Goal: Transaction & Acquisition: Book appointment/travel/reservation

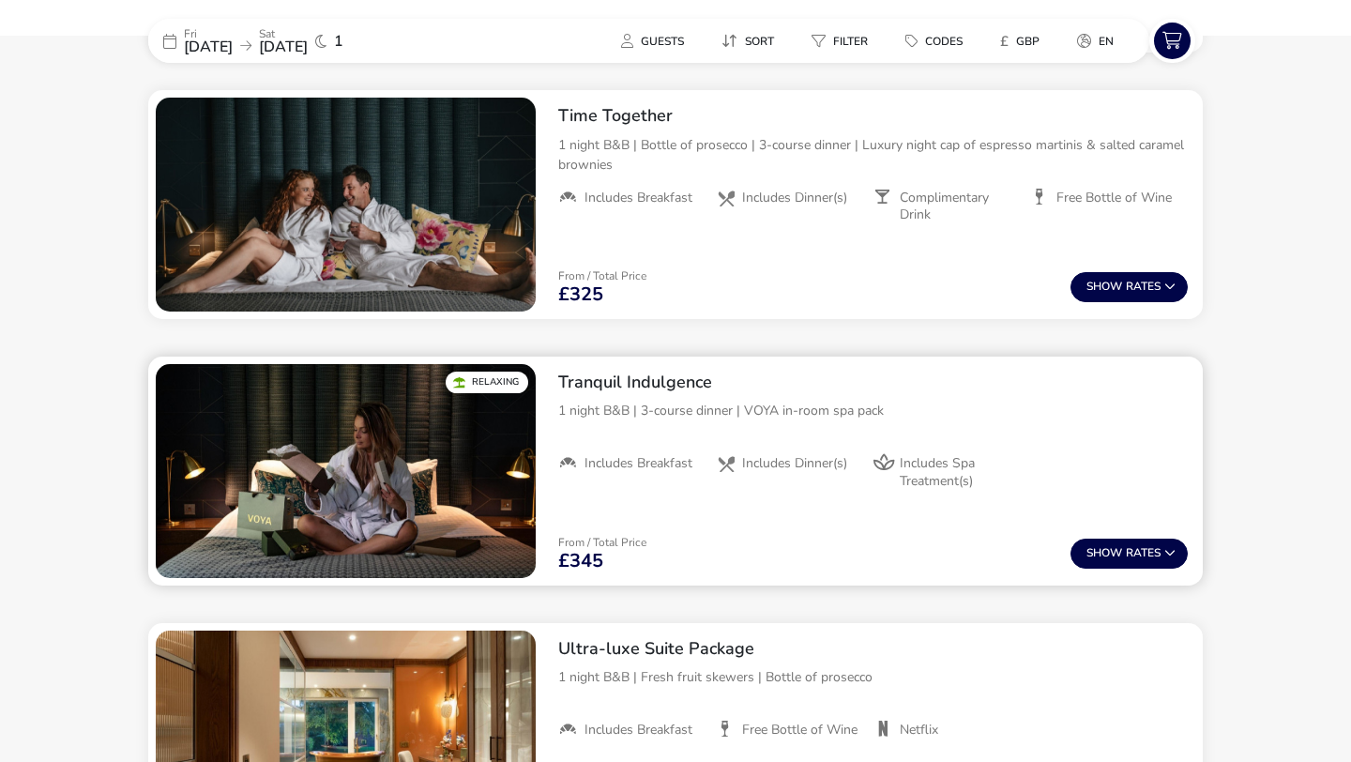
scroll to position [1030, 0]
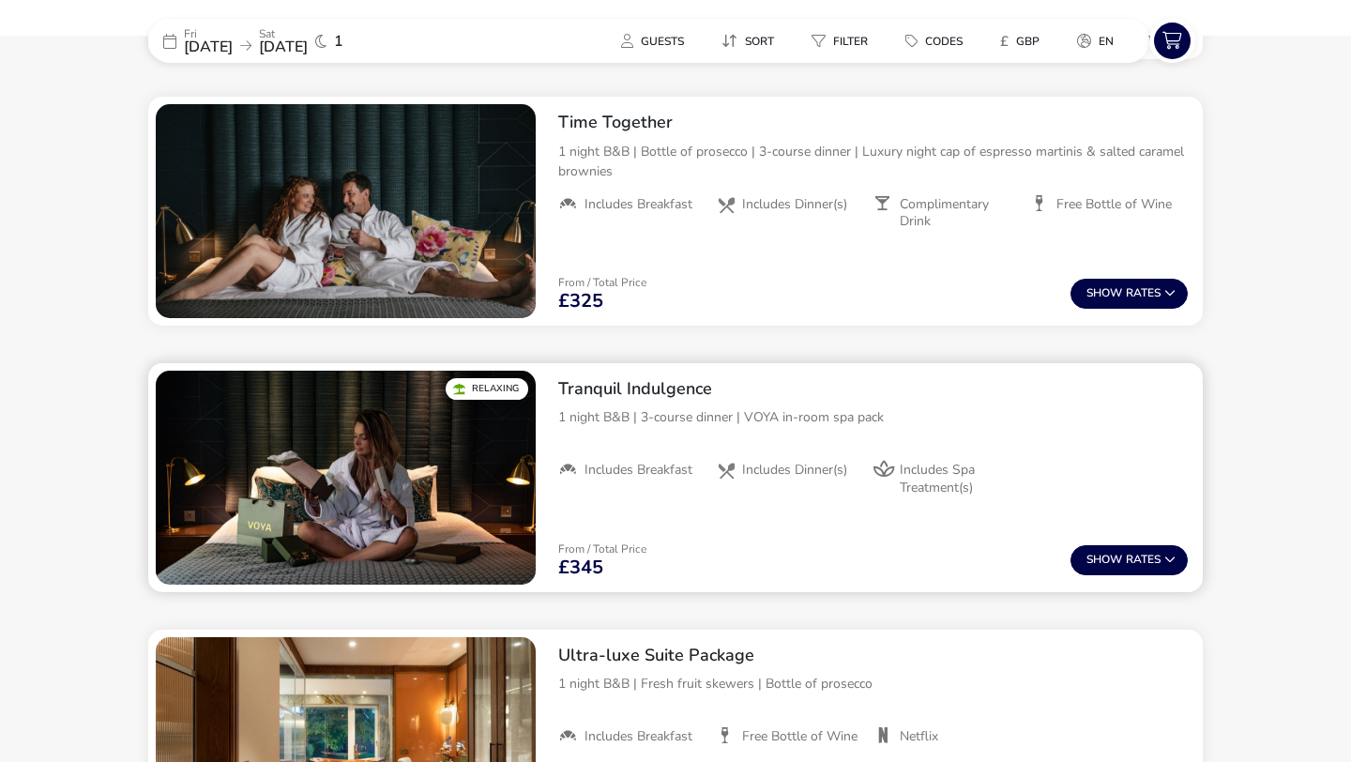
click at [810, 415] on p "1 night B&B | 3-course dinner | VOYA in-room spa pack" at bounding box center [872, 417] width 629 height 20
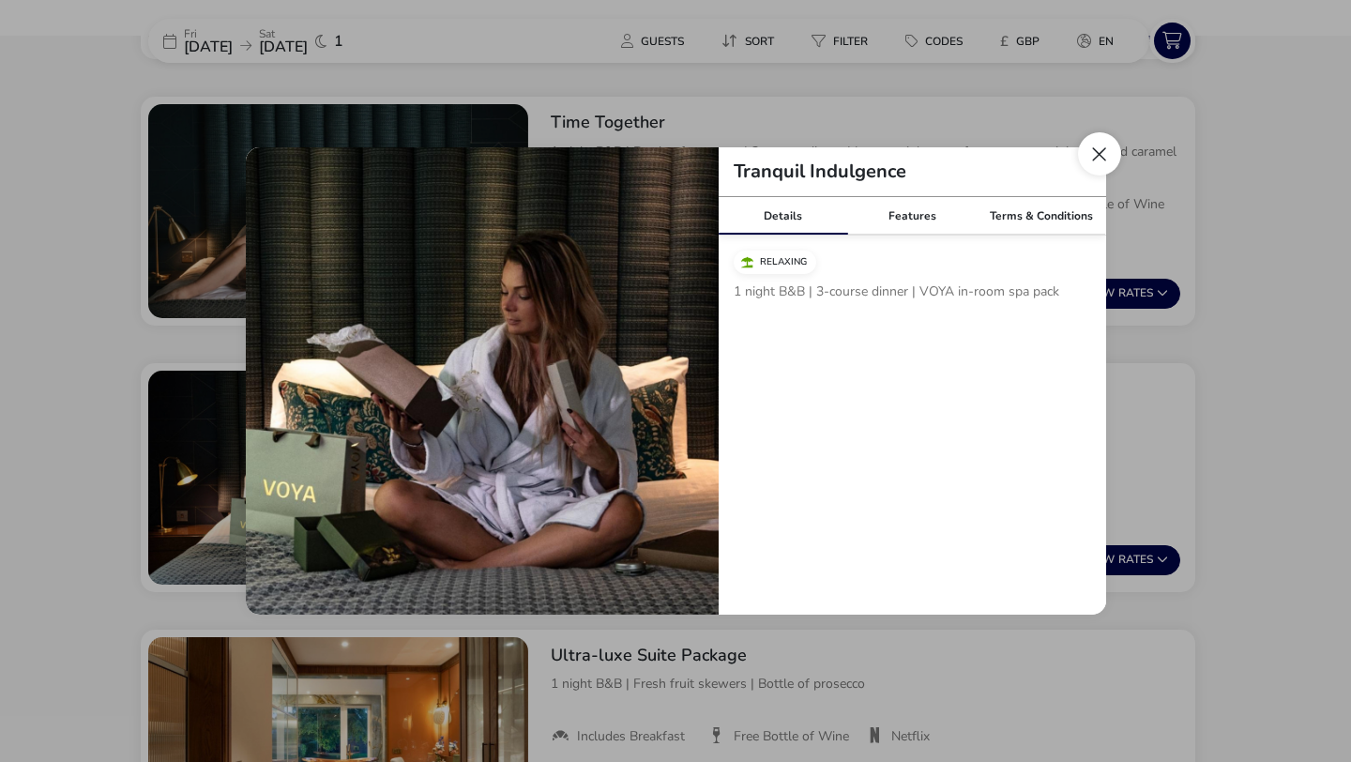
click at [1107, 159] on button "Close modal" at bounding box center [1099, 153] width 43 height 43
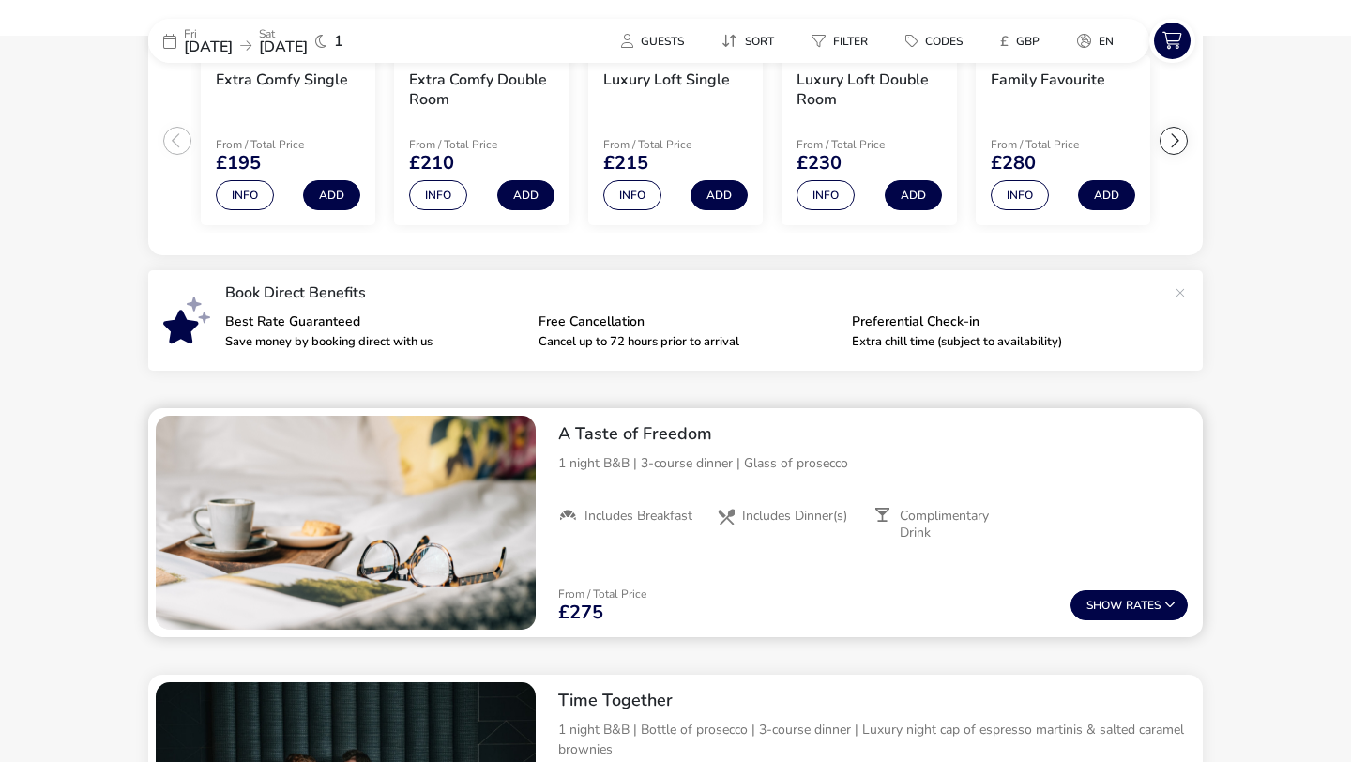
scroll to position [445, 0]
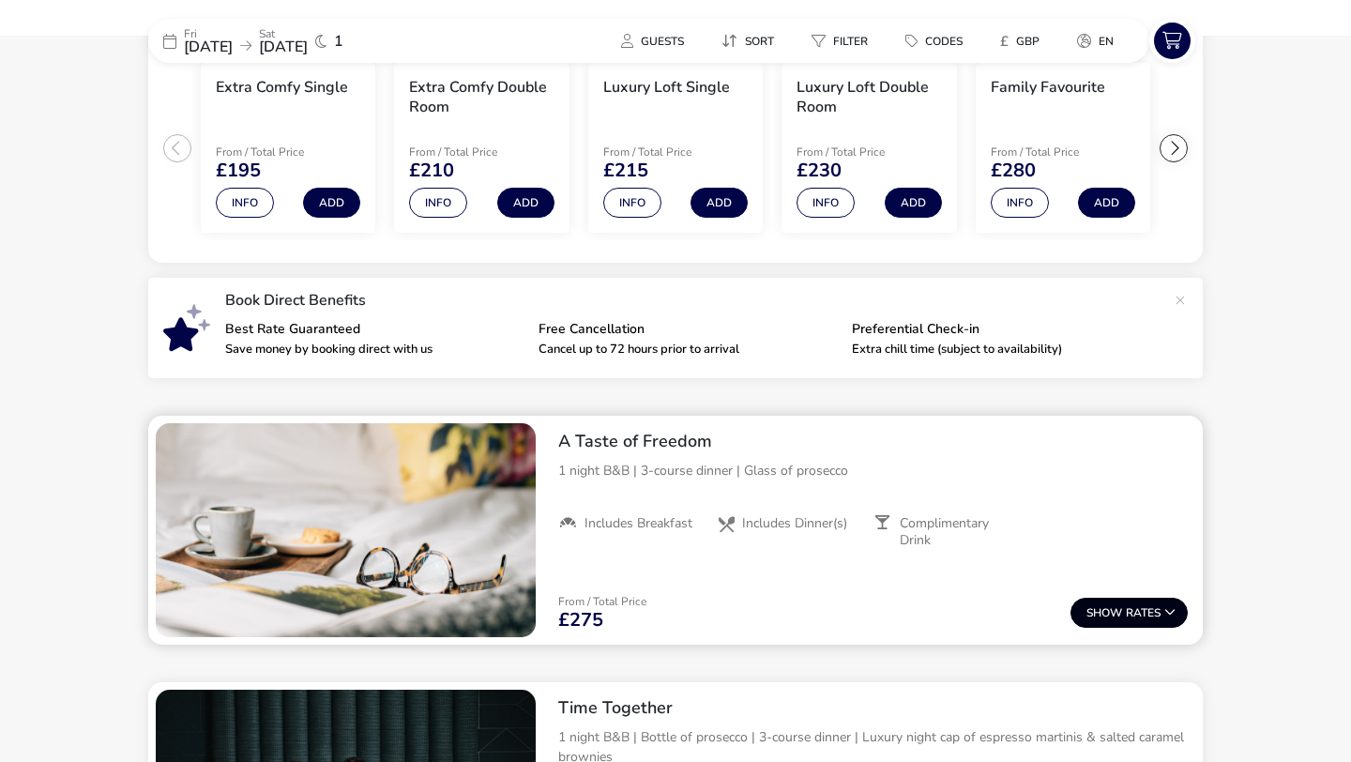
click at [1172, 615] on icon at bounding box center [1169, 611] width 11 height 11
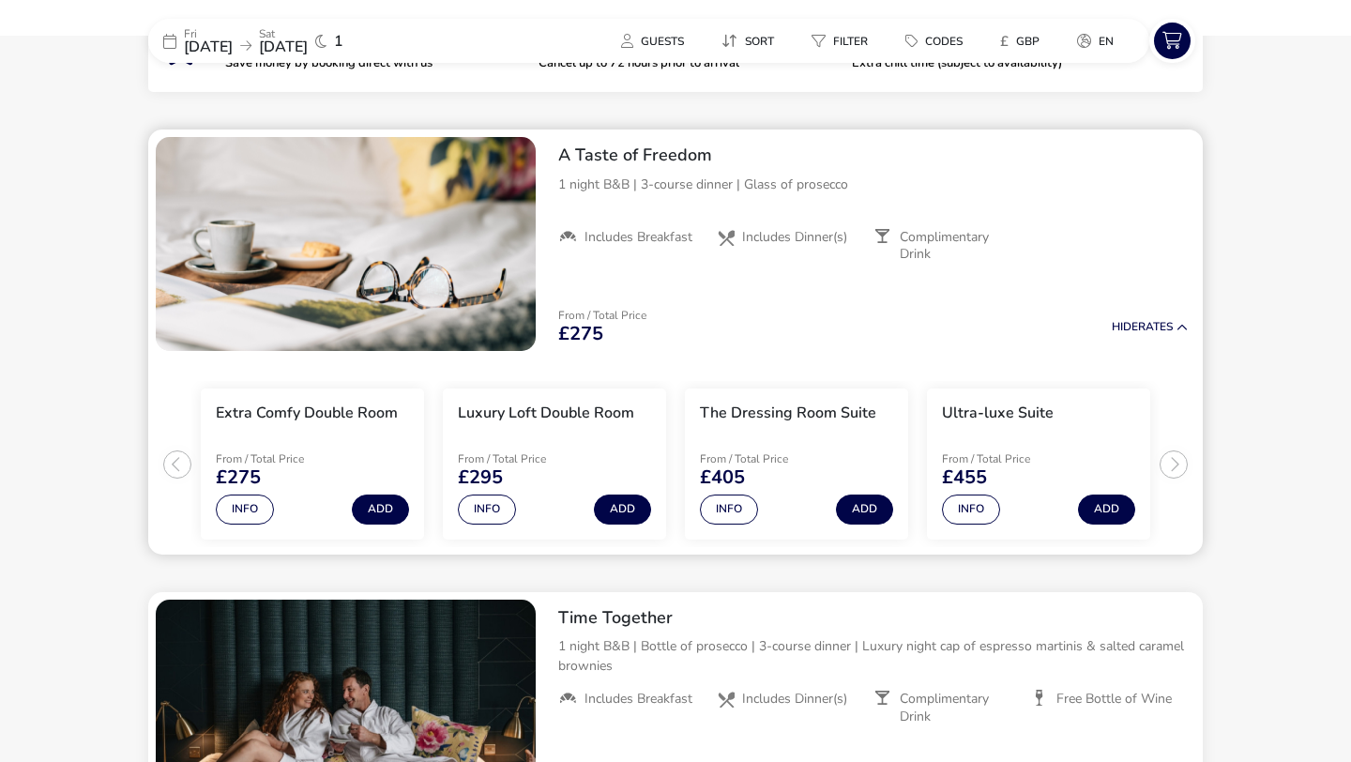
scroll to position [733, 0]
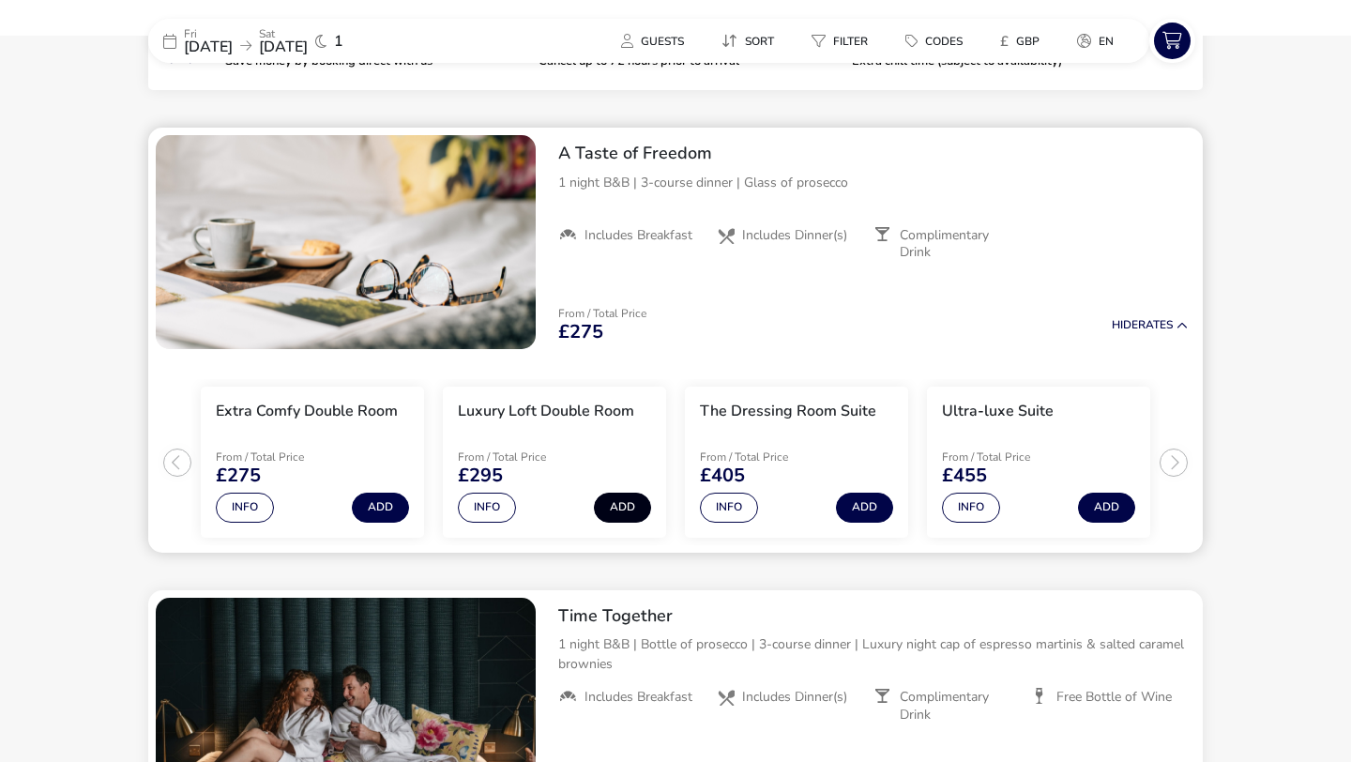
click at [619, 506] on button "Add" at bounding box center [622, 507] width 57 height 30
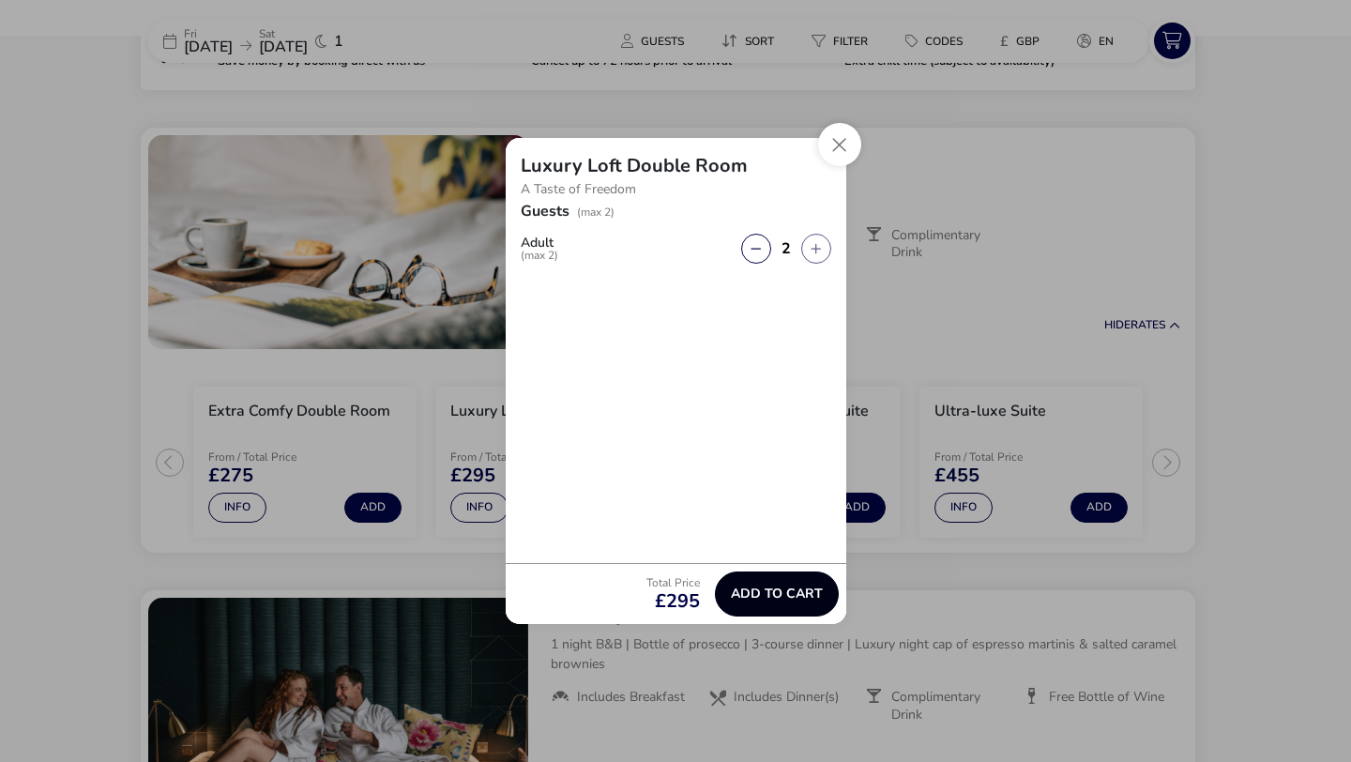
click at [756, 586] on span "Add to cart" at bounding box center [777, 593] width 92 height 14
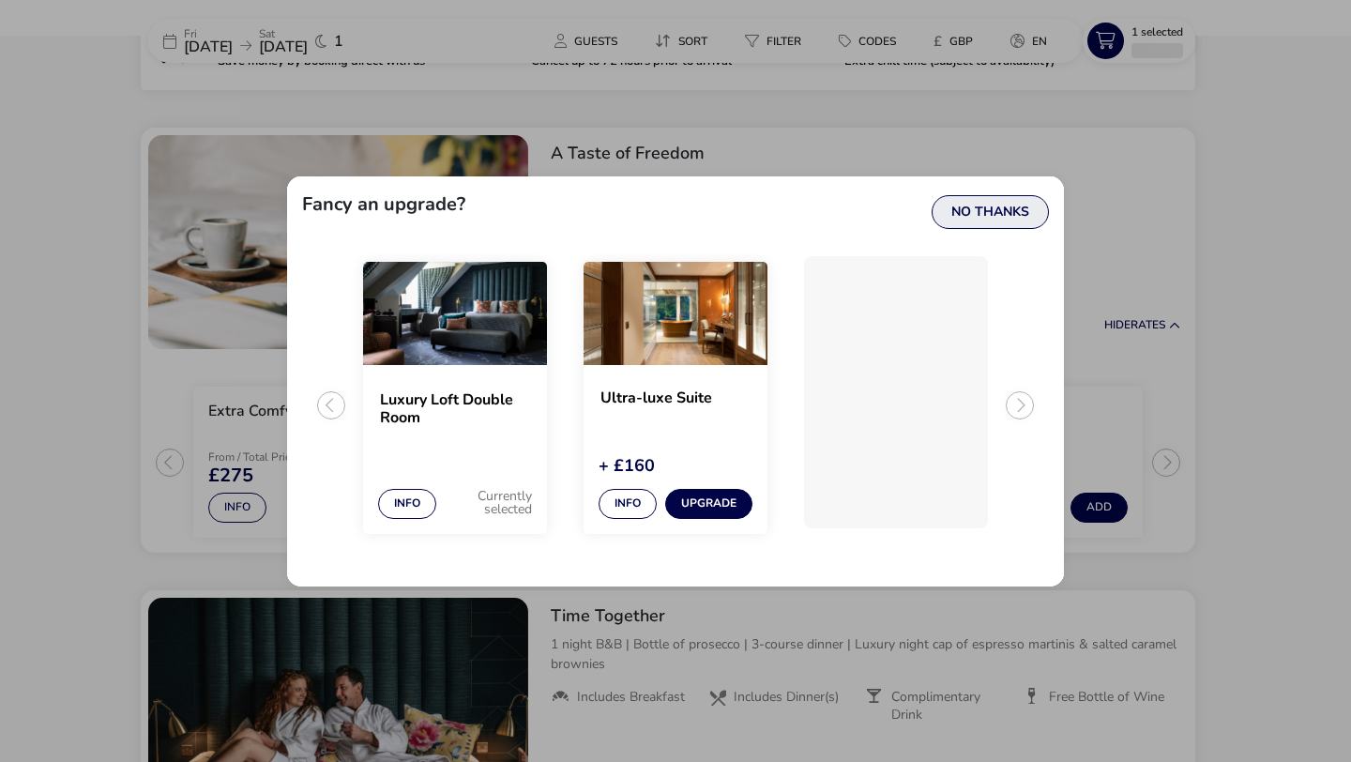
click at [975, 220] on button "No Thanks" at bounding box center [989, 212] width 117 height 34
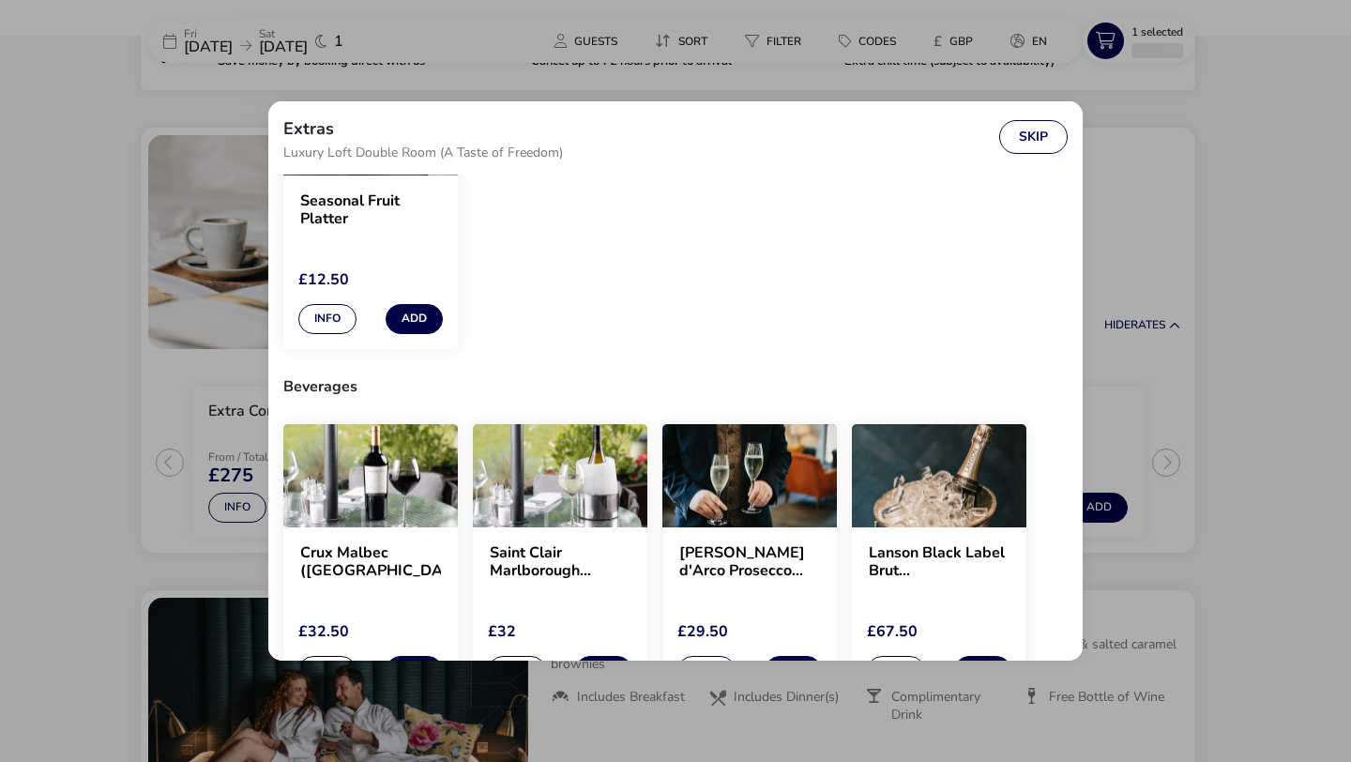
scroll to position [0, 0]
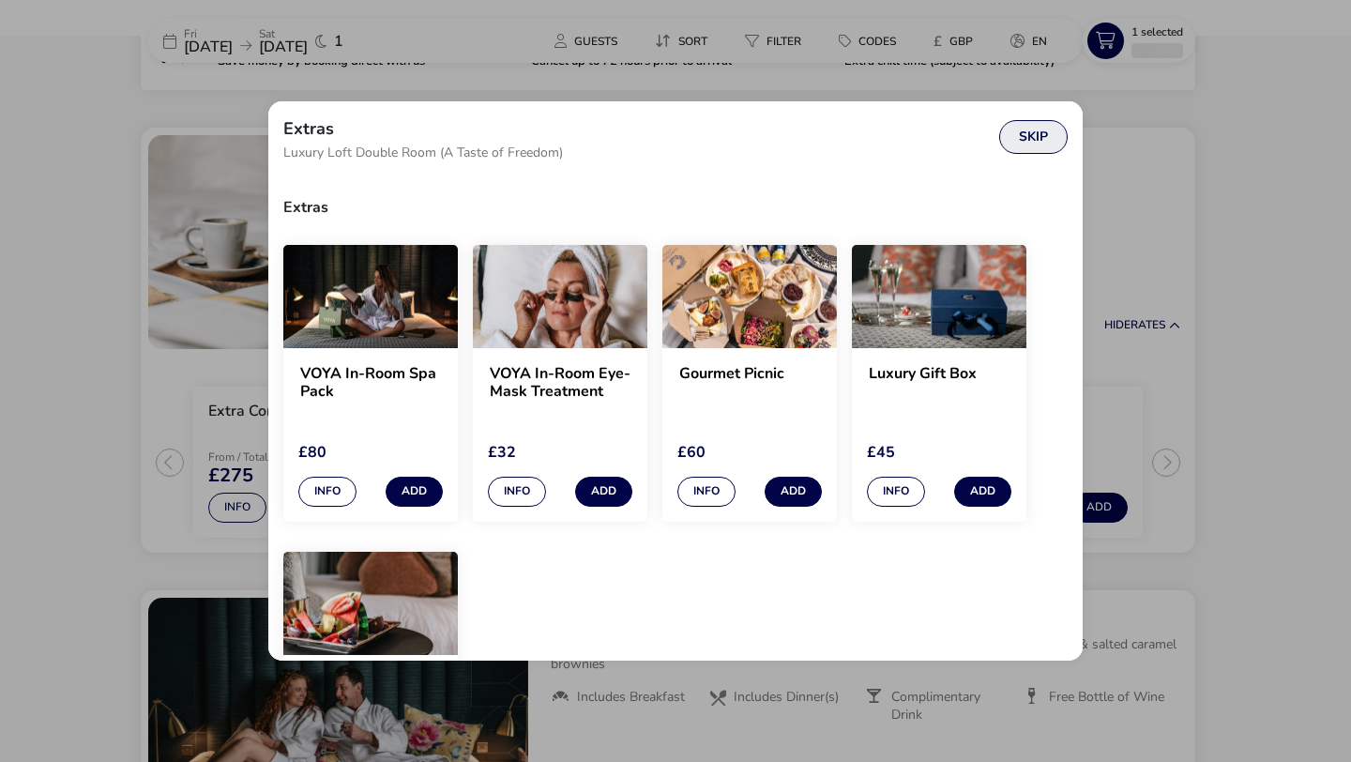
click at [1018, 129] on button "Skip" at bounding box center [1033, 137] width 68 height 34
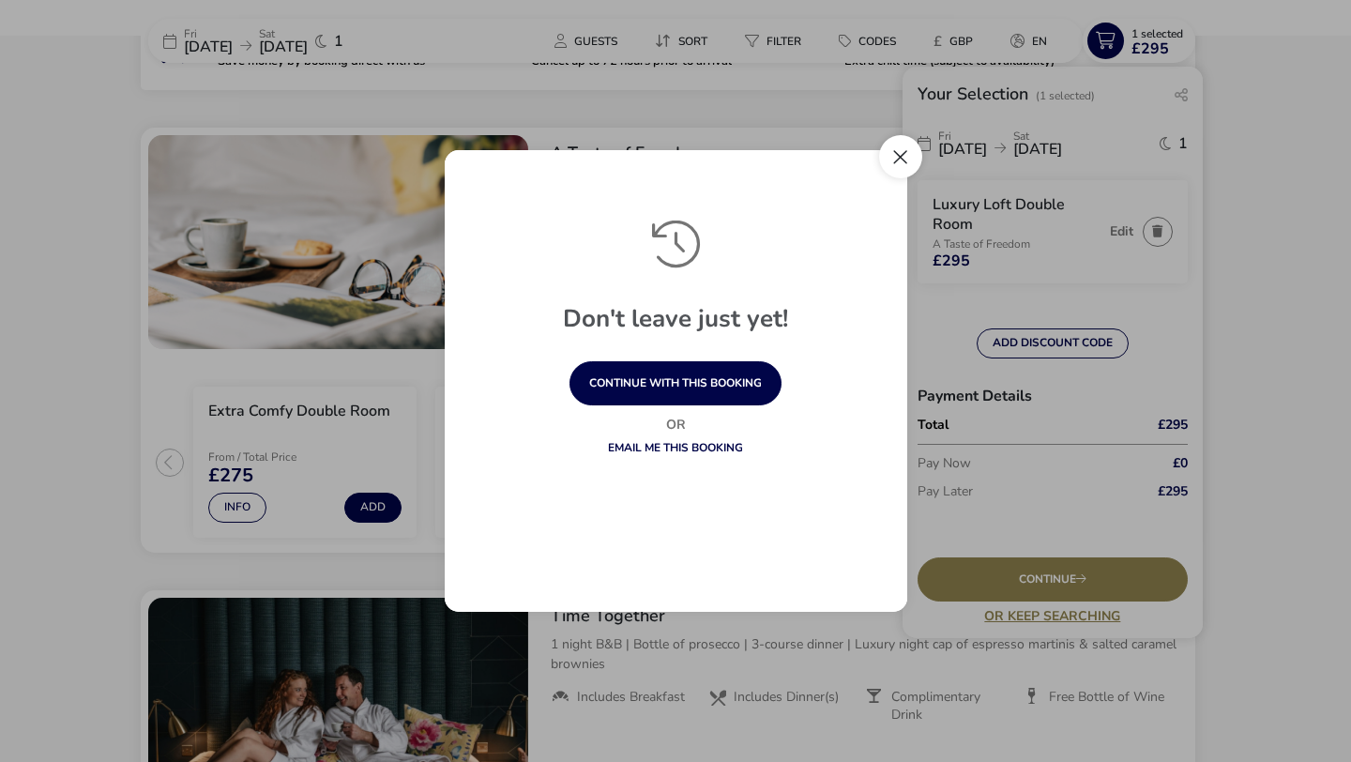
click at [890, 160] on button "Close" at bounding box center [900, 156] width 43 height 43
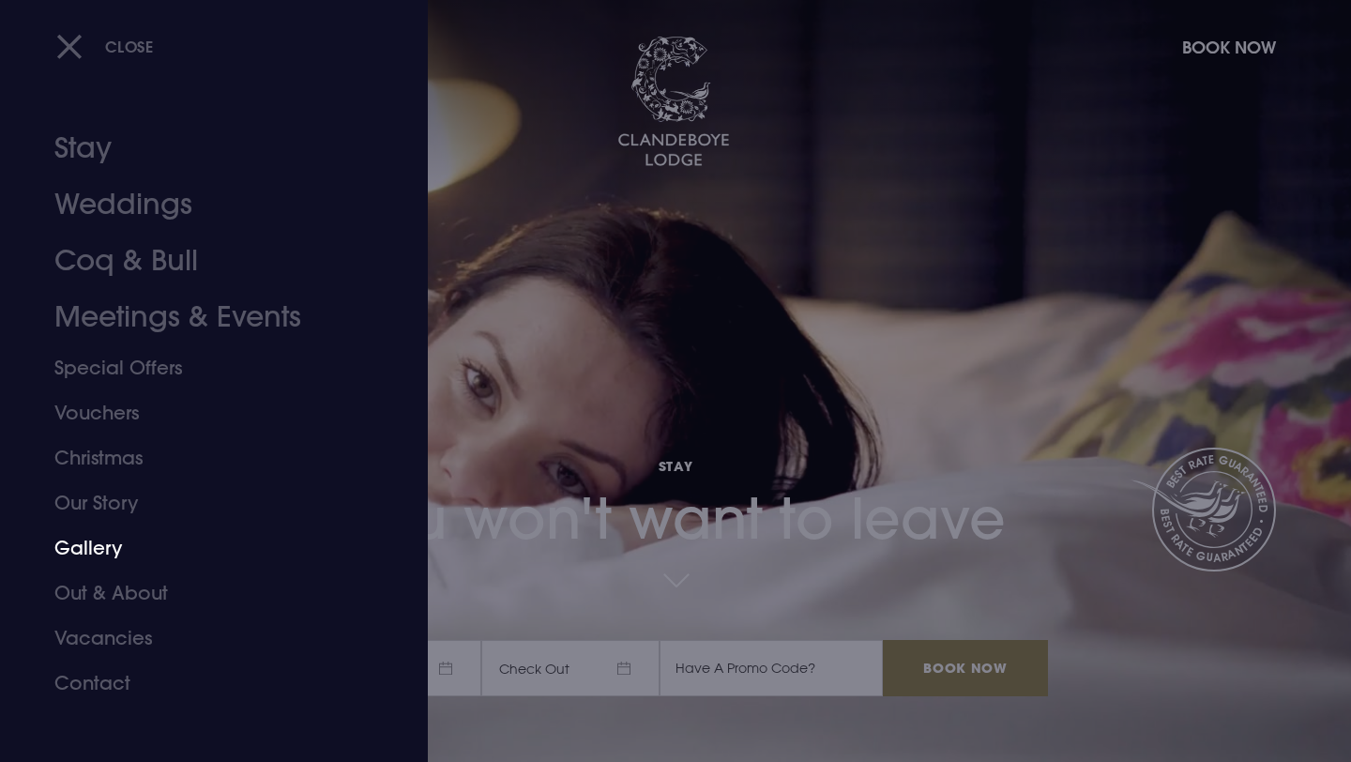
click at [86, 546] on link "Gallery" at bounding box center [202, 547] width 296 height 45
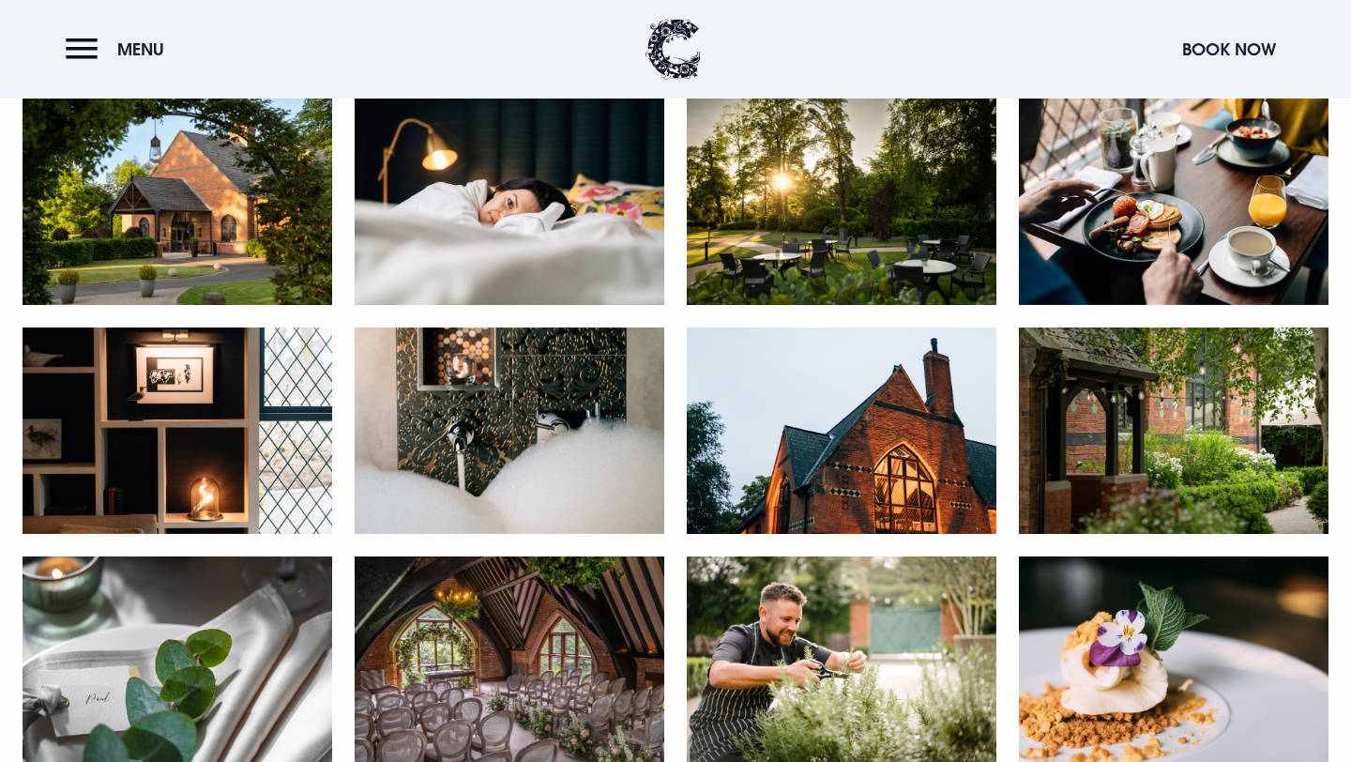
scroll to position [825, 0]
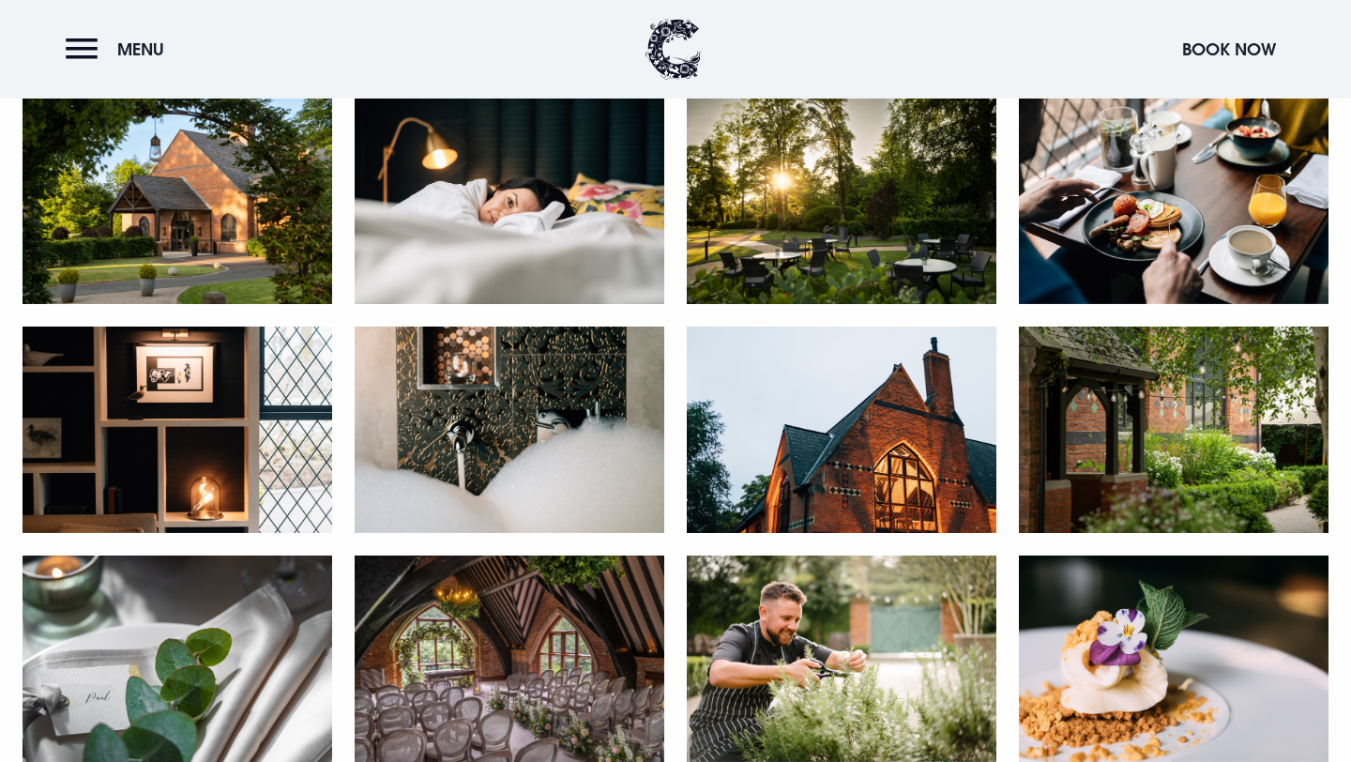
click at [855, 165] on img at bounding box center [842, 201] width 310 height 206
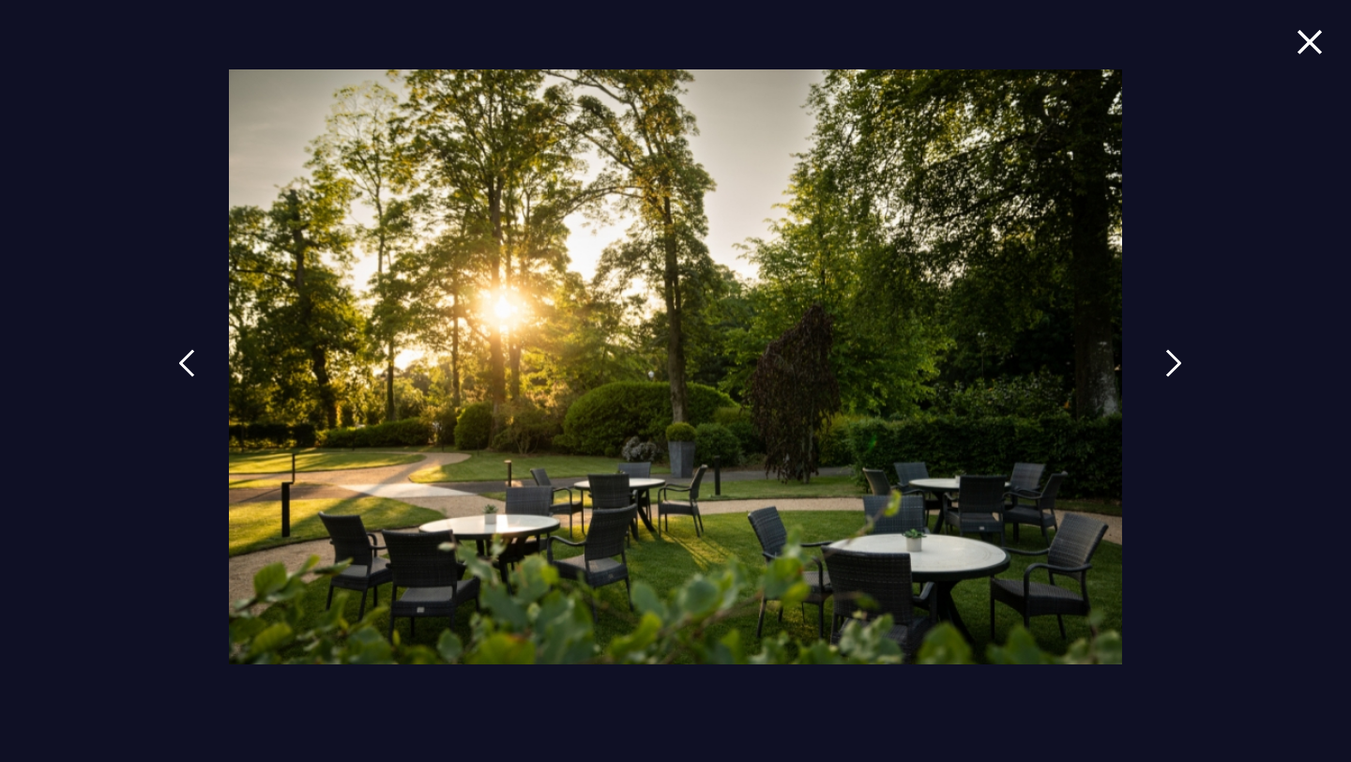
click at [1162, 372] on link at bounding box center [1173, 377] width 47 height 86
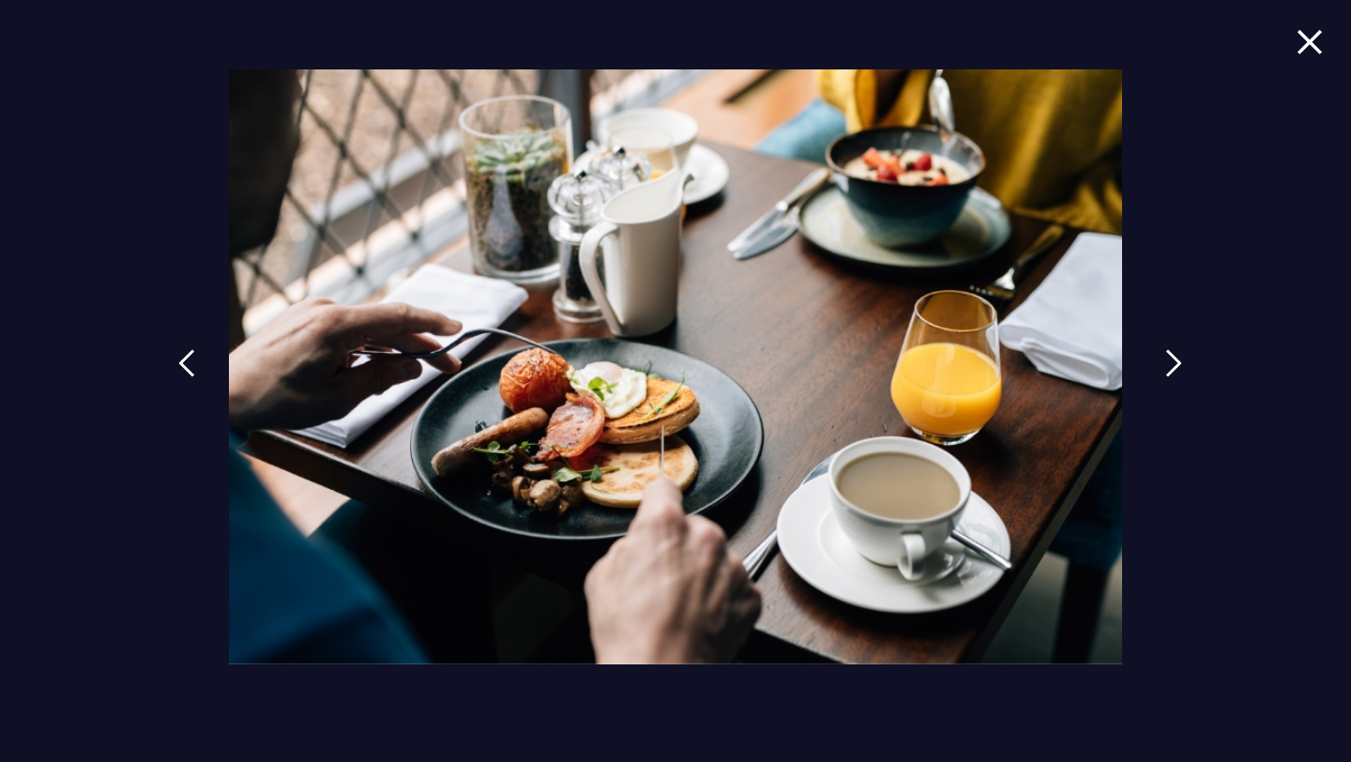
click at [1162, 372] on link at bounding box center [1173, 377] width 47 height 86
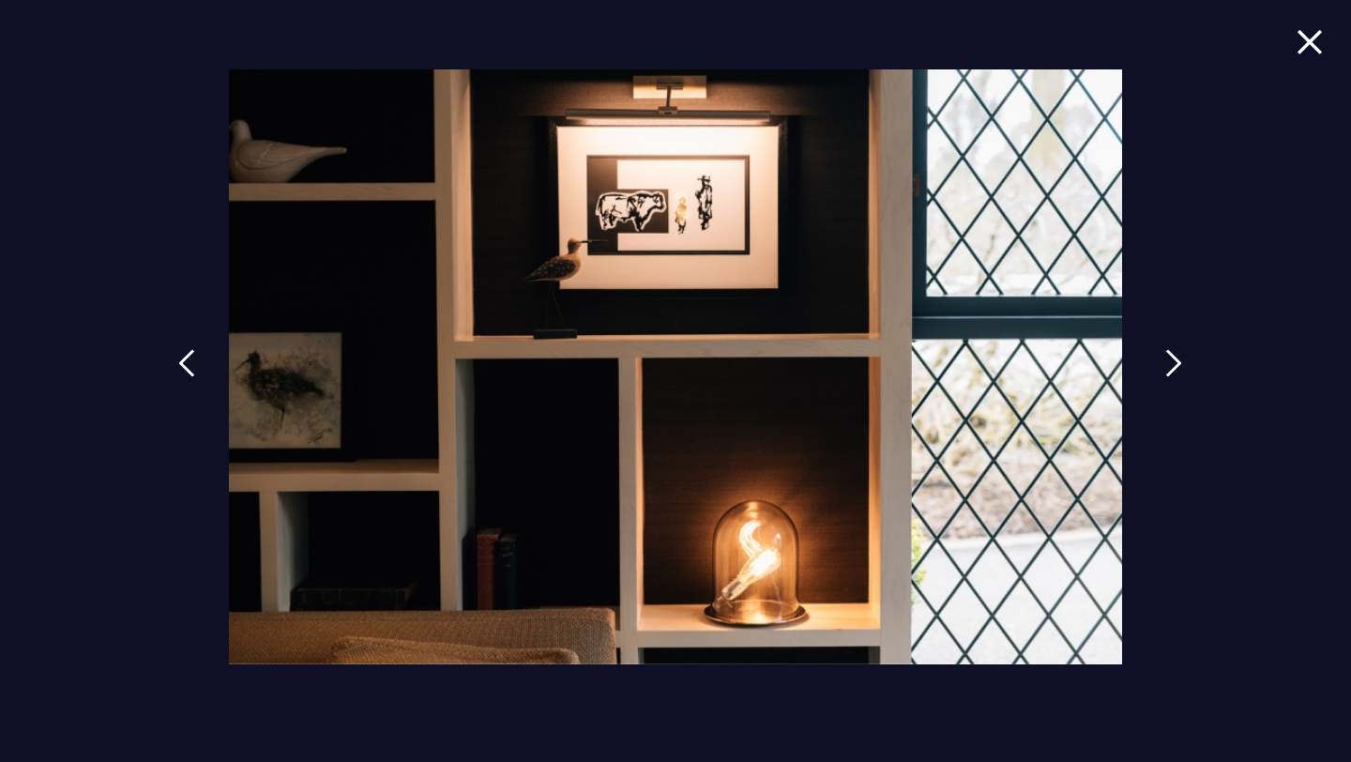
click at [1169, 371] on img at bounding box center [1173, 363] width 17 height 28
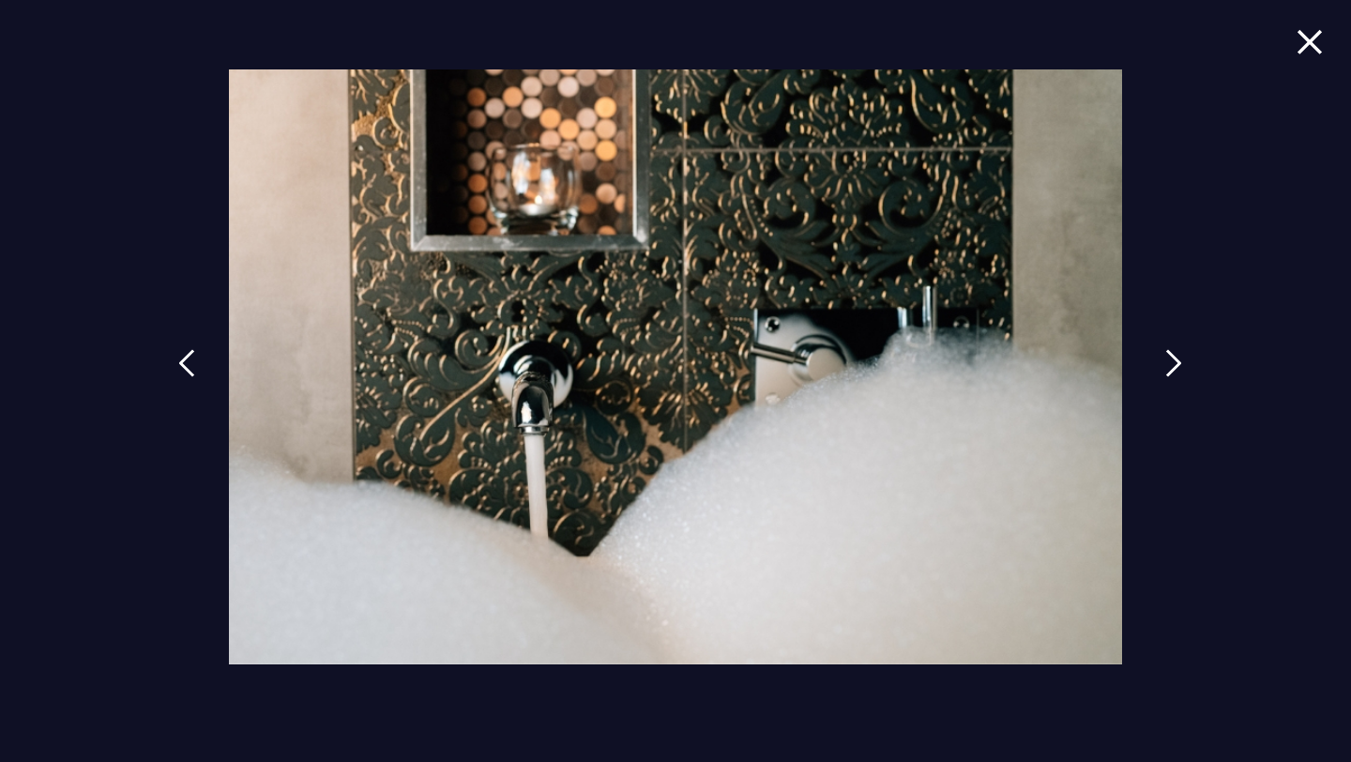
click at [1169, 371] on img at bounding box center [1173, 363] width 17 height 28
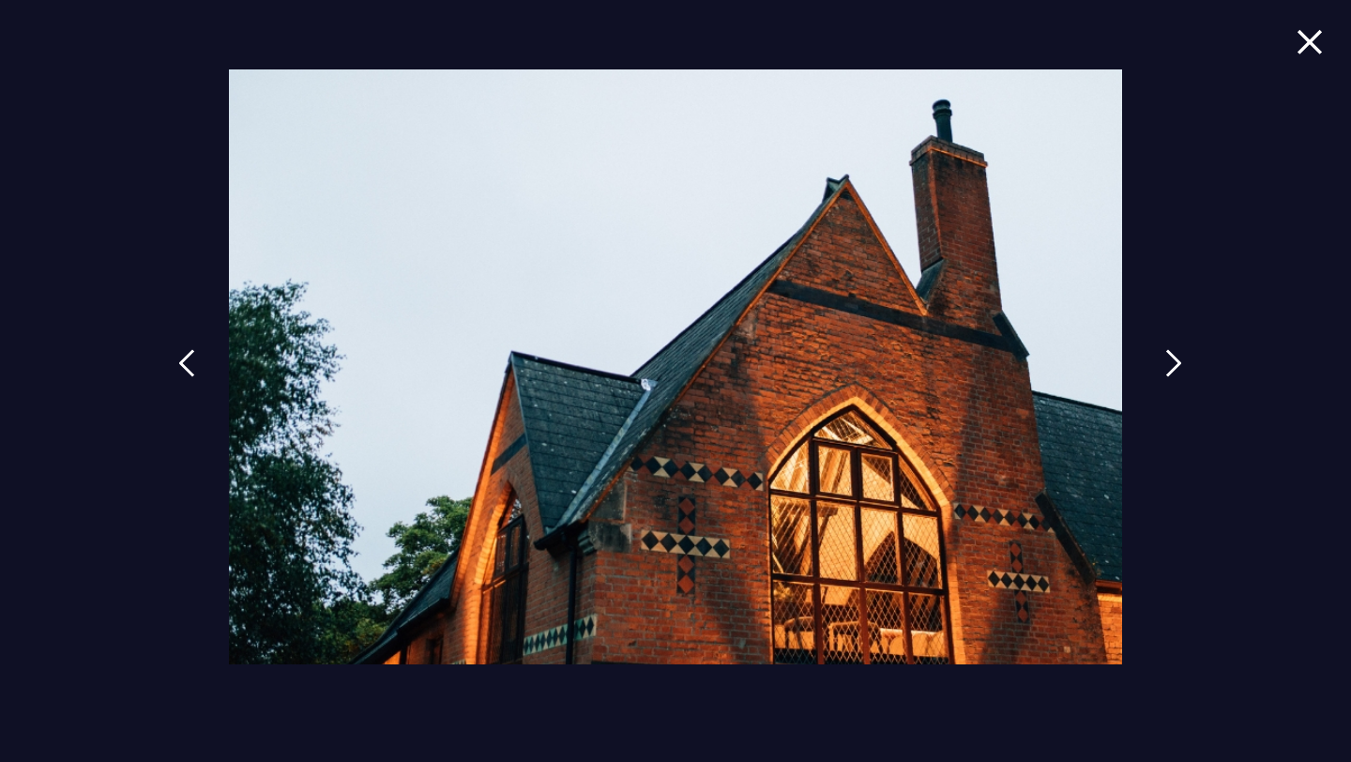
click at [1169, 371] on img at bounding box center [1173, 363] width 17 height 28
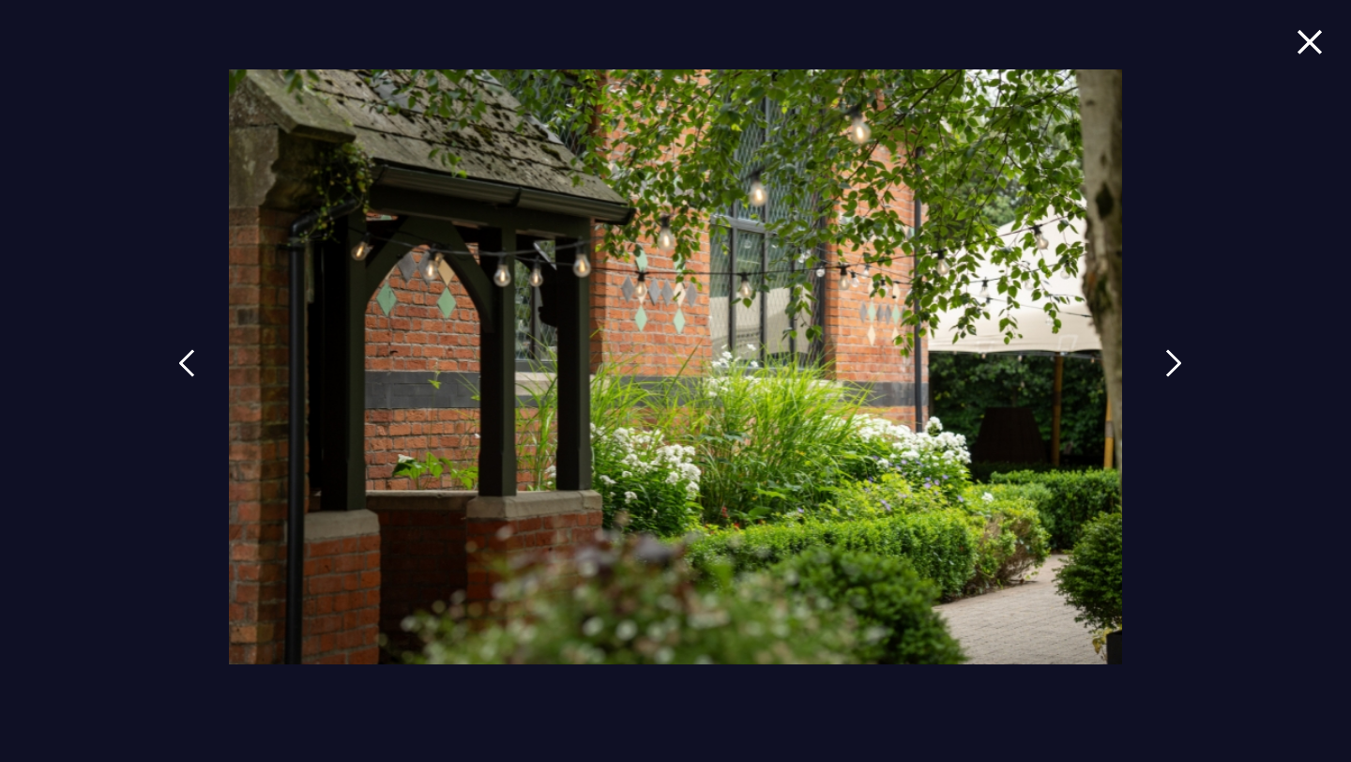
click at [1172, 365] on img at bounding box center [1173, 363] width 17 height 28
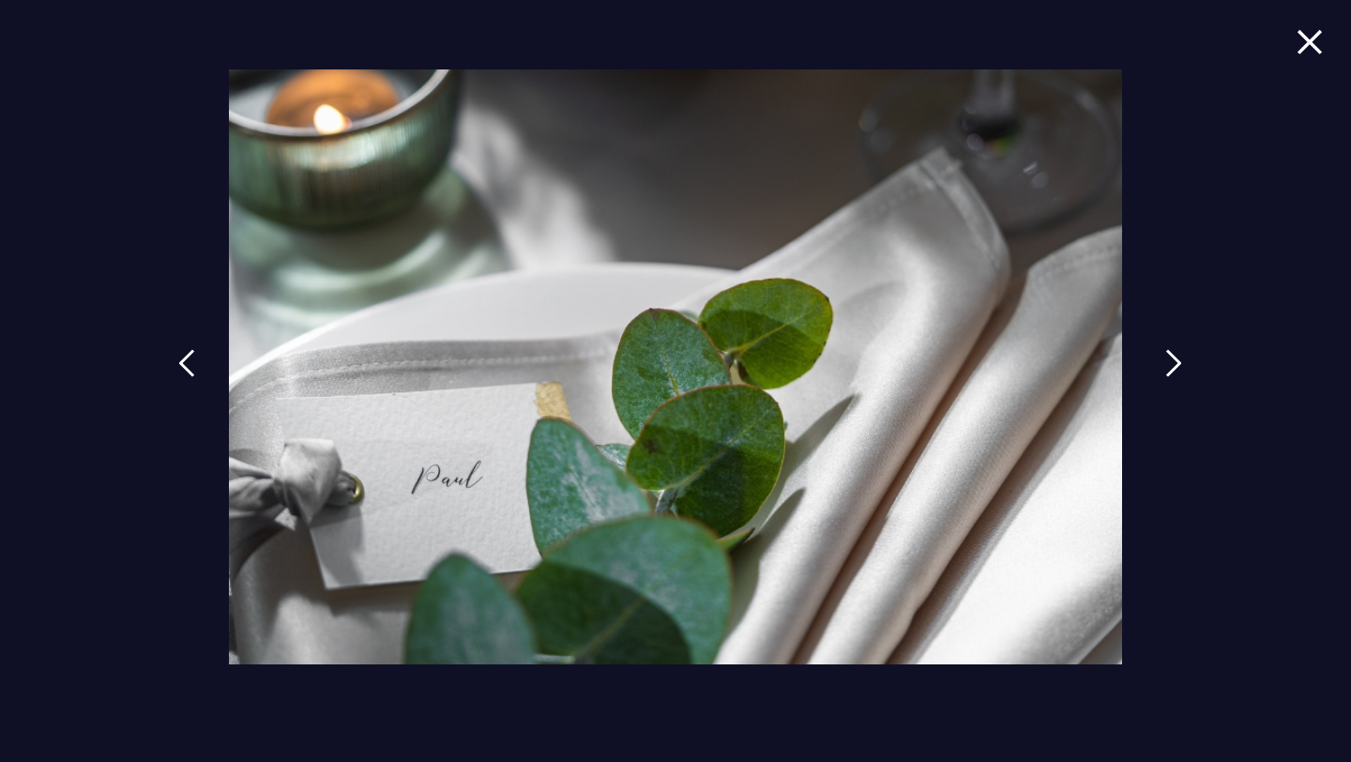
click at [1172, 365] on img at bounding box center [1173, 363] width 17 height 28
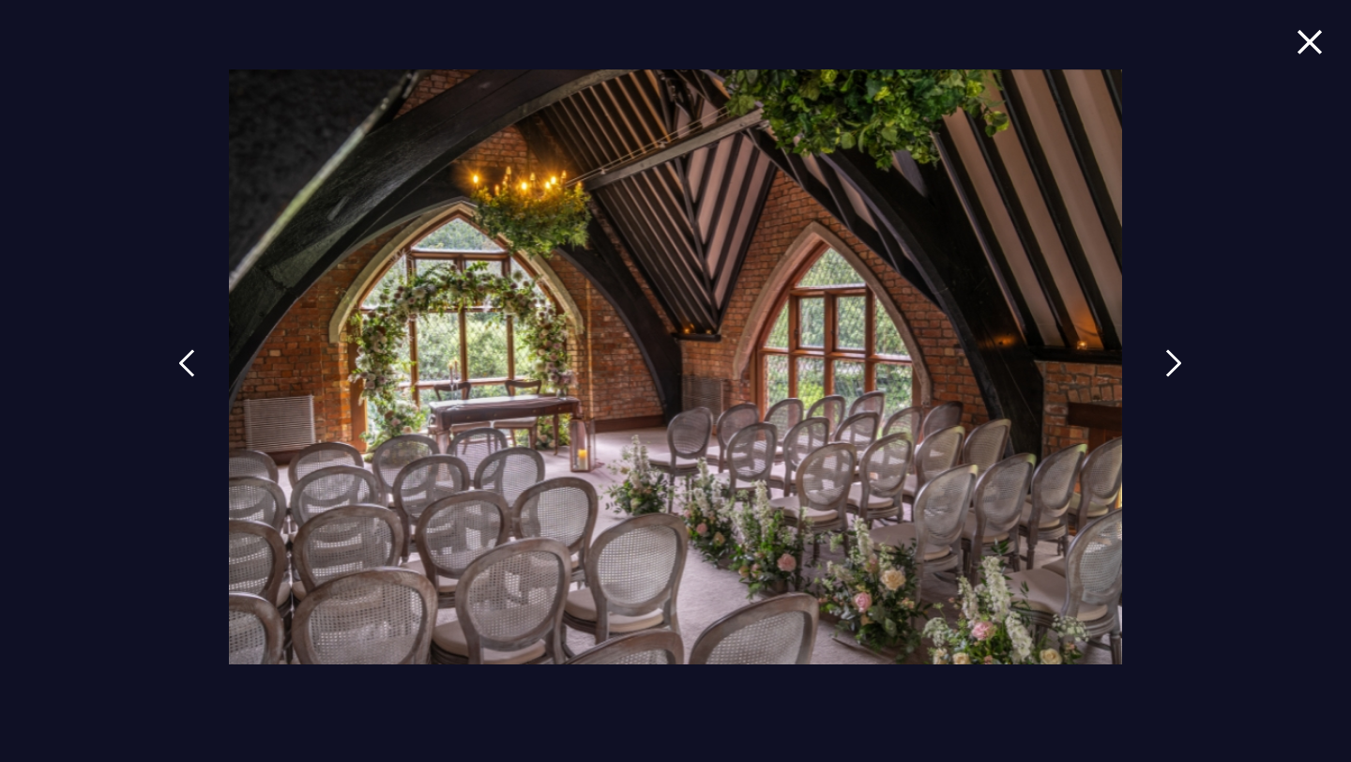
click at [1172, 365] on img at bounding box center [1173, 363] width 17 height 28
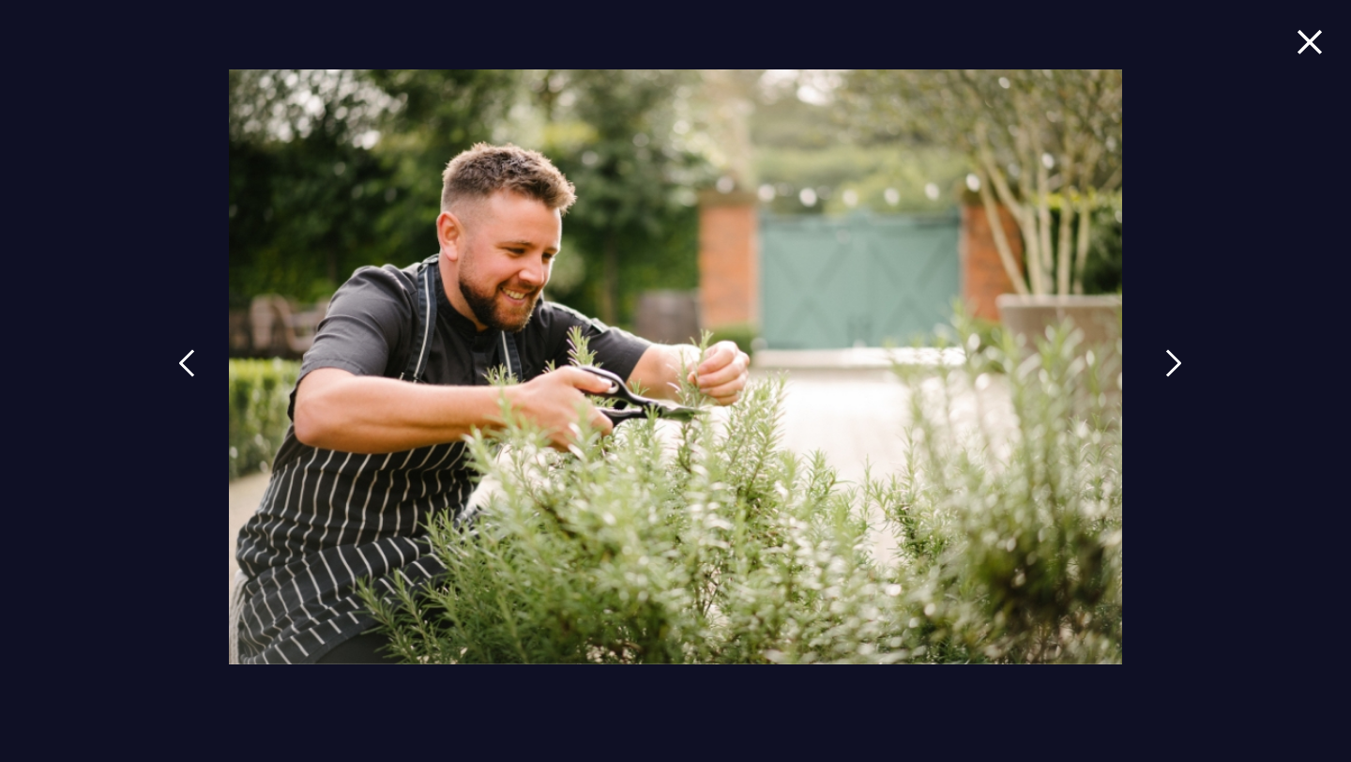
click at [1172, 365] on img at bounding box center [1173, 363] width 17 height 28
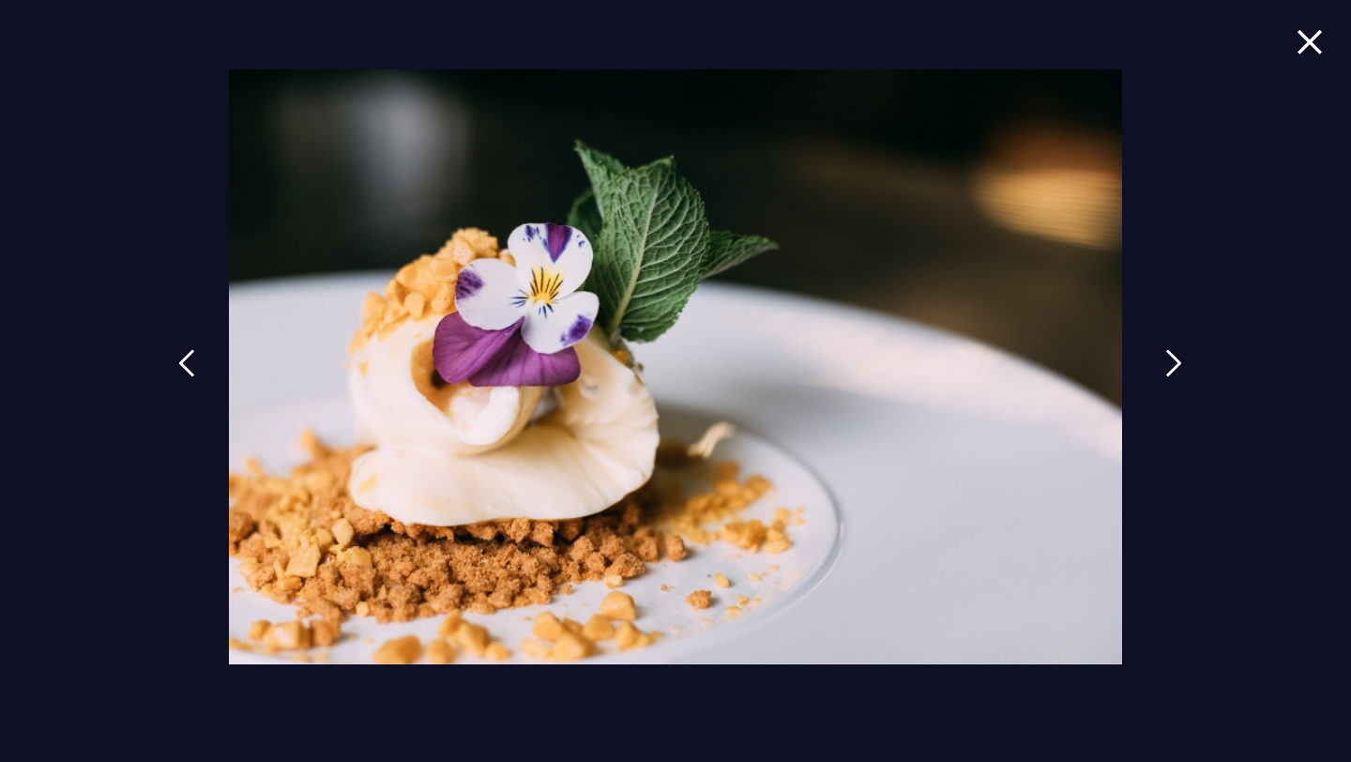
click at [1172, 365] on img at bounding box center [1173, 363] width 17 height 28
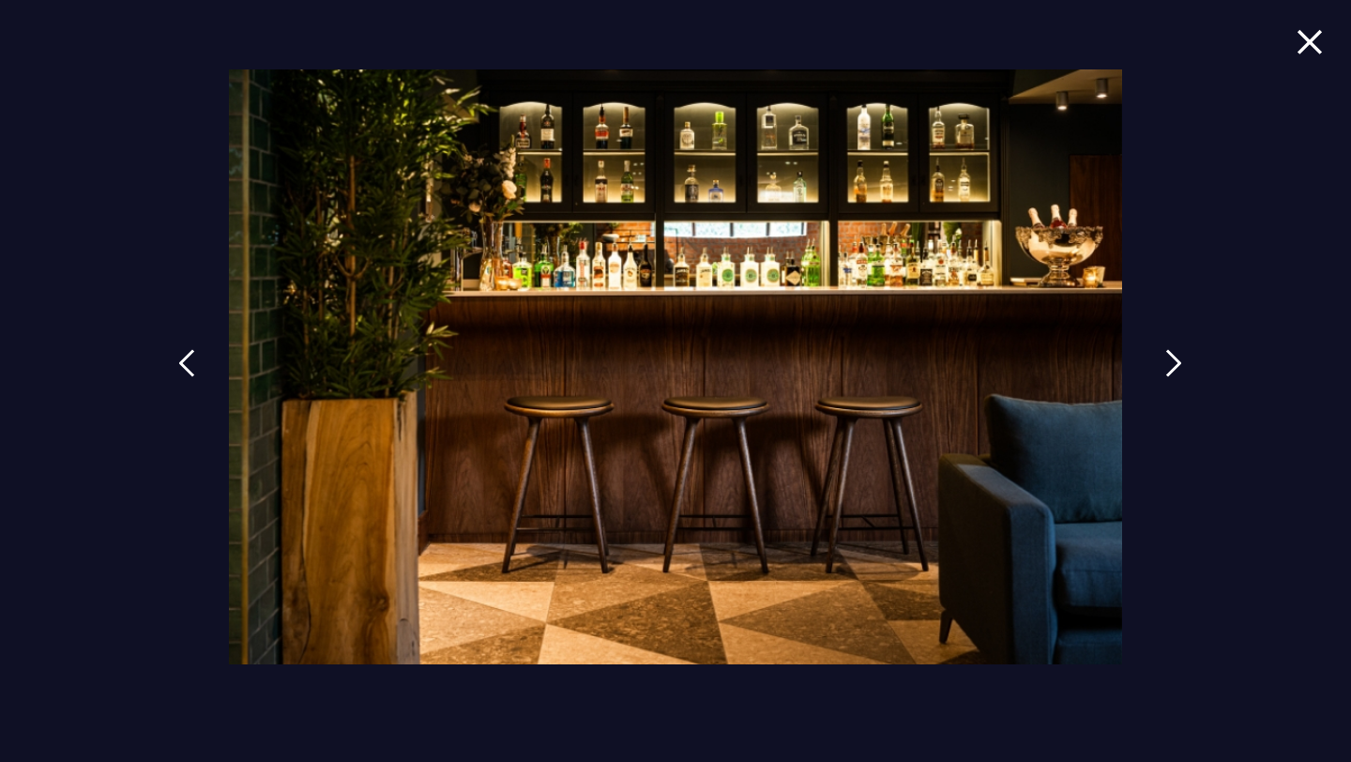
click at [1172, 365] on img at bounding box center [1173, 363] width 17 height 28
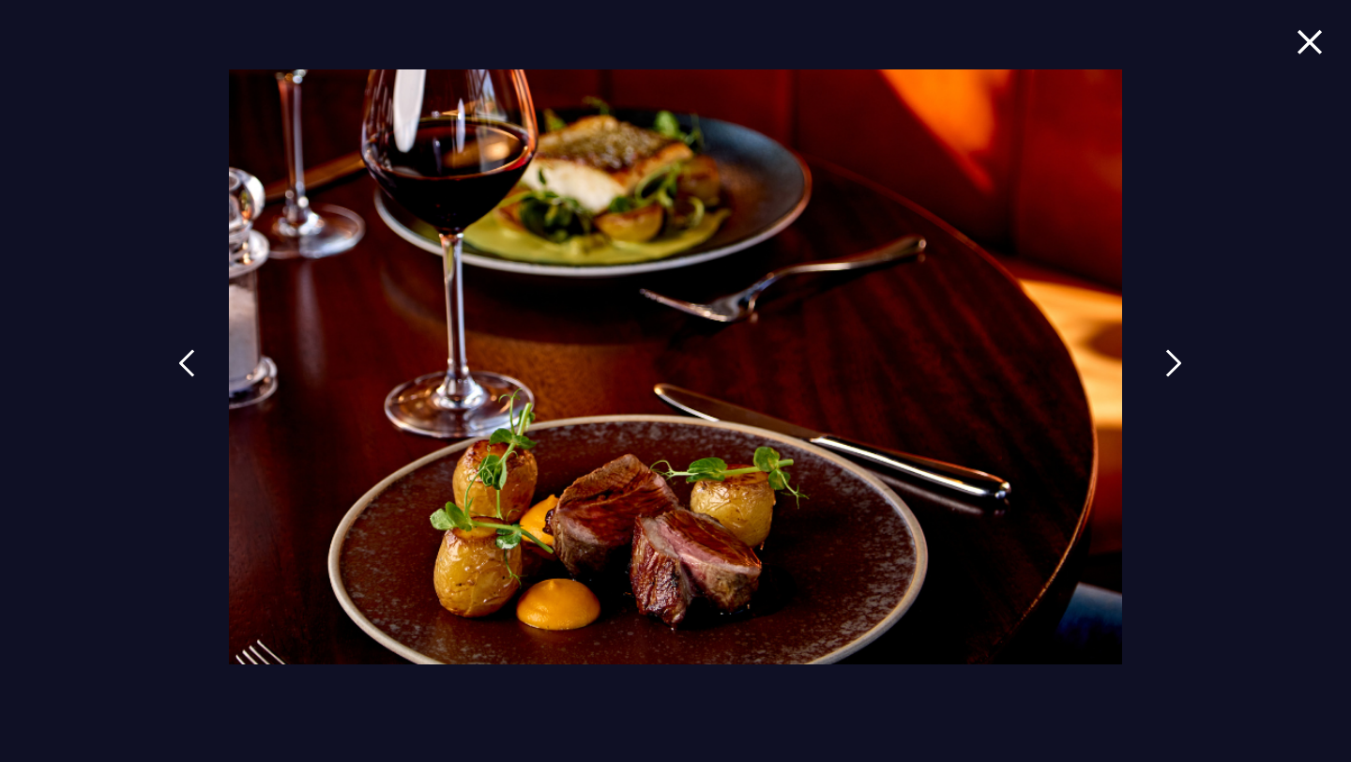
click at [1172, 365] on img at bounding box center [1173, 363] width 17 height 28
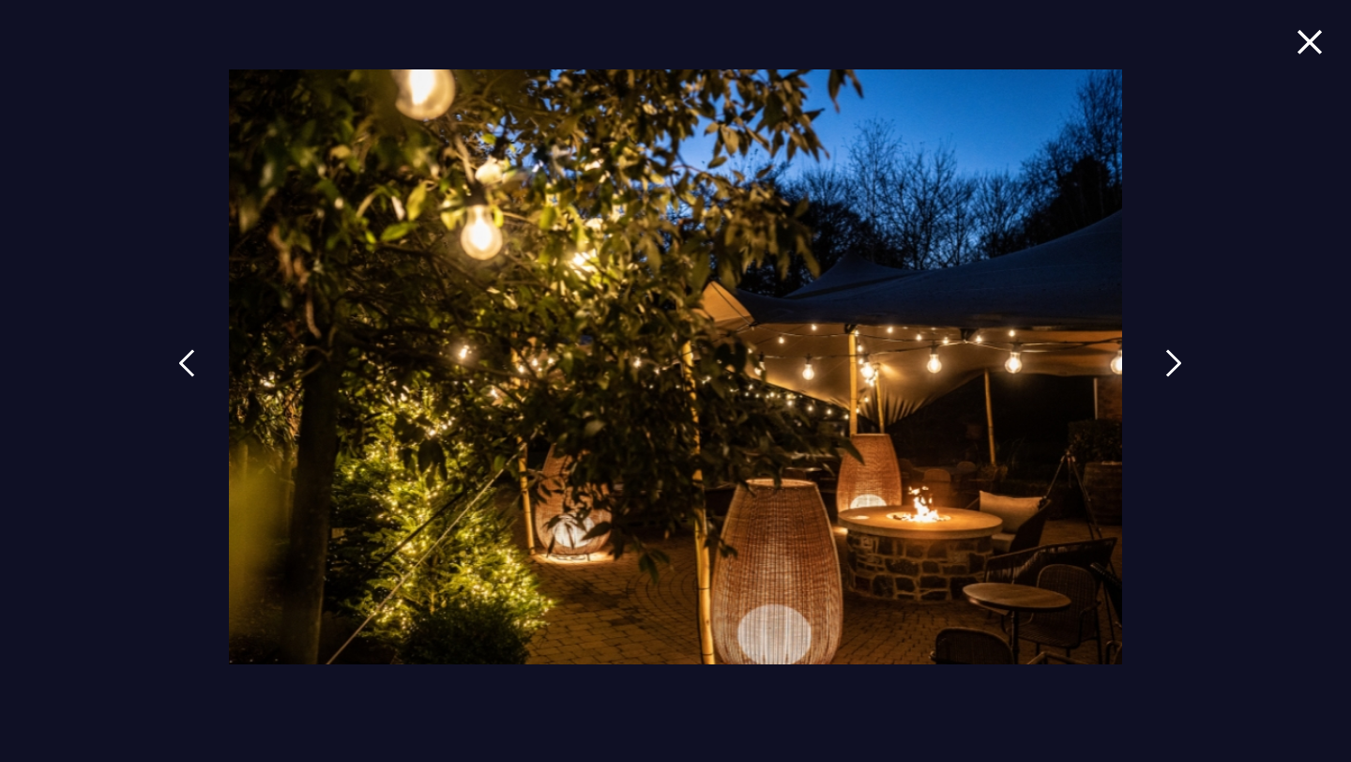
click at [1172, 365] on img at bounding box center [1173, 363] width 17 height 28
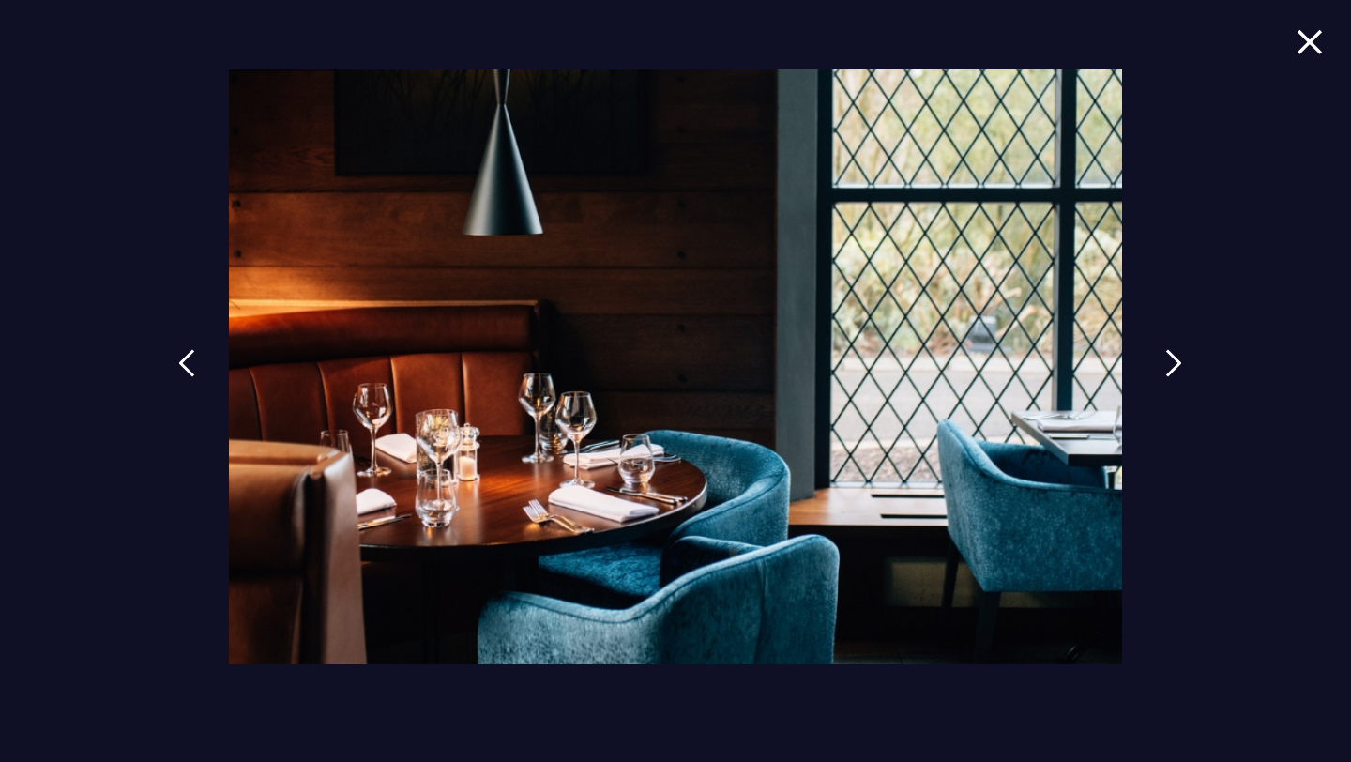
click at [1172, 365] on img at bounding box center [1173, 363] width 17 height 28
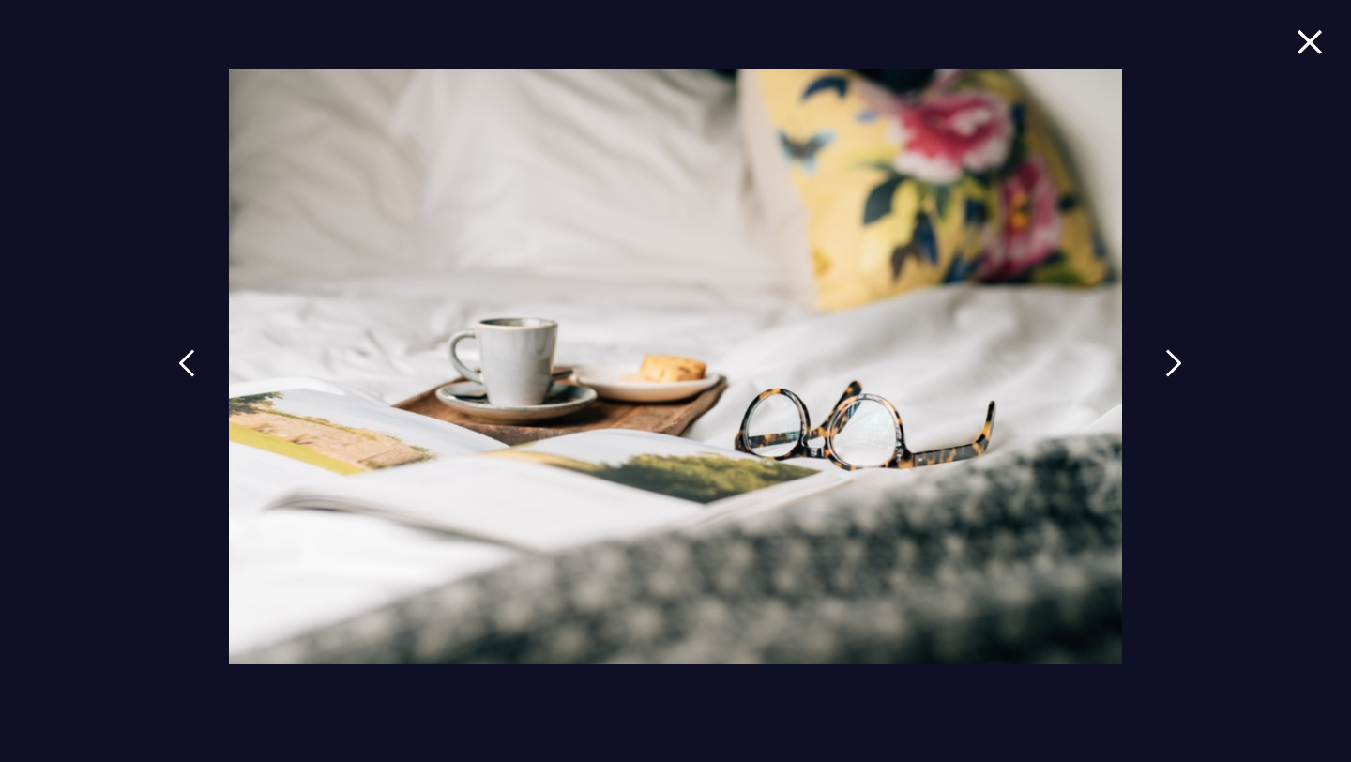
click at [1172, 365] on img at bounding box center [1173, 363] width 17 height 28
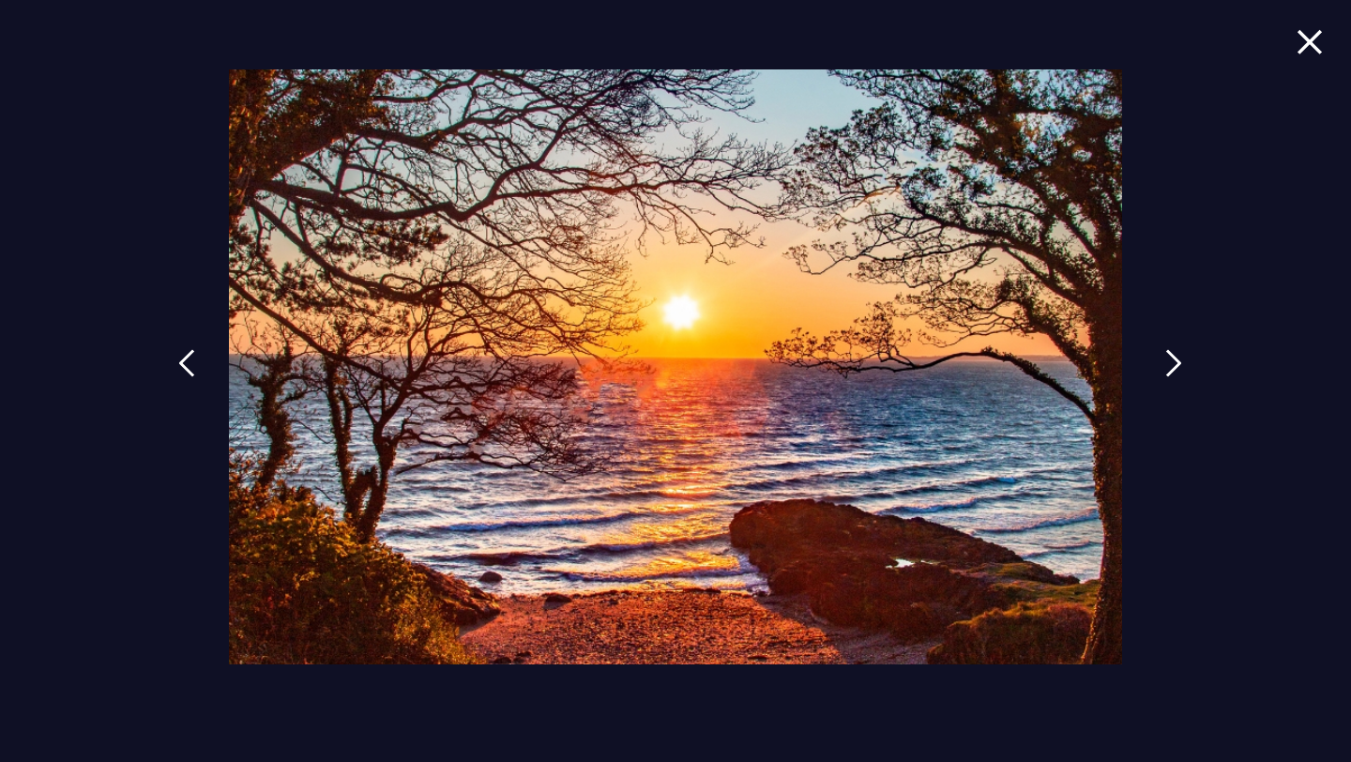
click at [1172, 365] on img at bounding box center [1173, 363] width 17 height 28
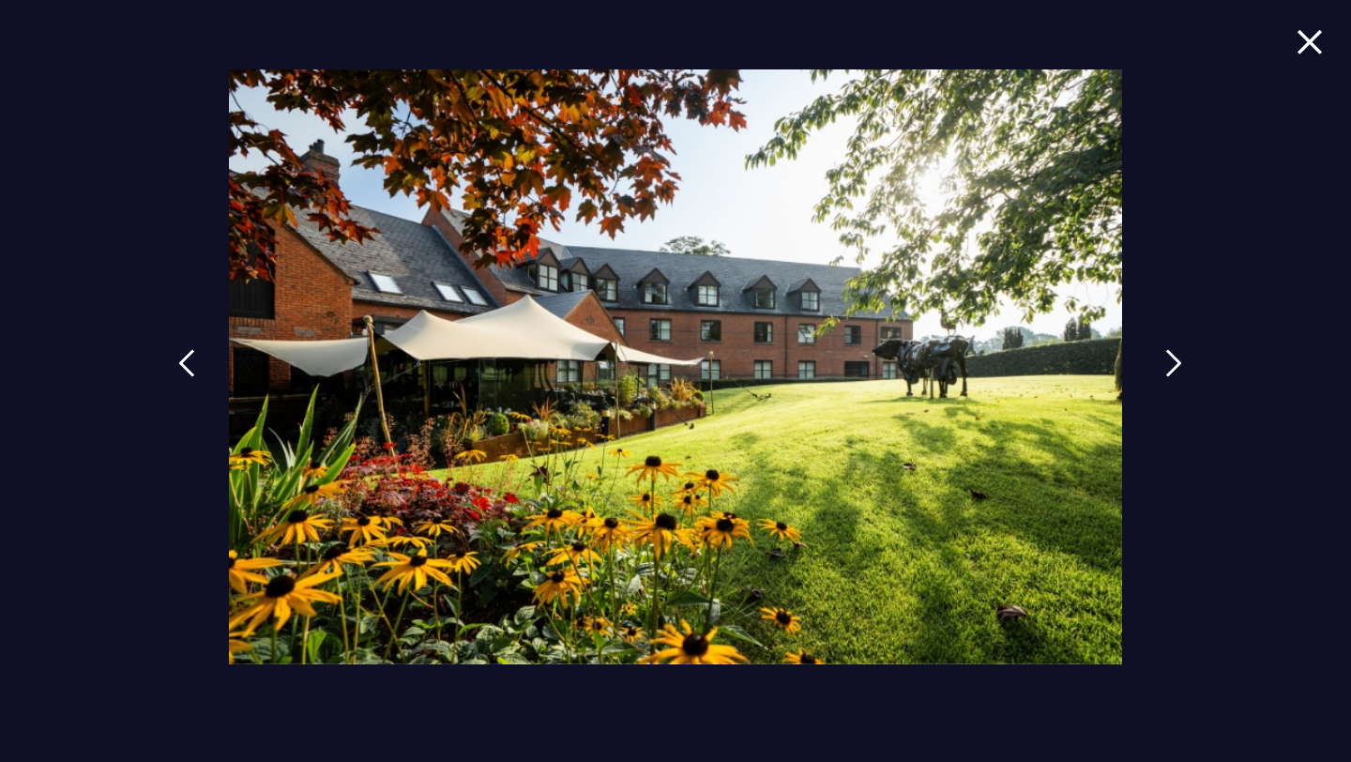
click at [1172, 365] on img at bounding box center [1173, 363] width 17 height 28
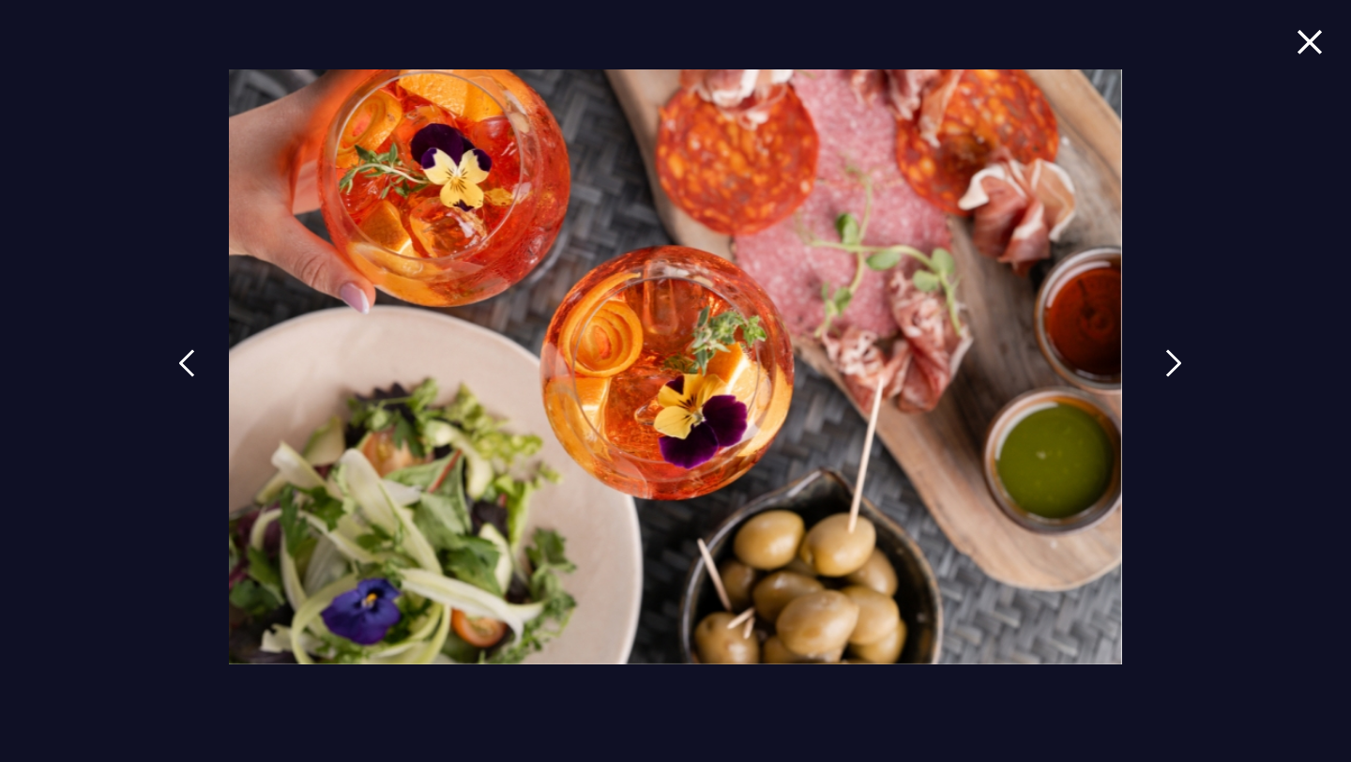
click at [1172, 365] on img at bounding box center [1173, 363] width 17 height 28
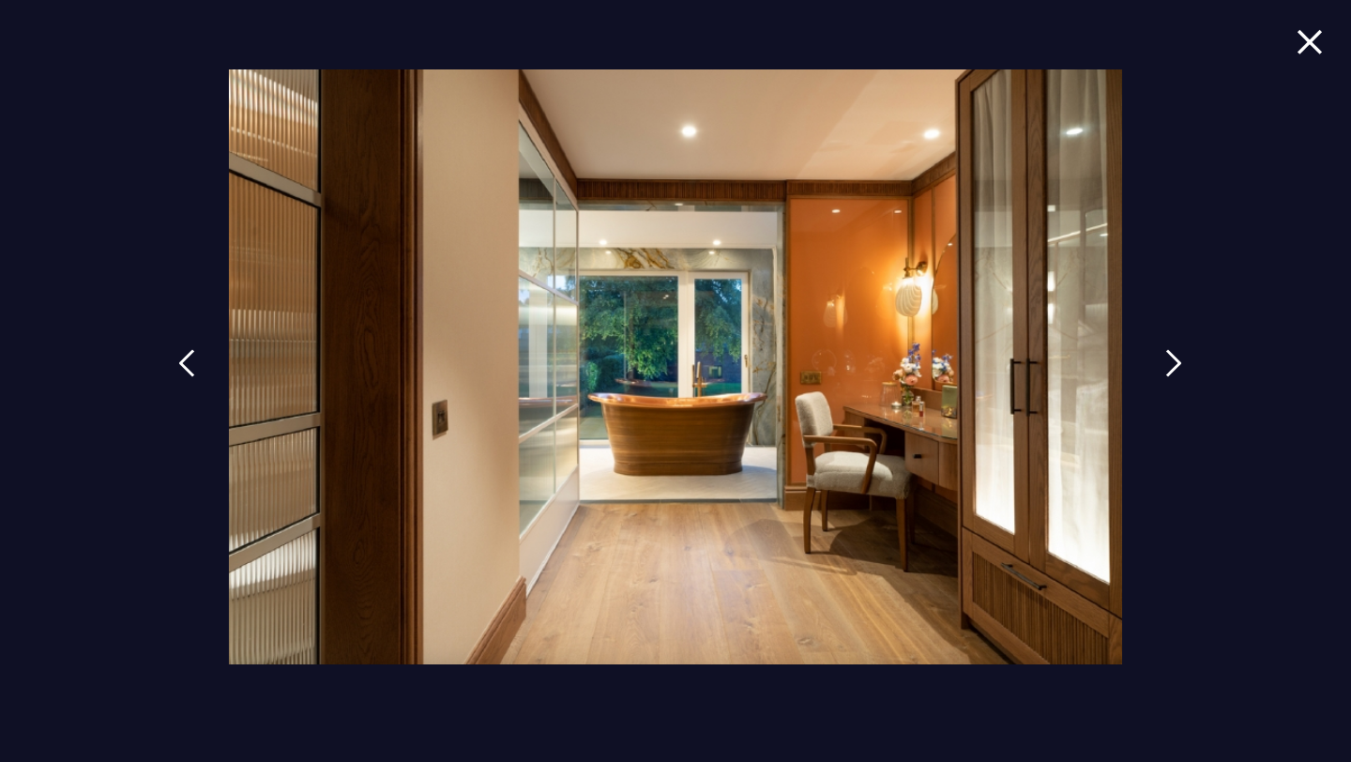
click at [1172, 365] on img at bounding box center [1173, 363] width 17 height 28
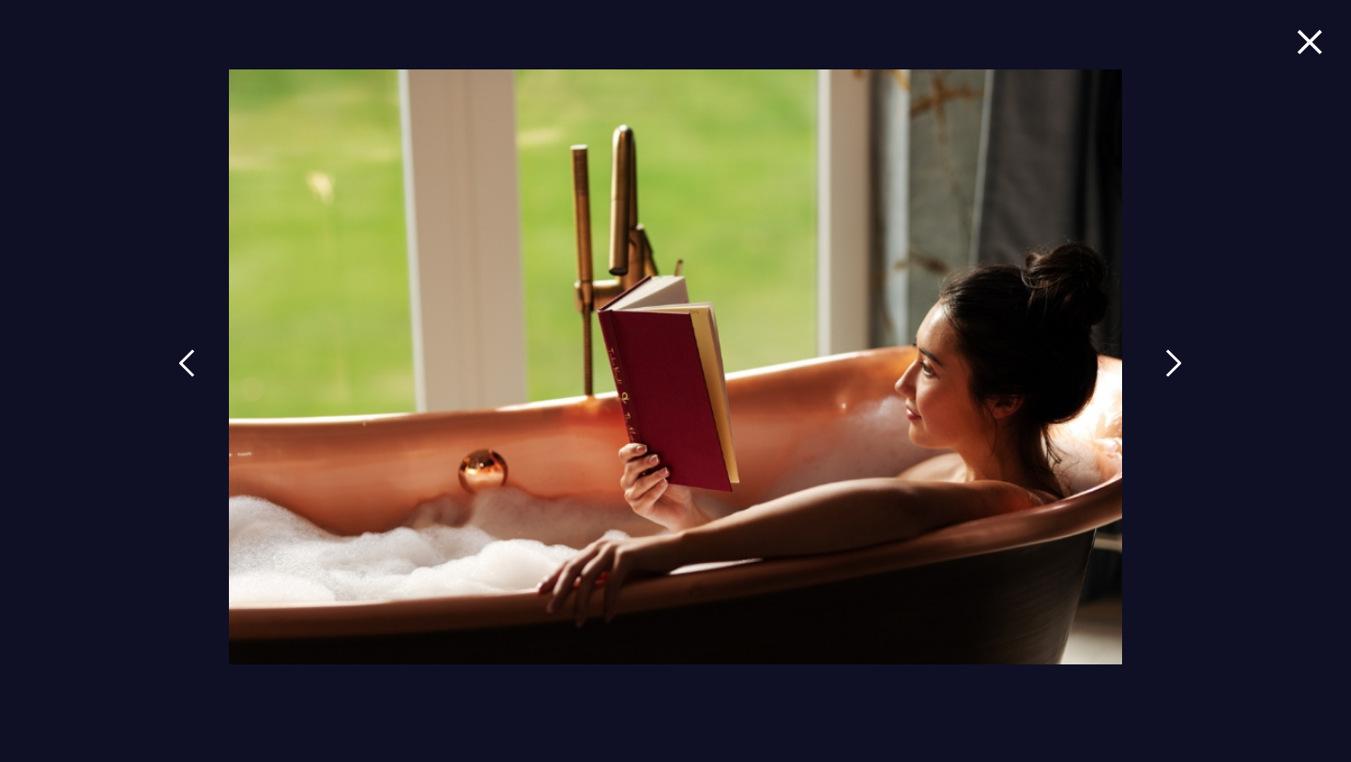
click at [1172, 365] on img at bounding box center [1173, 363] width 17 height 28
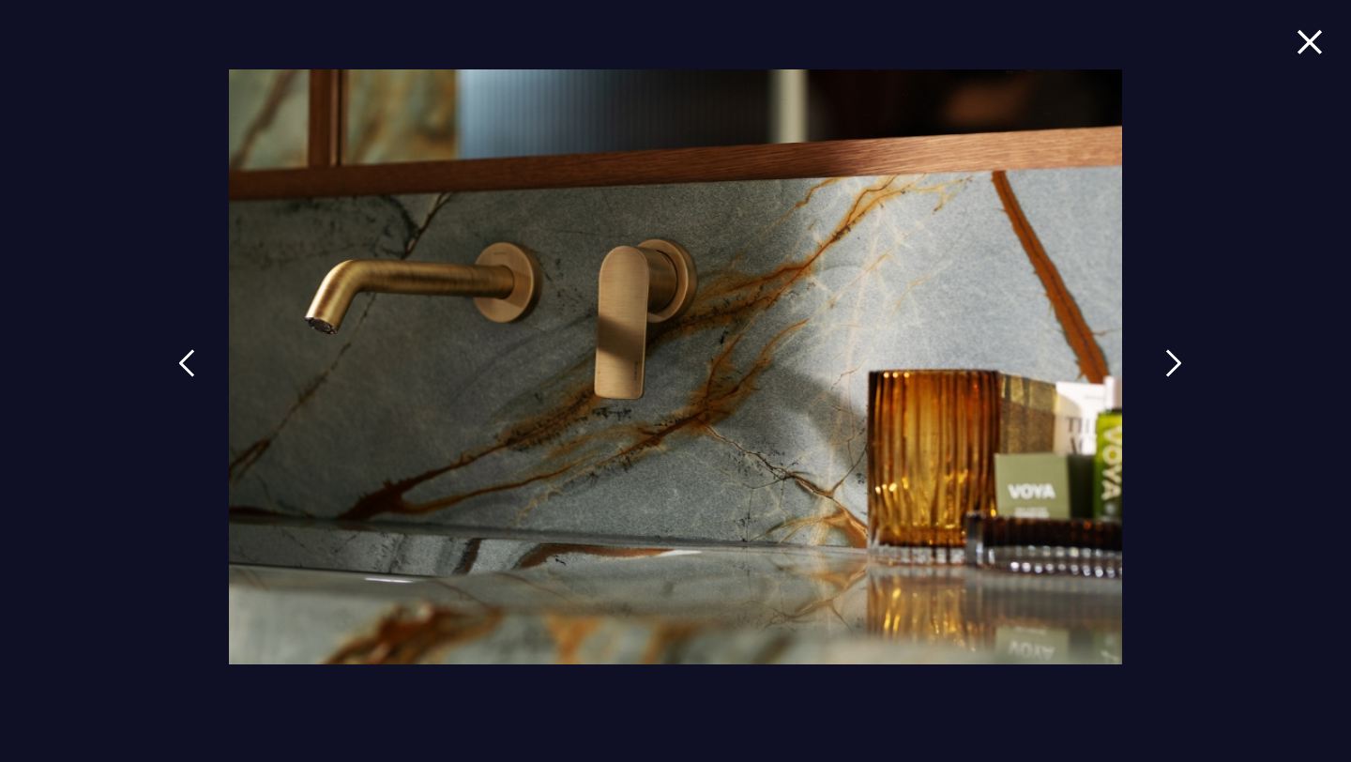
click at [1172, 365] on img at bounding box center [1173, 363] width 17 height 28
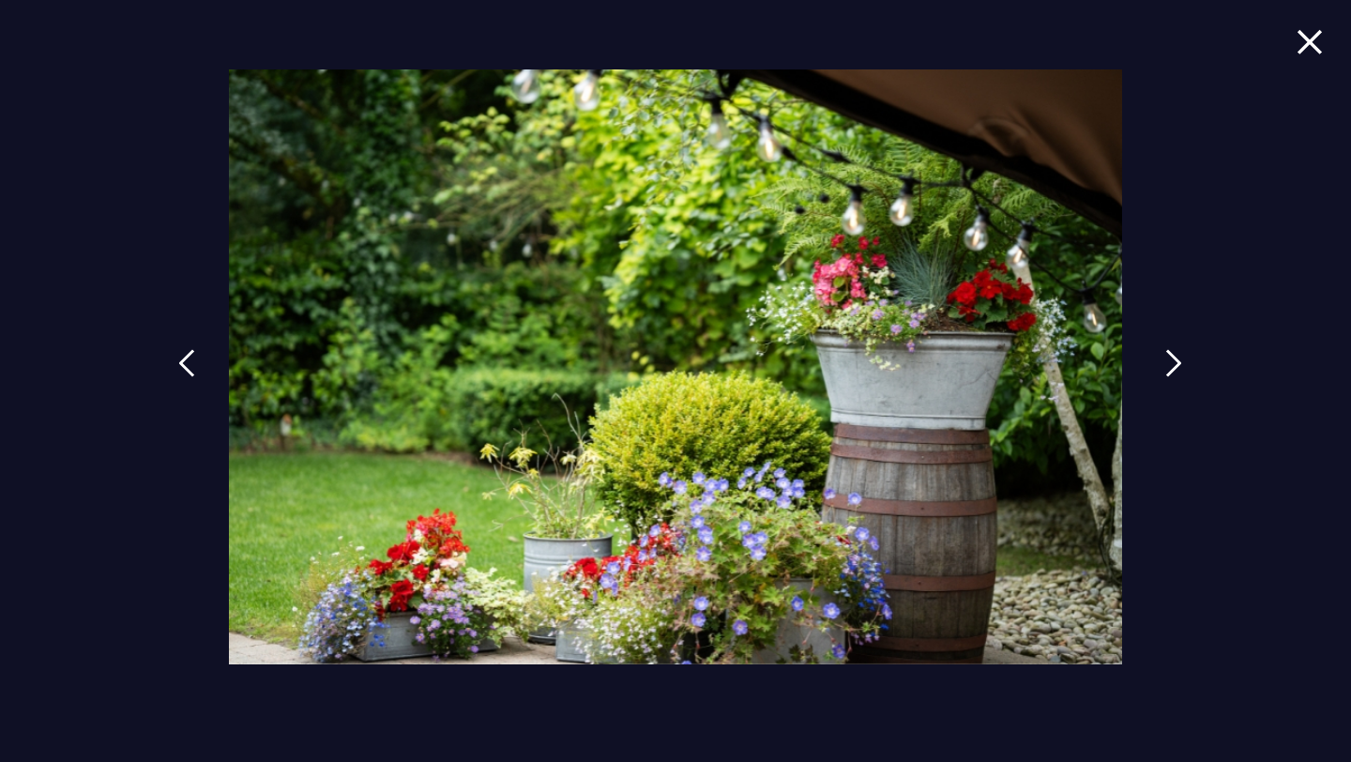
click at [1172, 365] on img at bounding box center [1173, 363] width 17 height 28
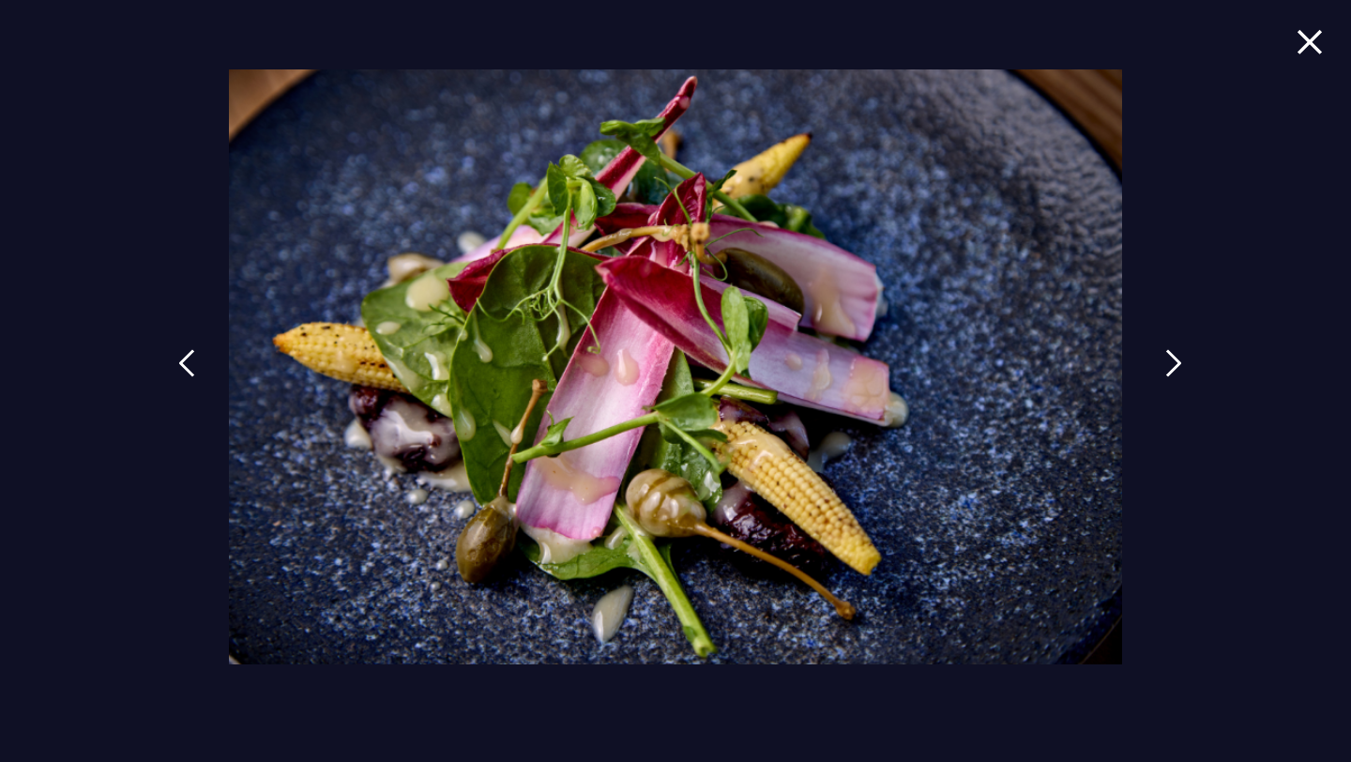
click at [1172, 365] on img at bounding box center [1173, 363] width 17 height 28
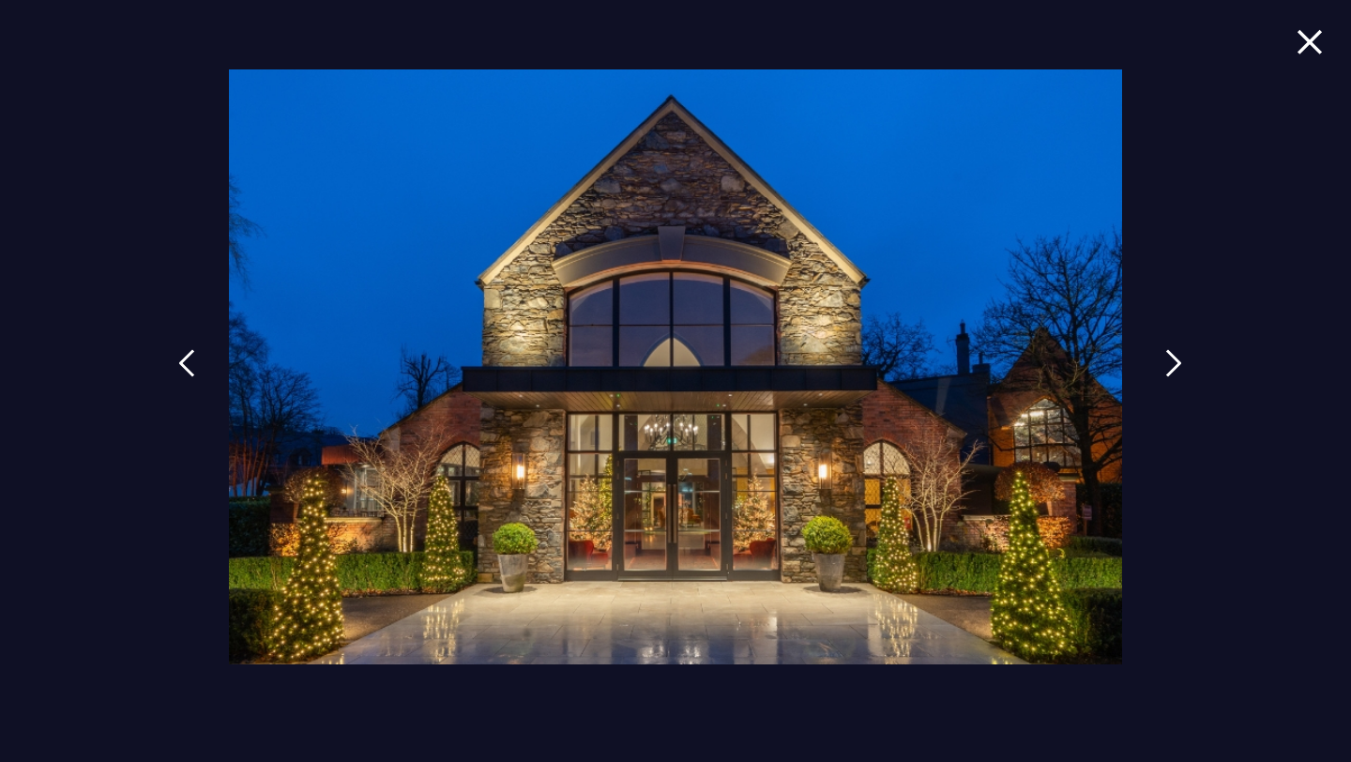
click at [1172, 365] on img at bounding box center [1173, 363] width 17 height 28
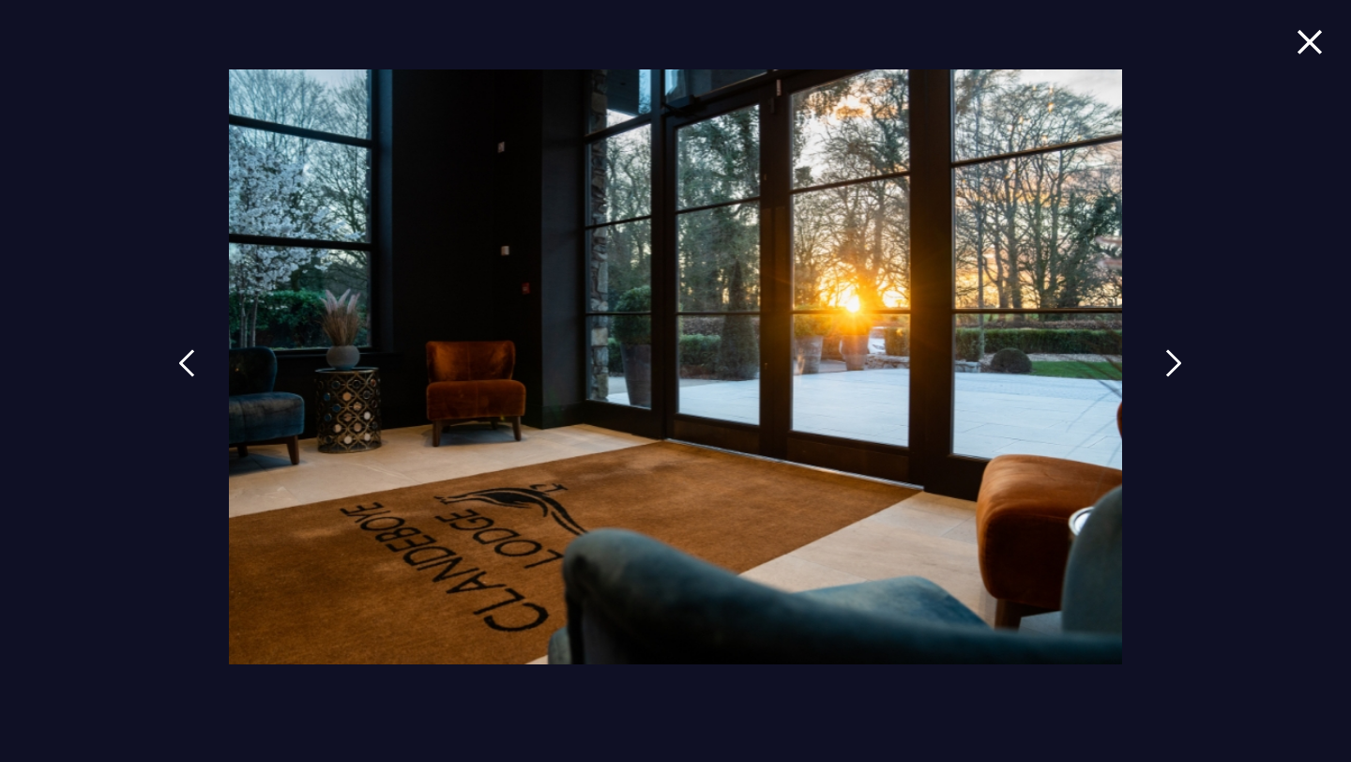
click at [1172, 365] on img at bounding box center [1173, 363] width 17 height 28
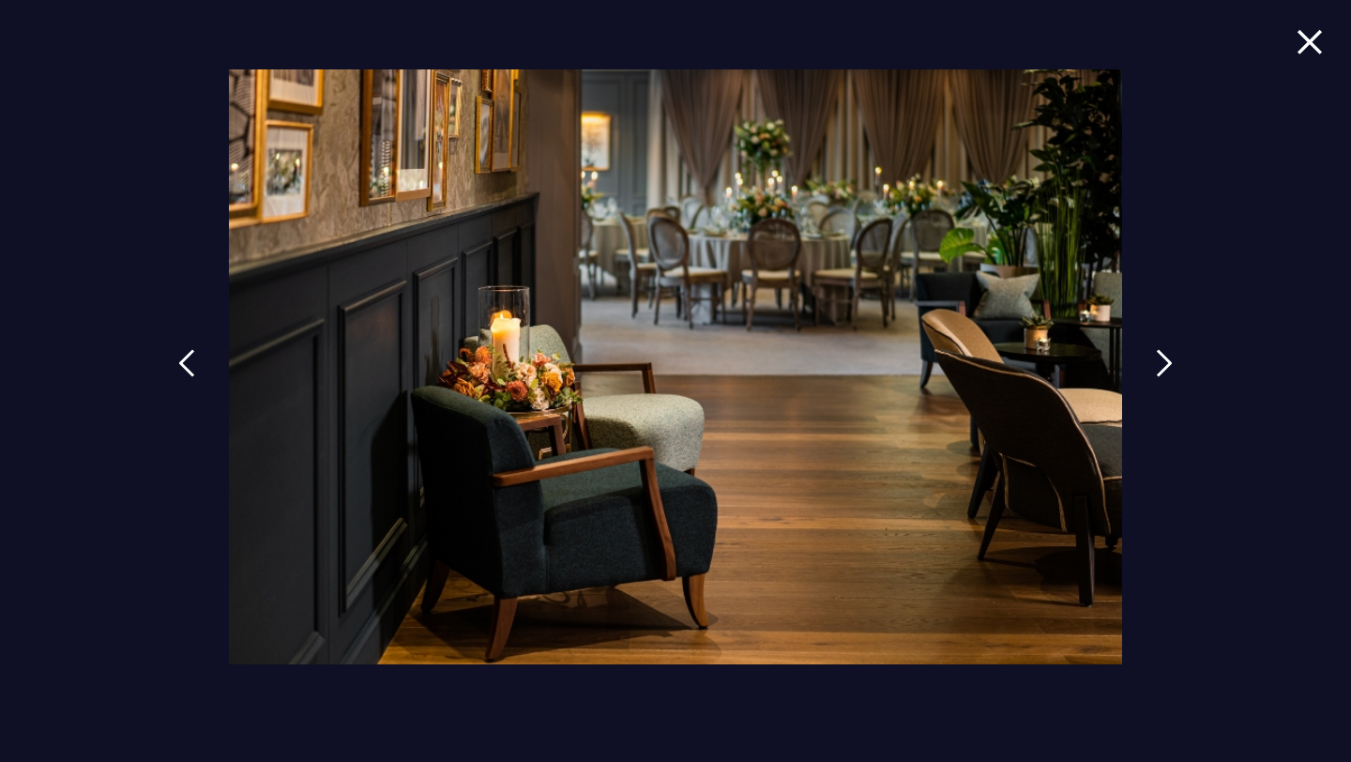
click at [1312, 46] on img at bounding box center [1309, 41] width 26 height 25
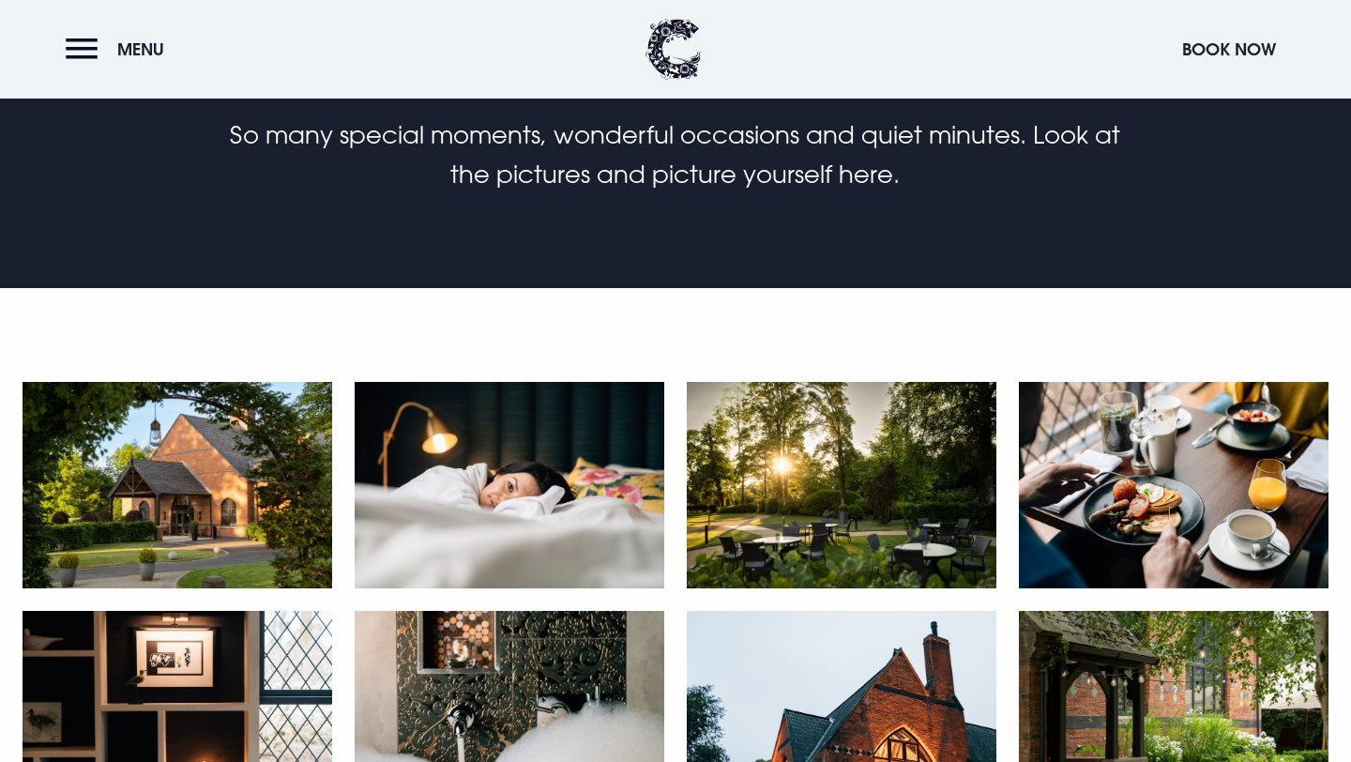
scroll to position [510, 0]
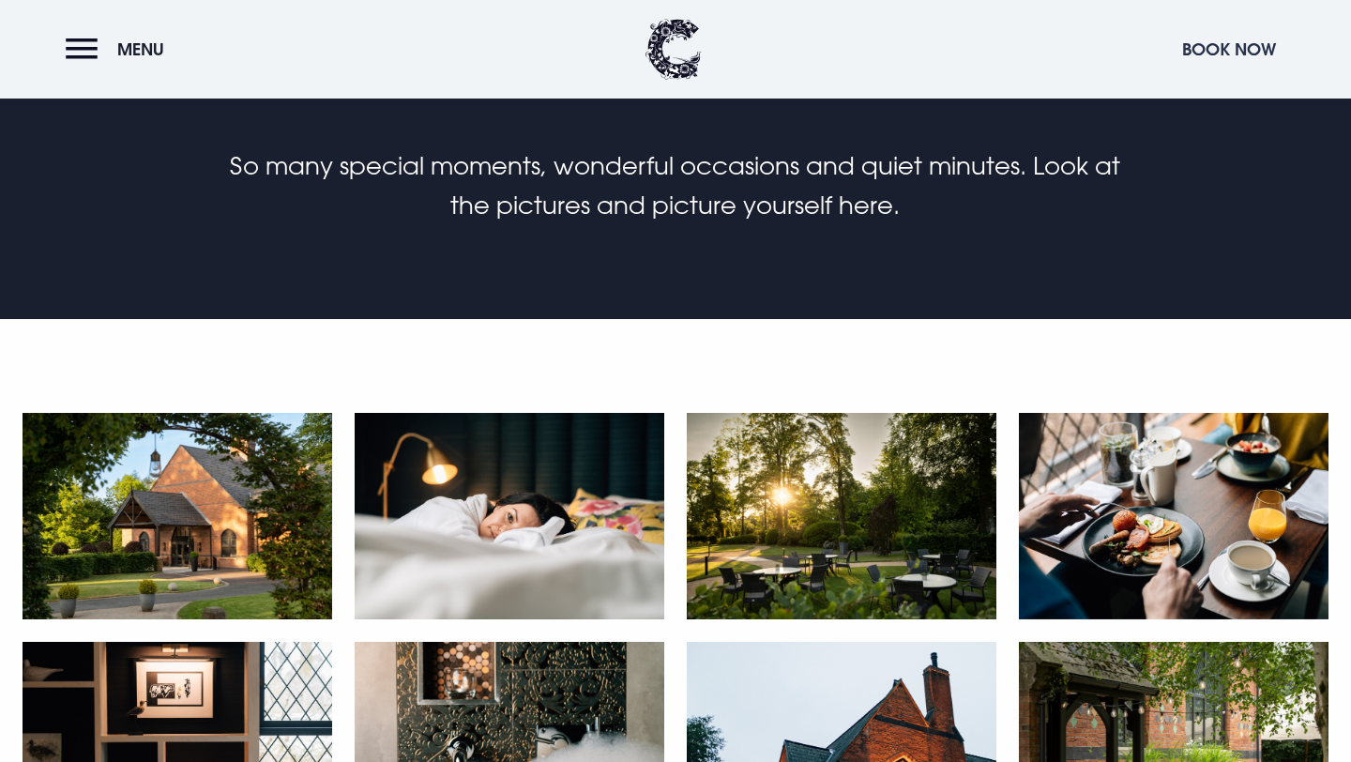
click at [1234, 47] on button "Book Now" at bounding box center [1229, 49] width 113 height 40
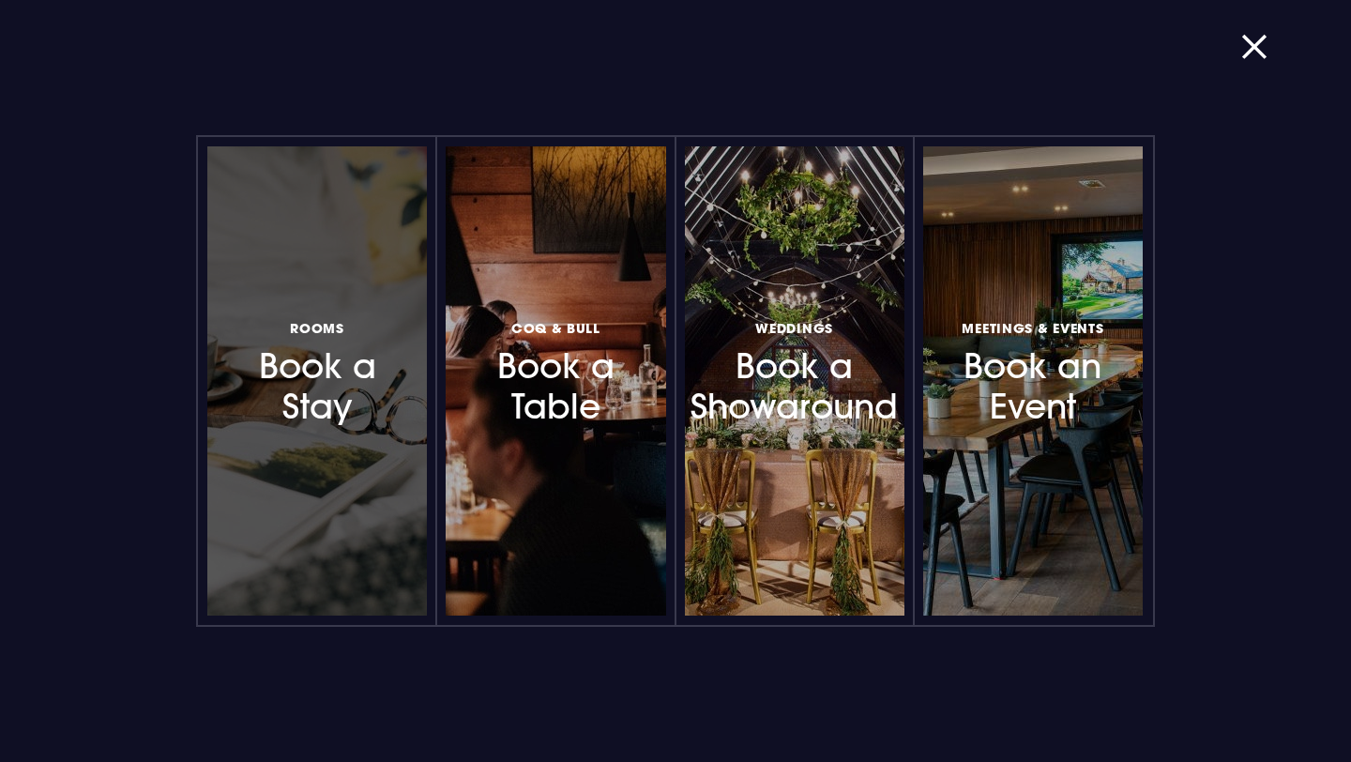
click at [343, 402] on h3 "Rooms Book a Stay" at bounding box center [317, 371] width 156 height 112
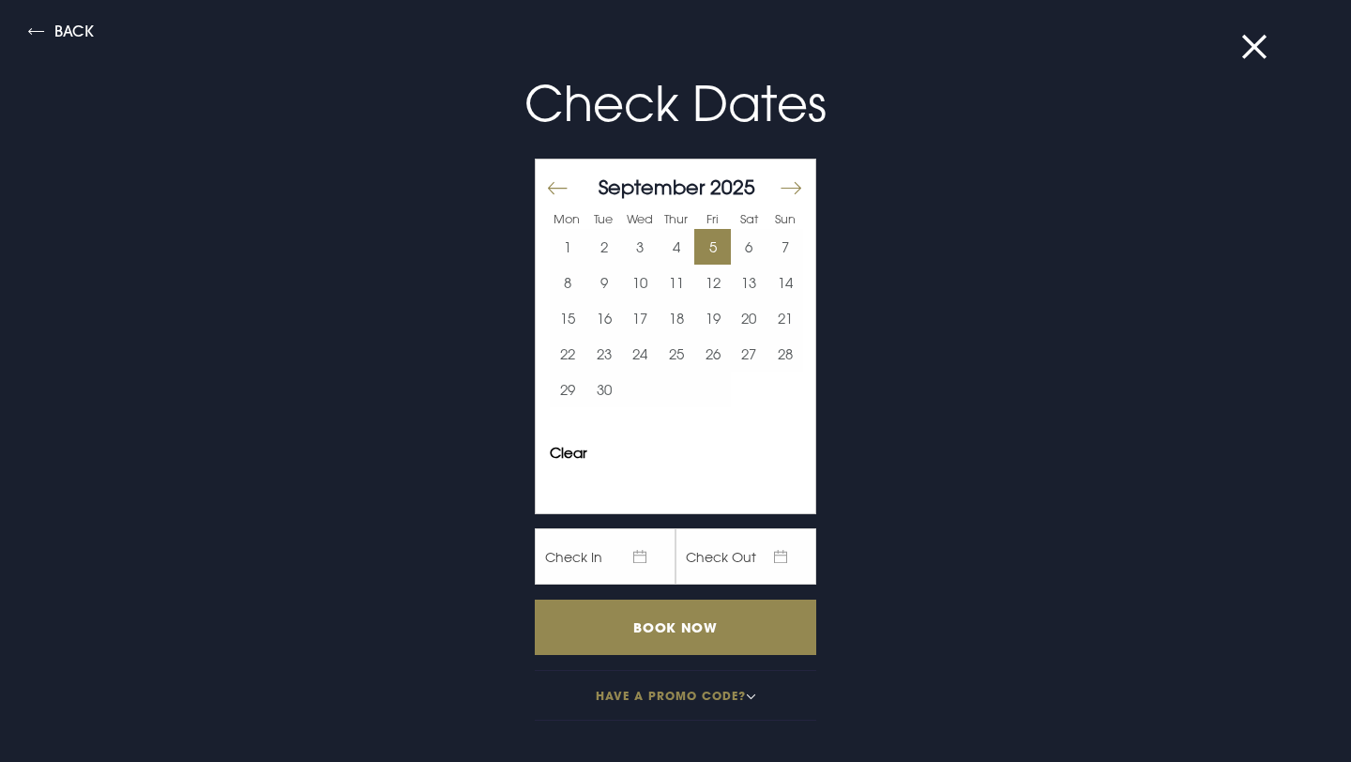
click at [720, 251] on button "5" at bounding box center [712, 247] width 37 height 36
click at [742, 251] on button "6" at bounding box center [749, 247] width 37 height 36
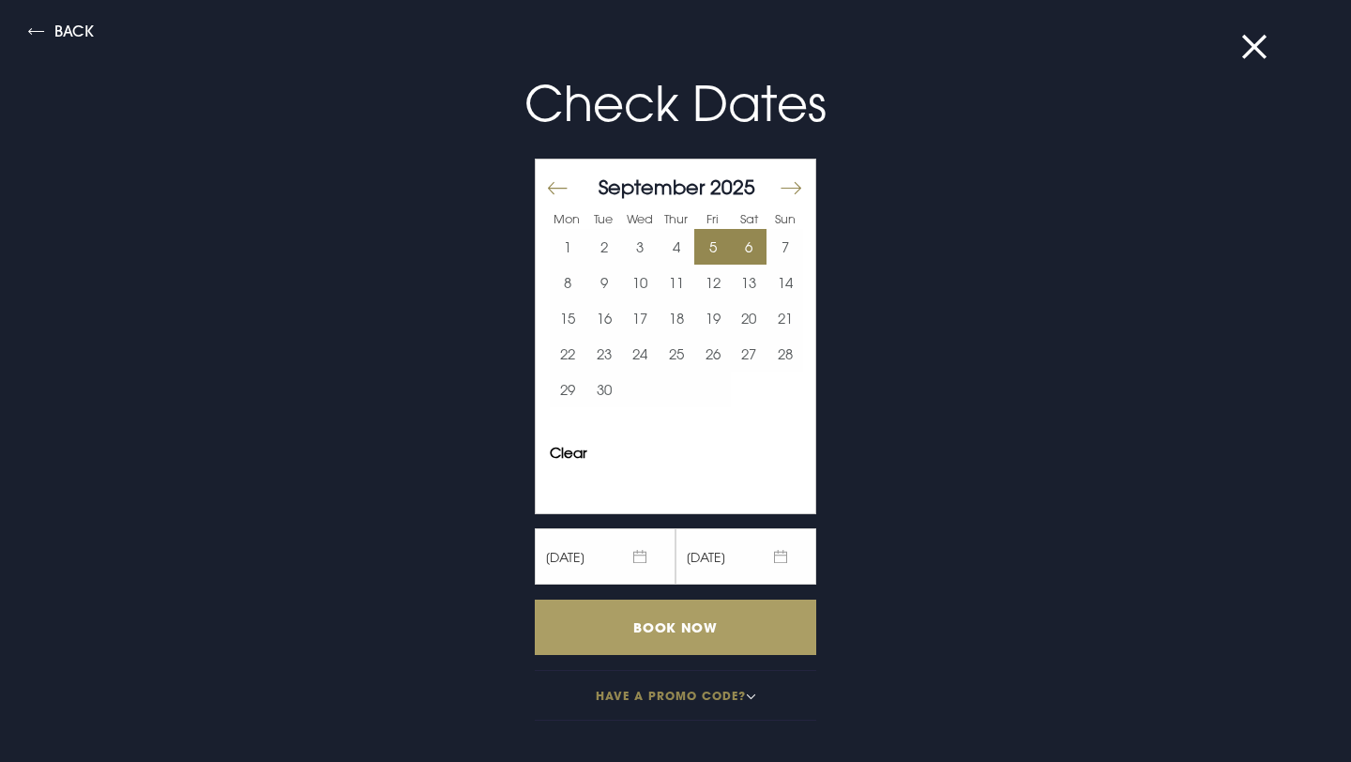
click at [662, 622] on input "Book Now" at bounding box center [675, 626] width 281 height 55
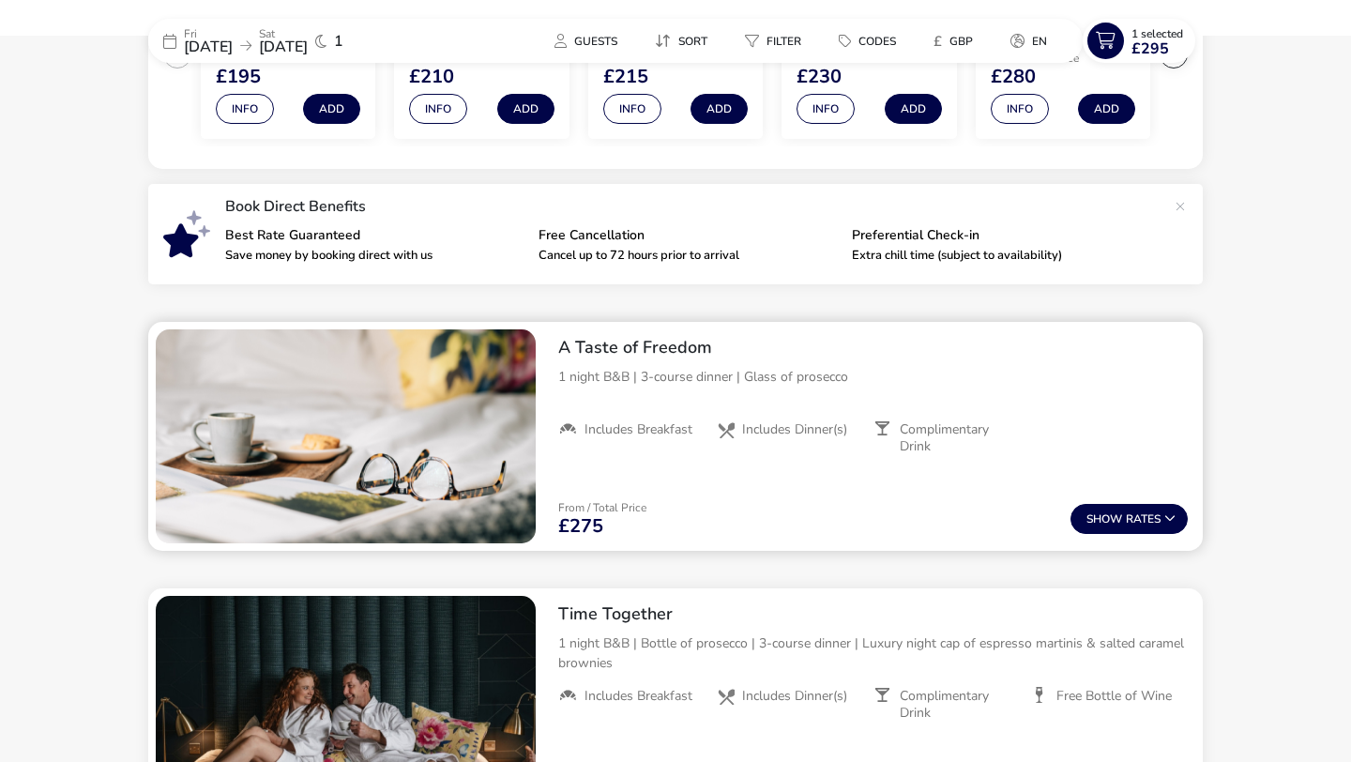
scroll to position [540, 0]
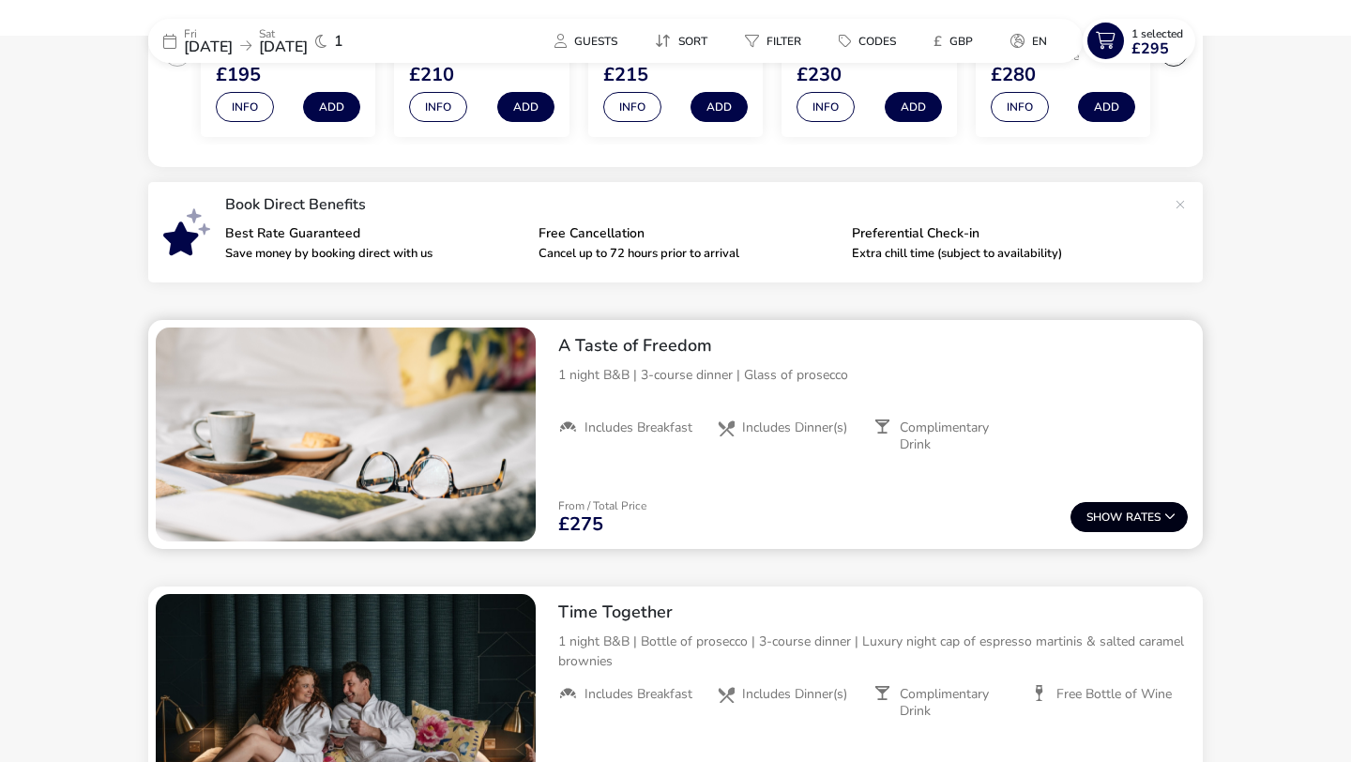
click at [1165, 512] on icon at bounding box center [1169, 515] width 11 height 11
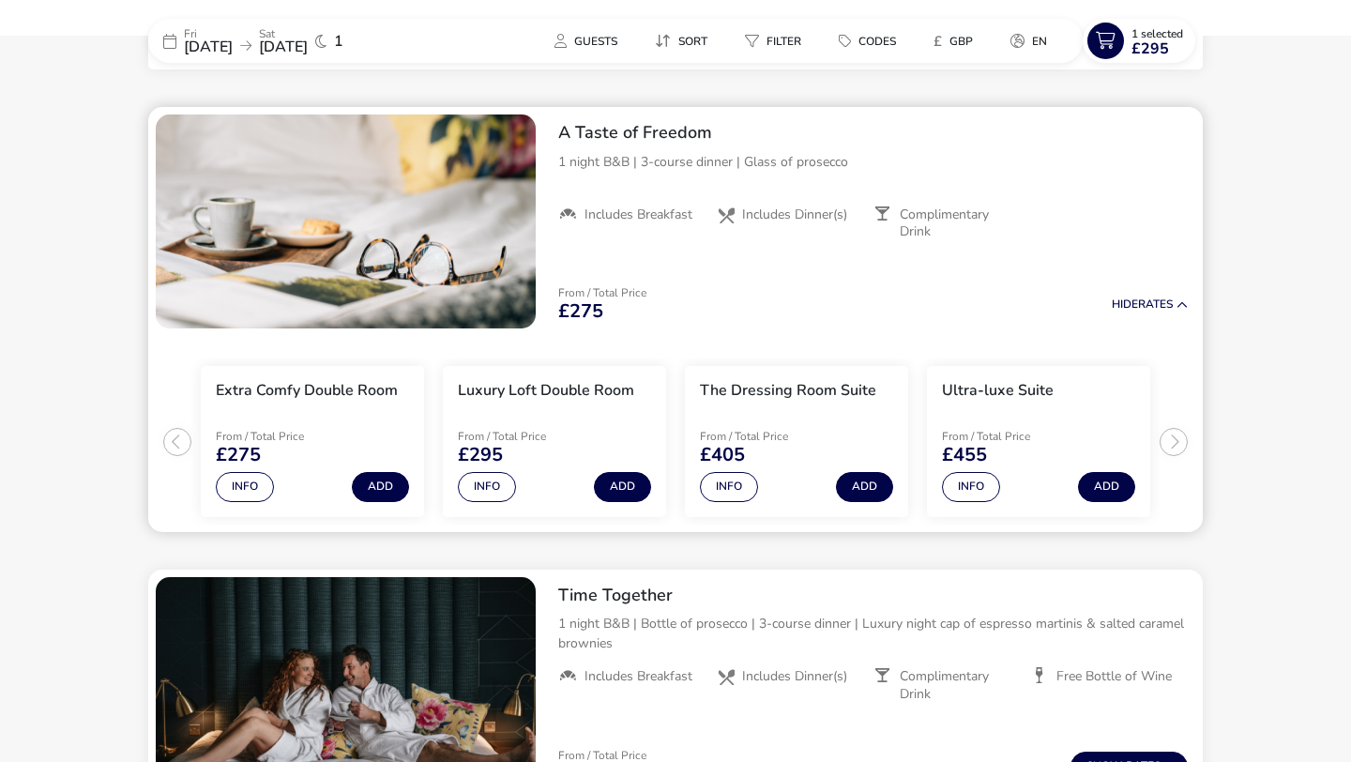
scroll to position [766, 0]
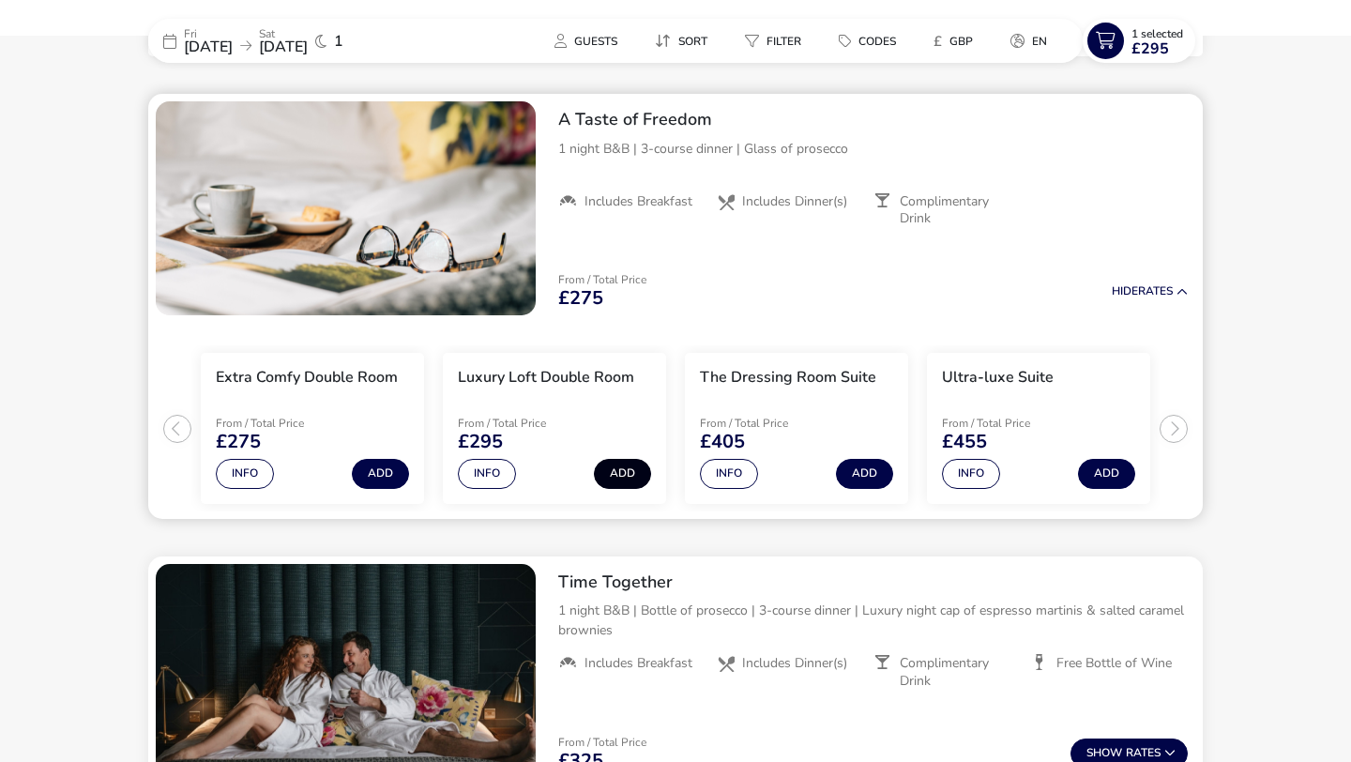
click at [613, 474] on button "Add" at bounding box center [622, 474] width 57 height 30
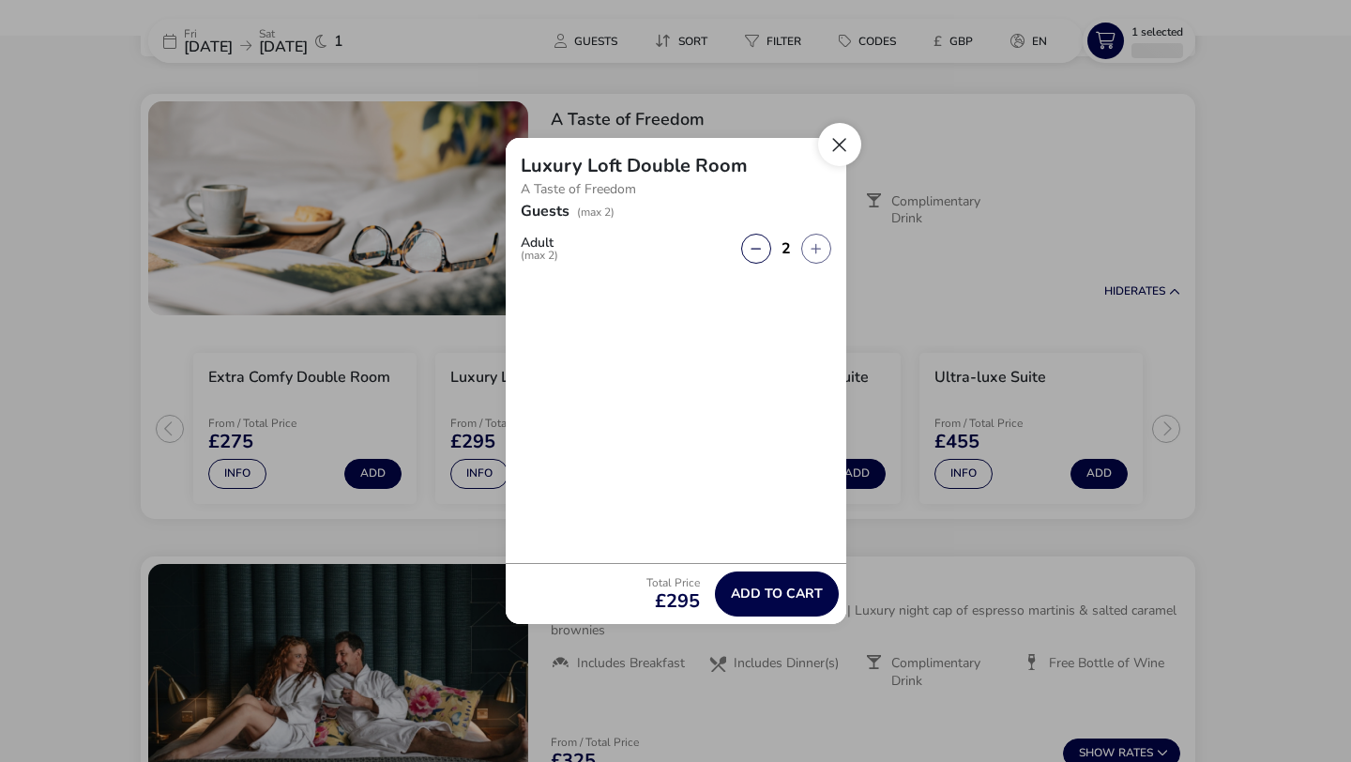
click at [836, 147] on button "Close" at bounding box center [839, 144] width 43 height 43
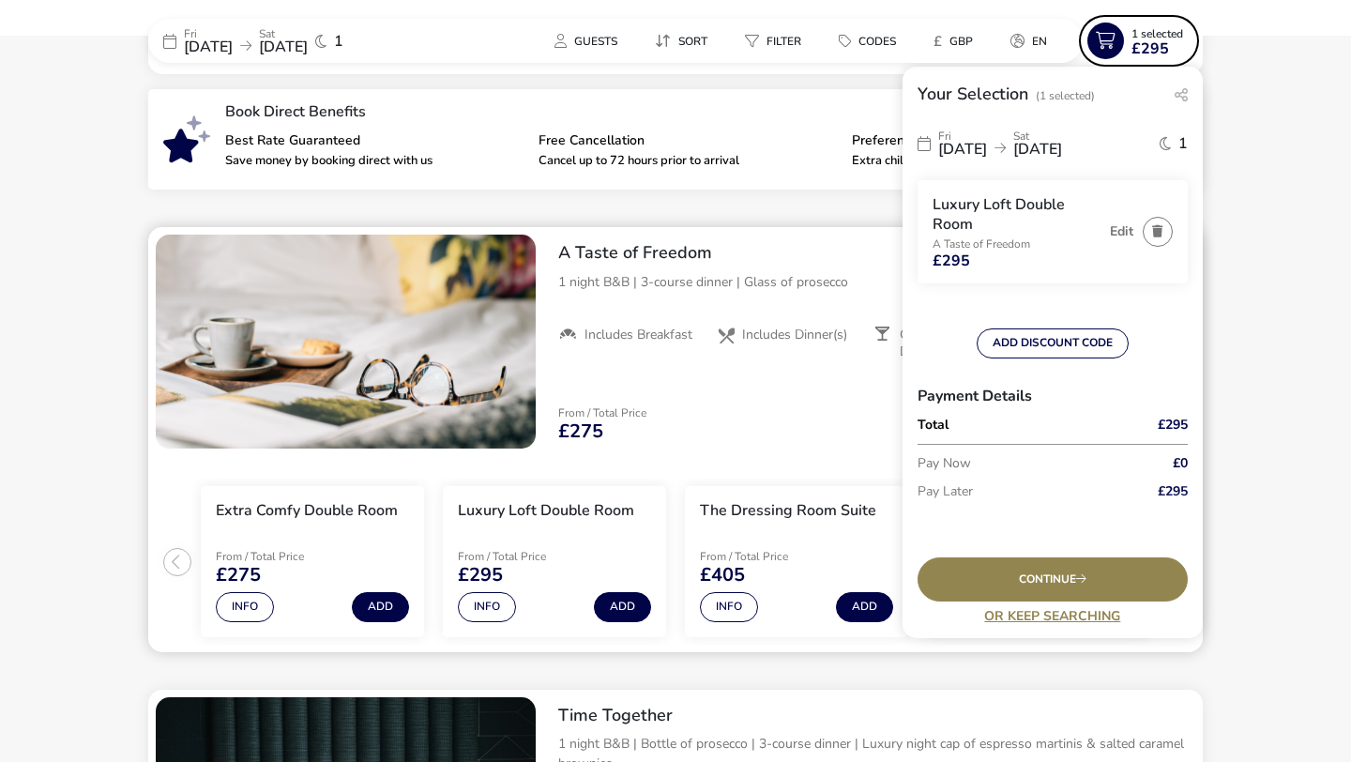
scroll to position [647, 0]
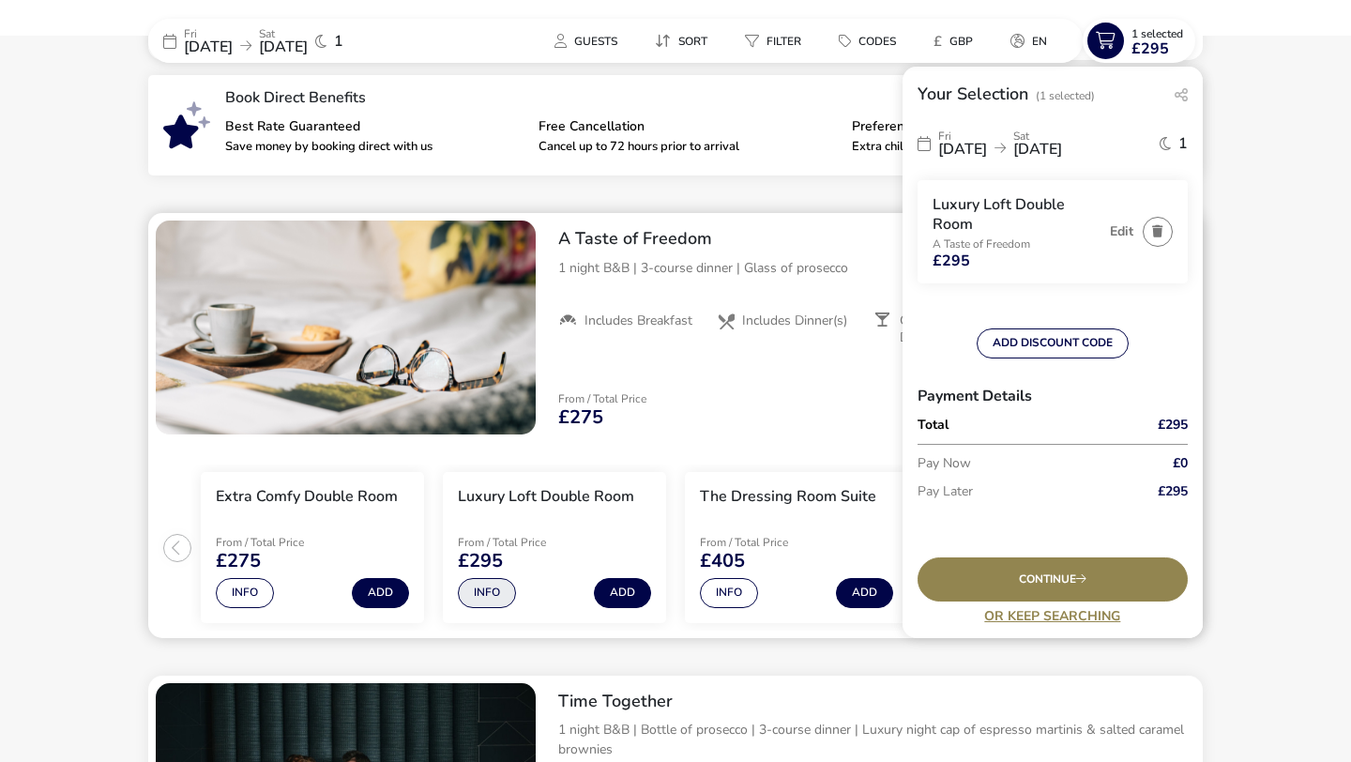
click at [473, 600] on button "Info" at bounding box center [487, 593] width 58 height 30
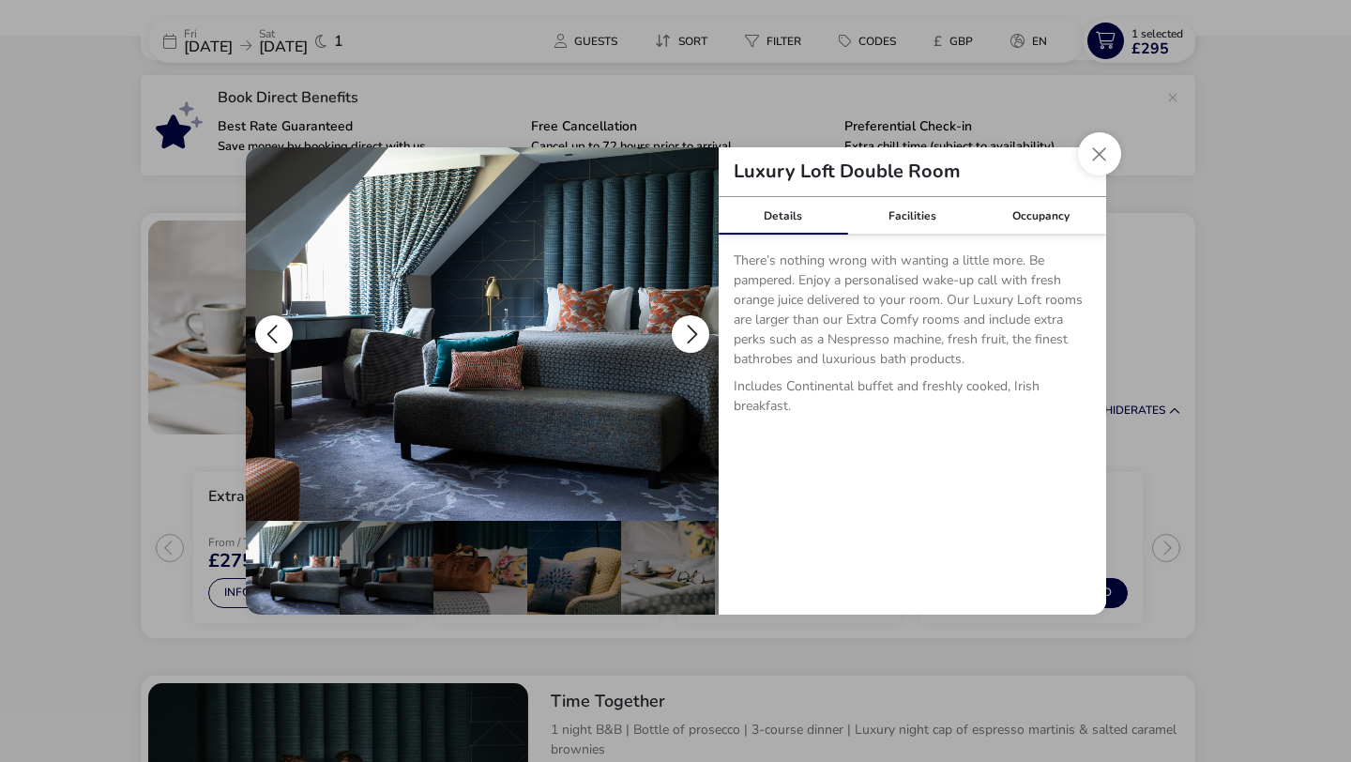
click at [693, 334] on button "details" at bounding box center [691, 334] width 38 height 38
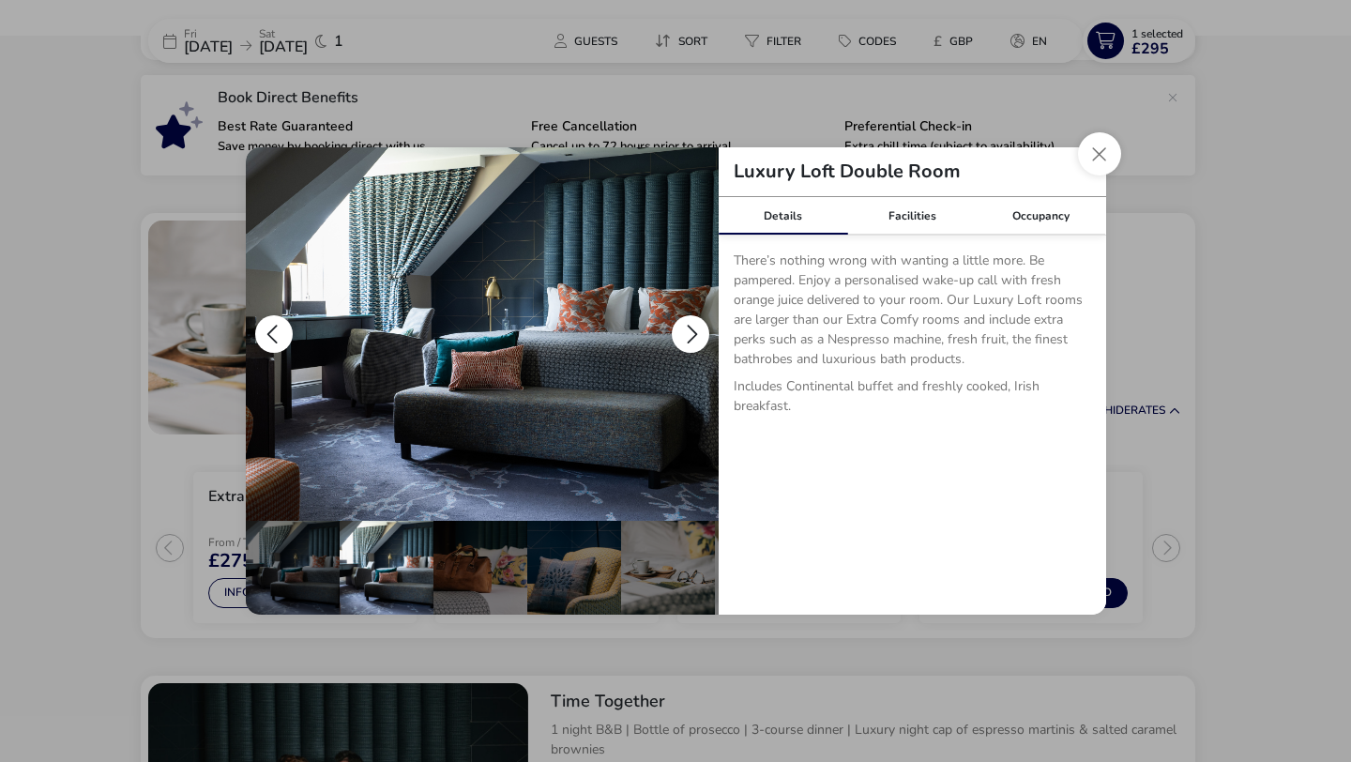
click at [689, 335] on button "details" at bounding box center [691, 334] width 38 height 38
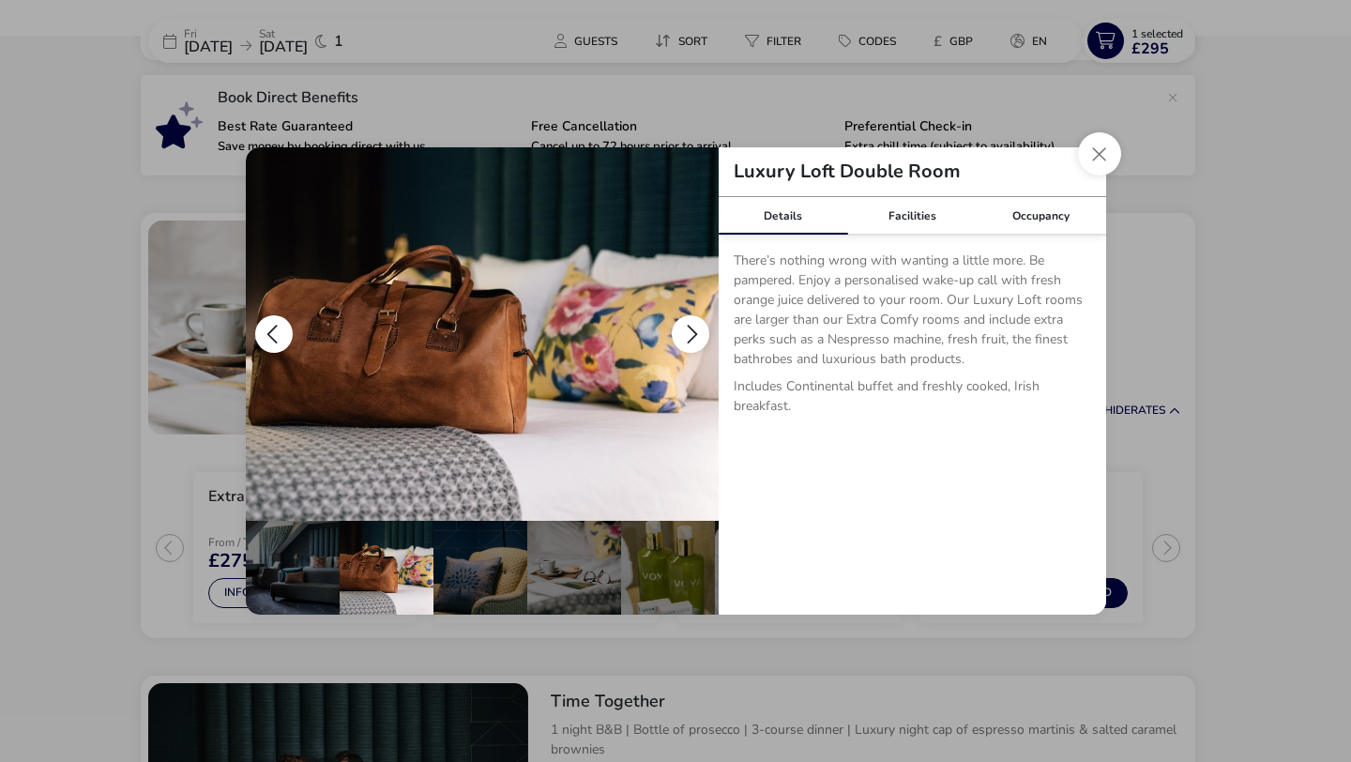
click at [689, 335] on button "details" at bounding box center [691, 334] width 38 height 38
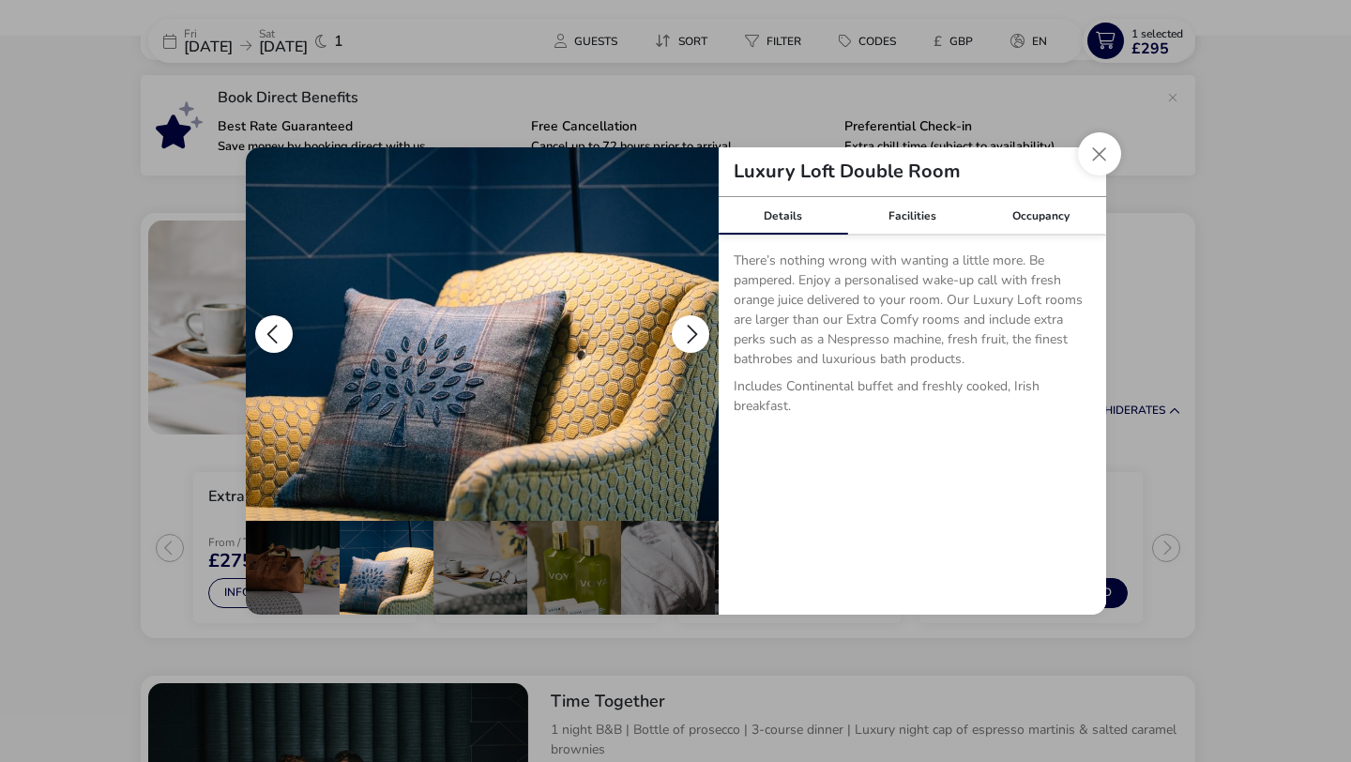
click at [694, 335] on button "details" at bounding box center [691, 334] width 38 height 38
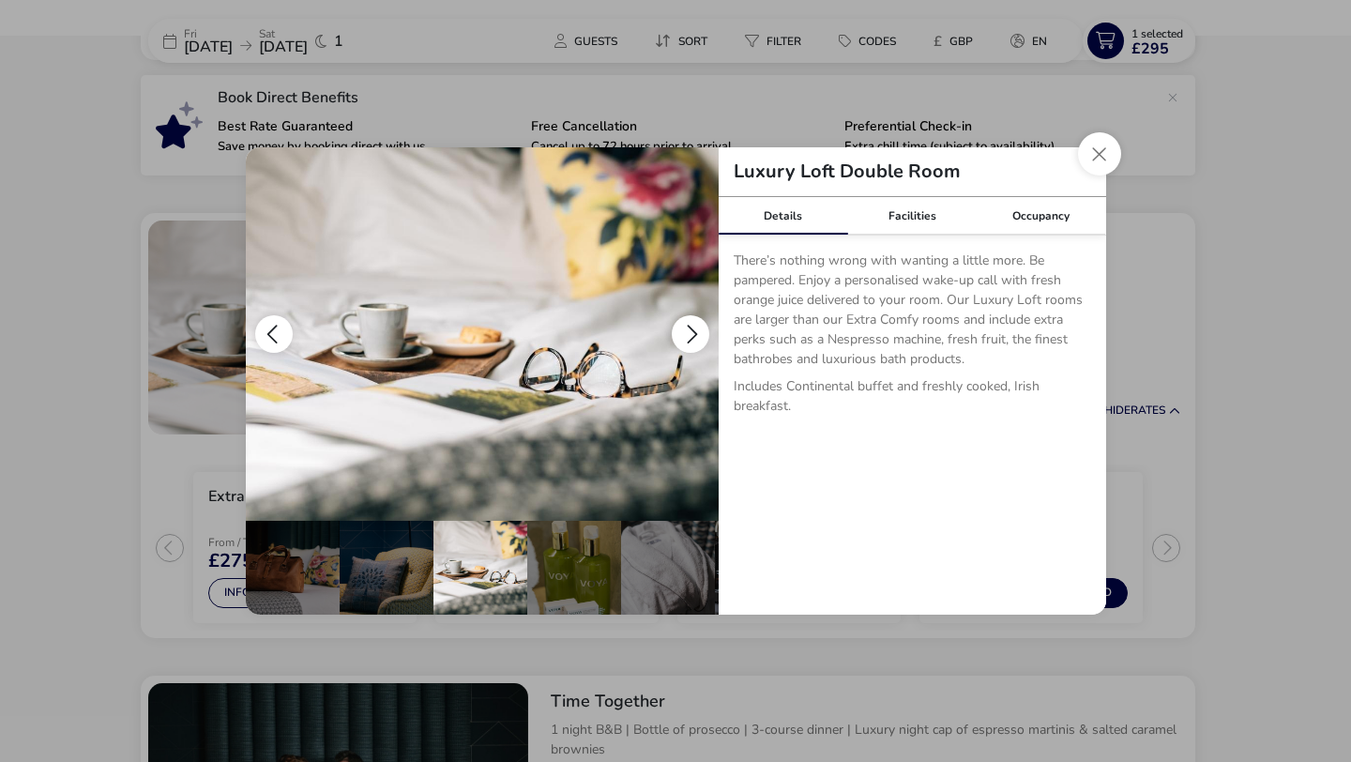
scroll to position [0, 281]
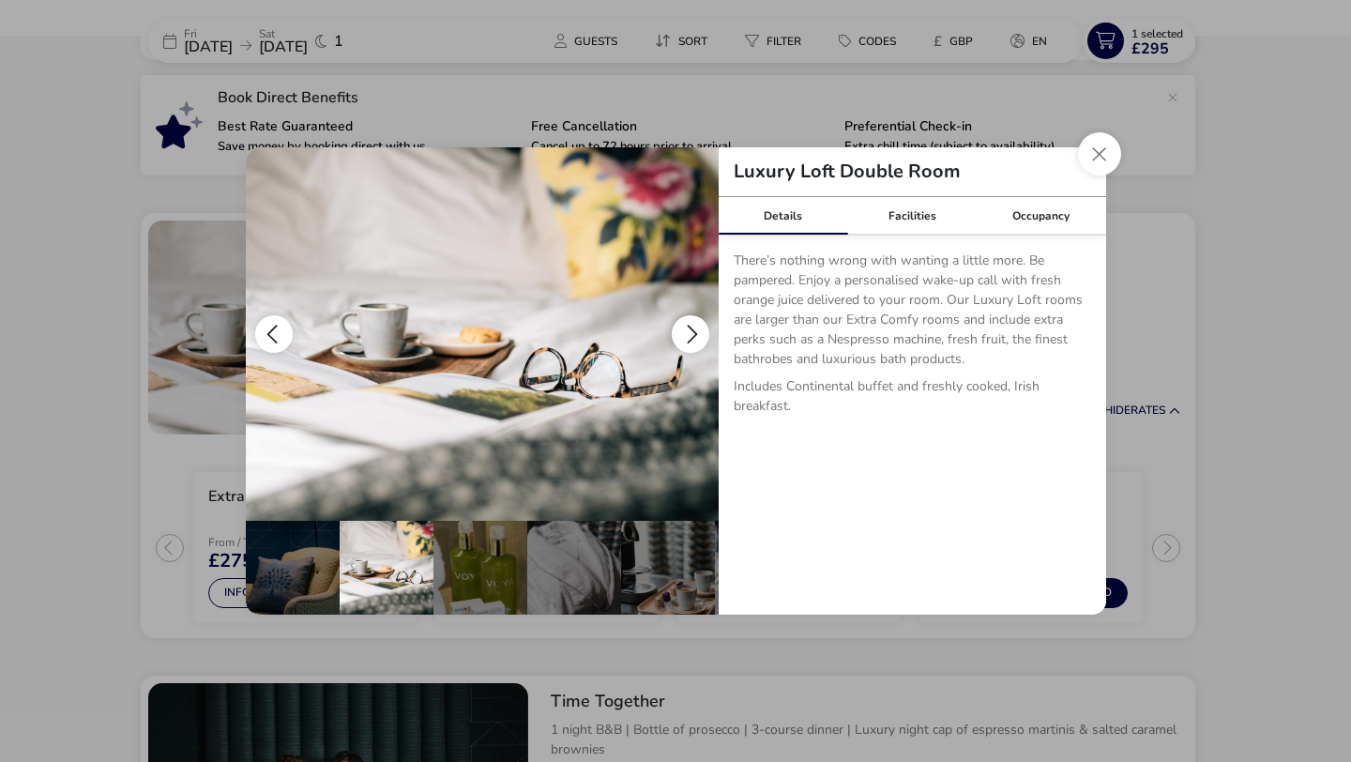
click at [694, 335] on button "details" at bounding box center [691, 334] width 38 height 38
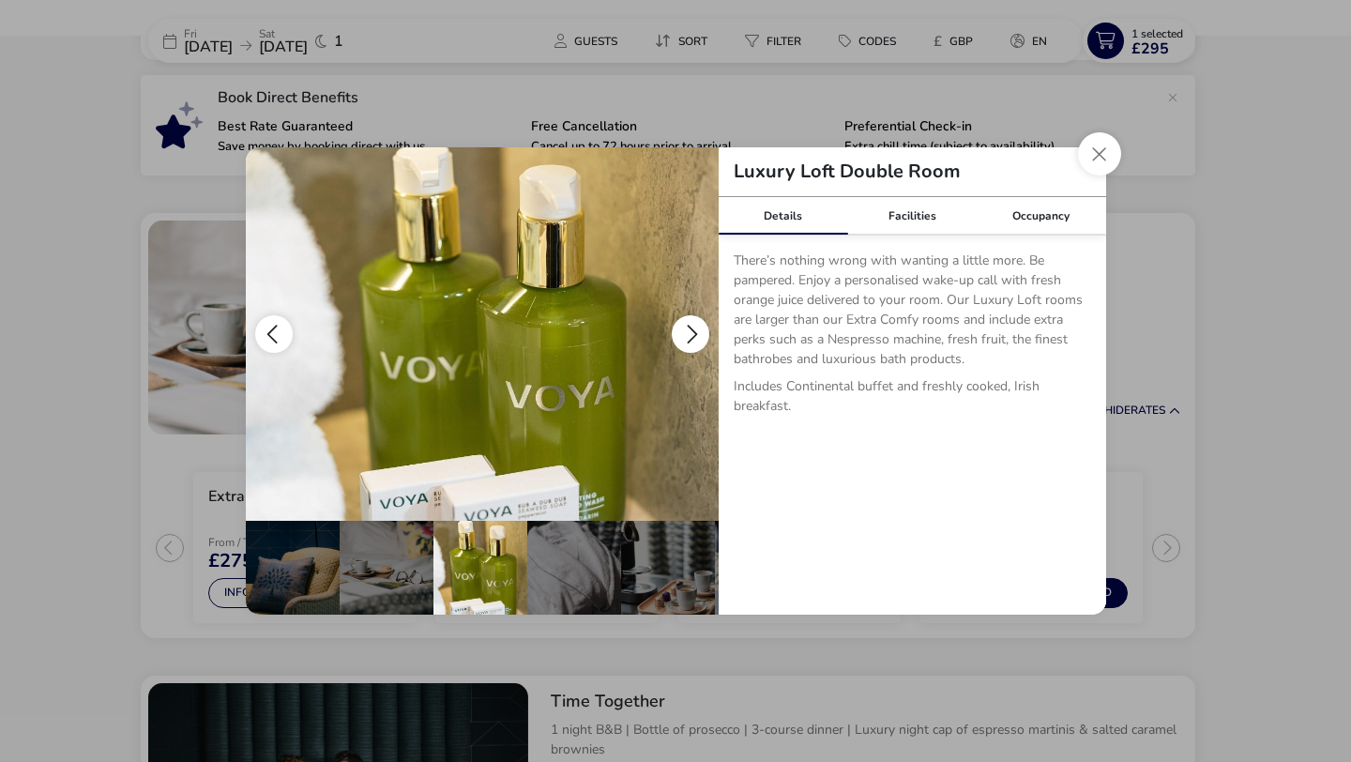
scroll to position [0, 375]
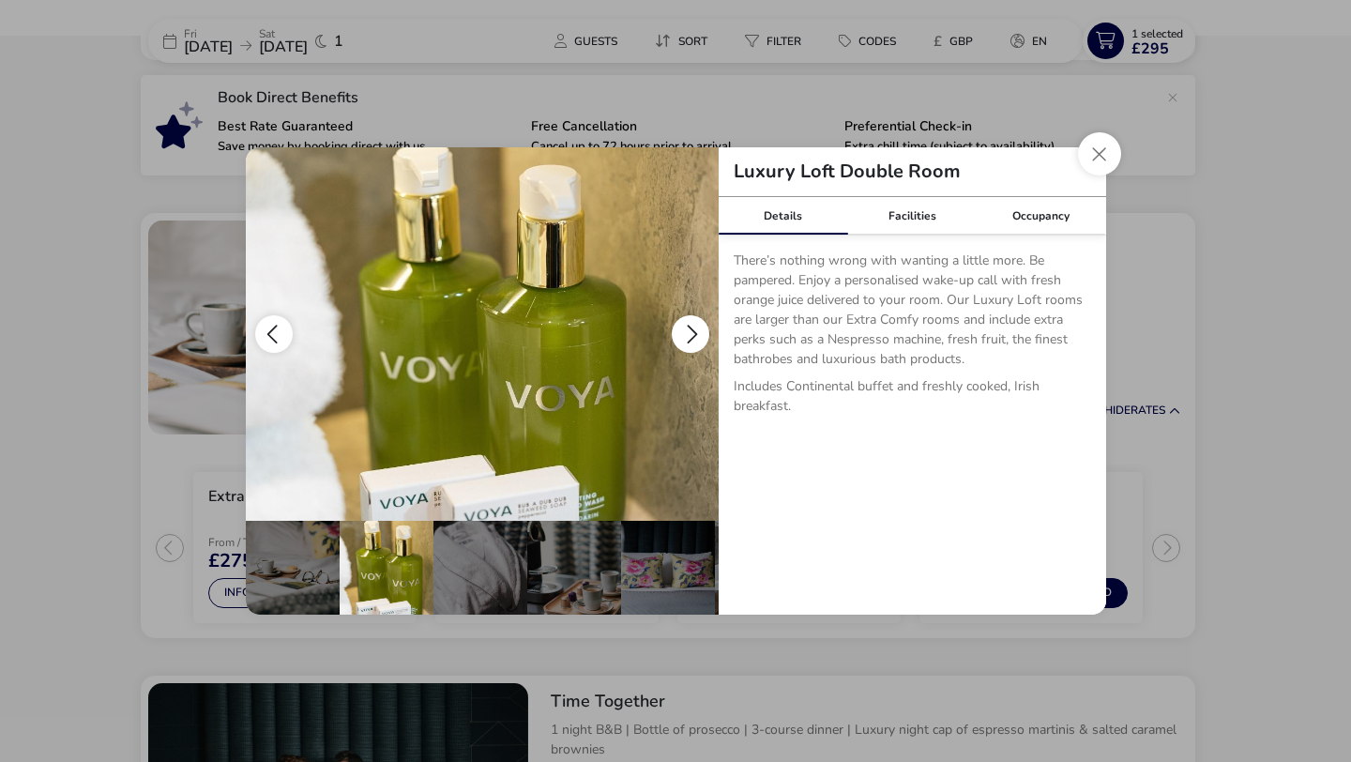
click at [694, 335] on button "details" at bounding box center [691, 334] width 38 height 38
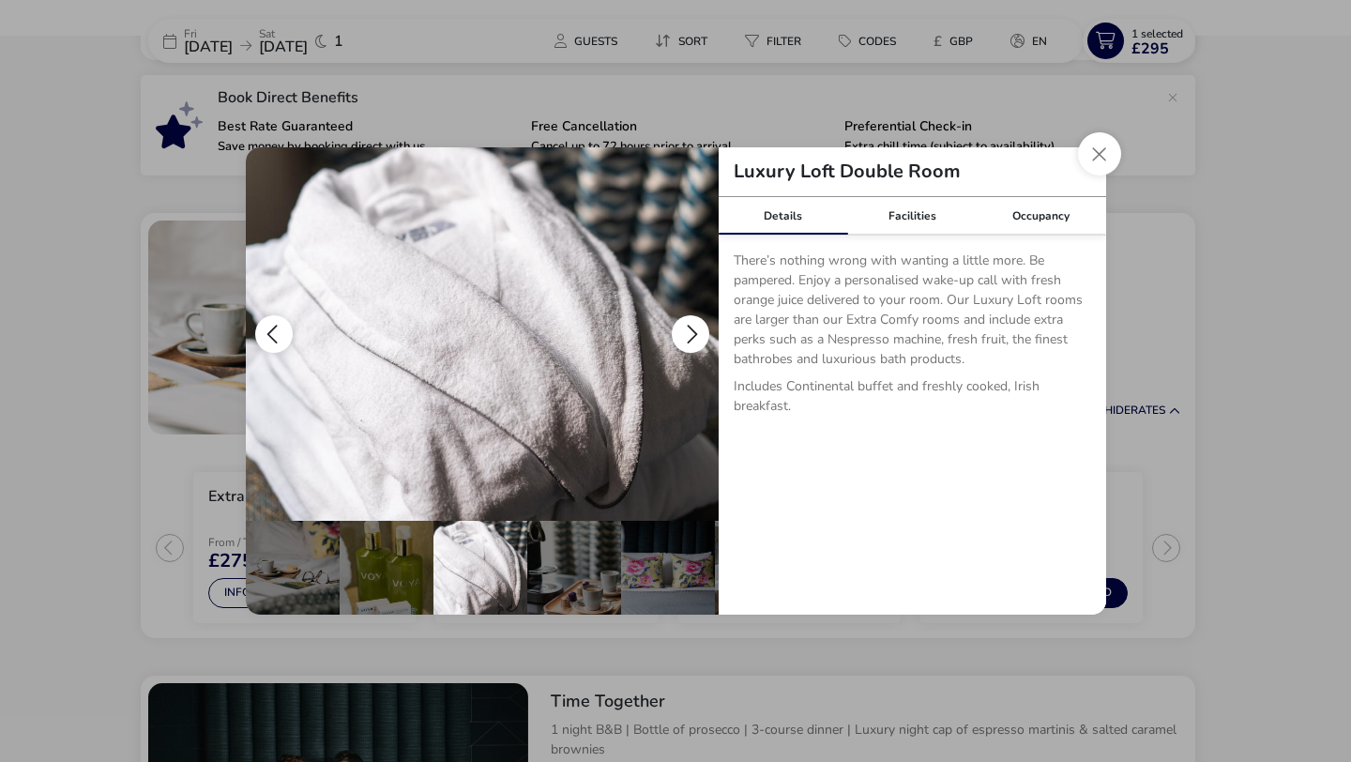
scroll to position [0, 465]
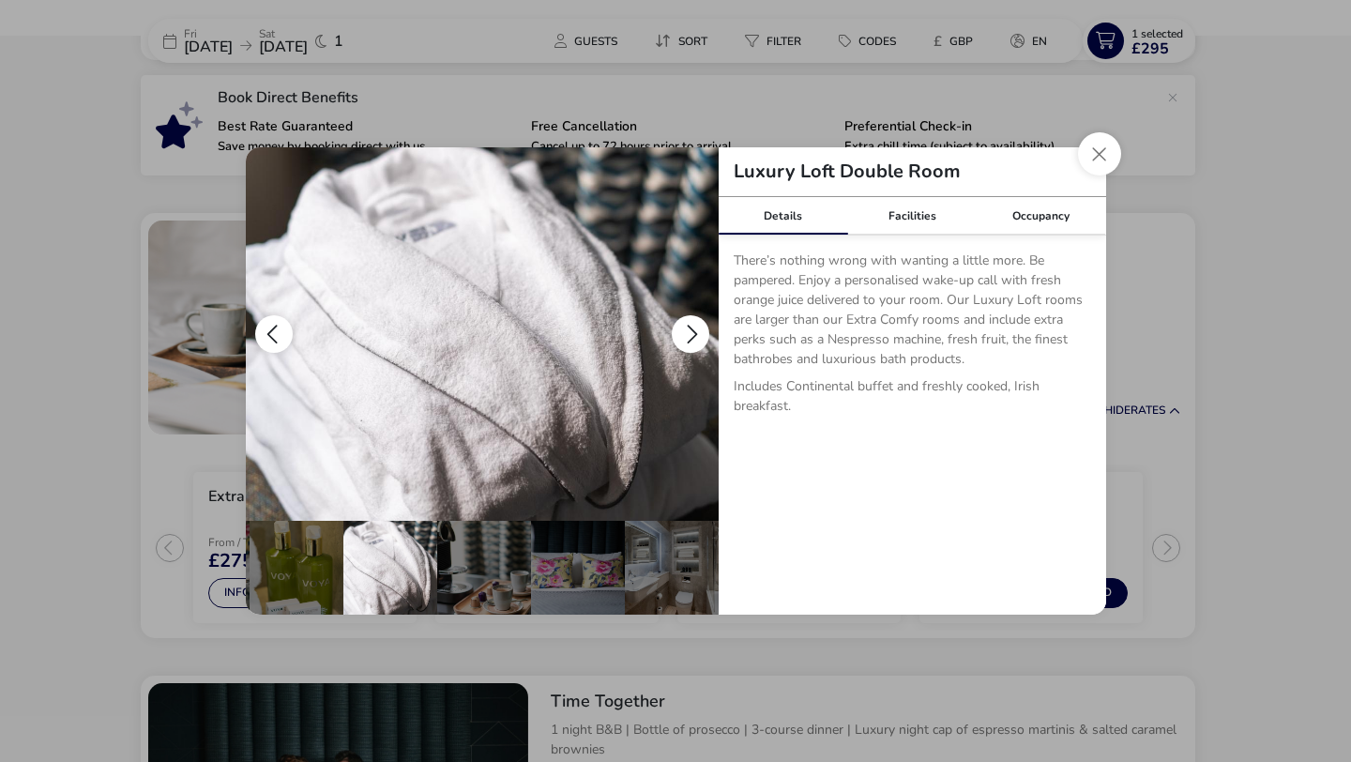
click at [694, 335] on button "details" at bounding box center [691, 334] width 38 height 38
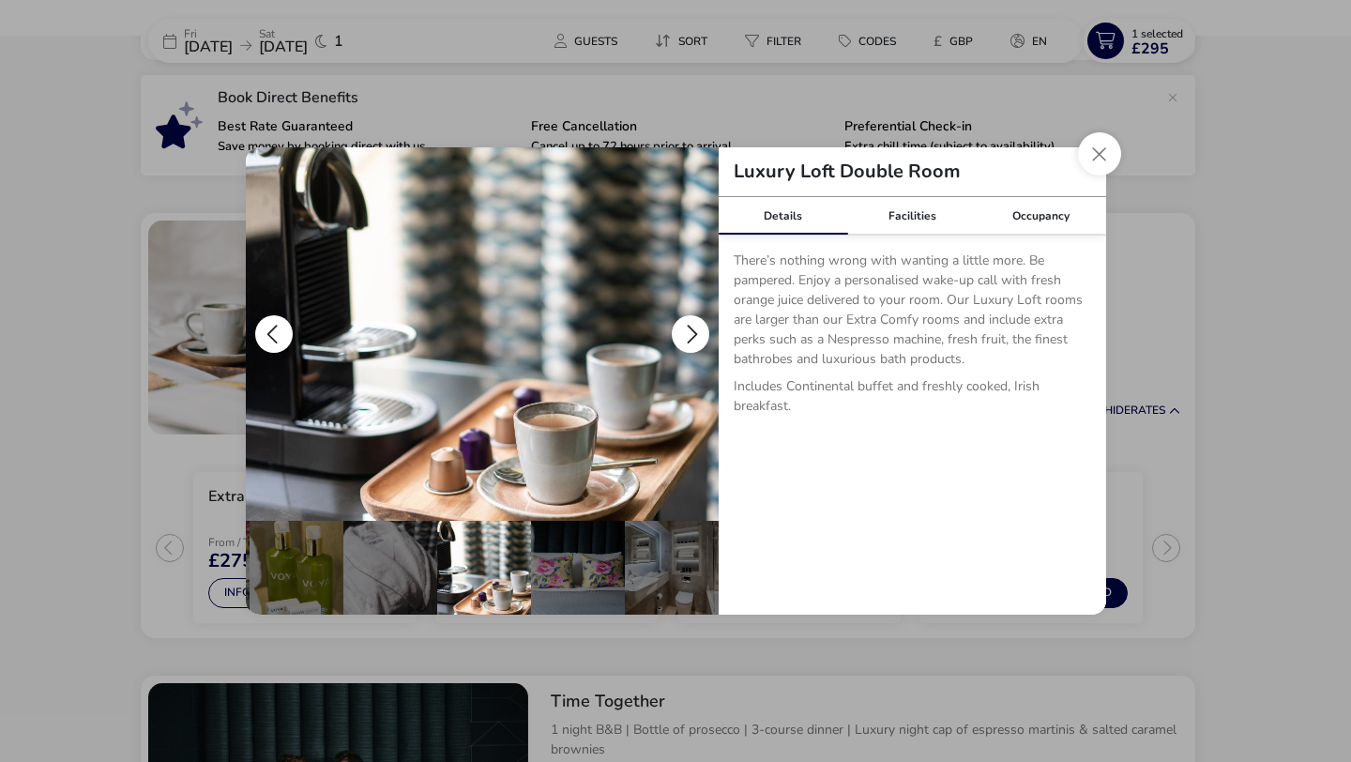
click at [694, 335] on button "details" at bounding box center [691, 334] width 38 height 38
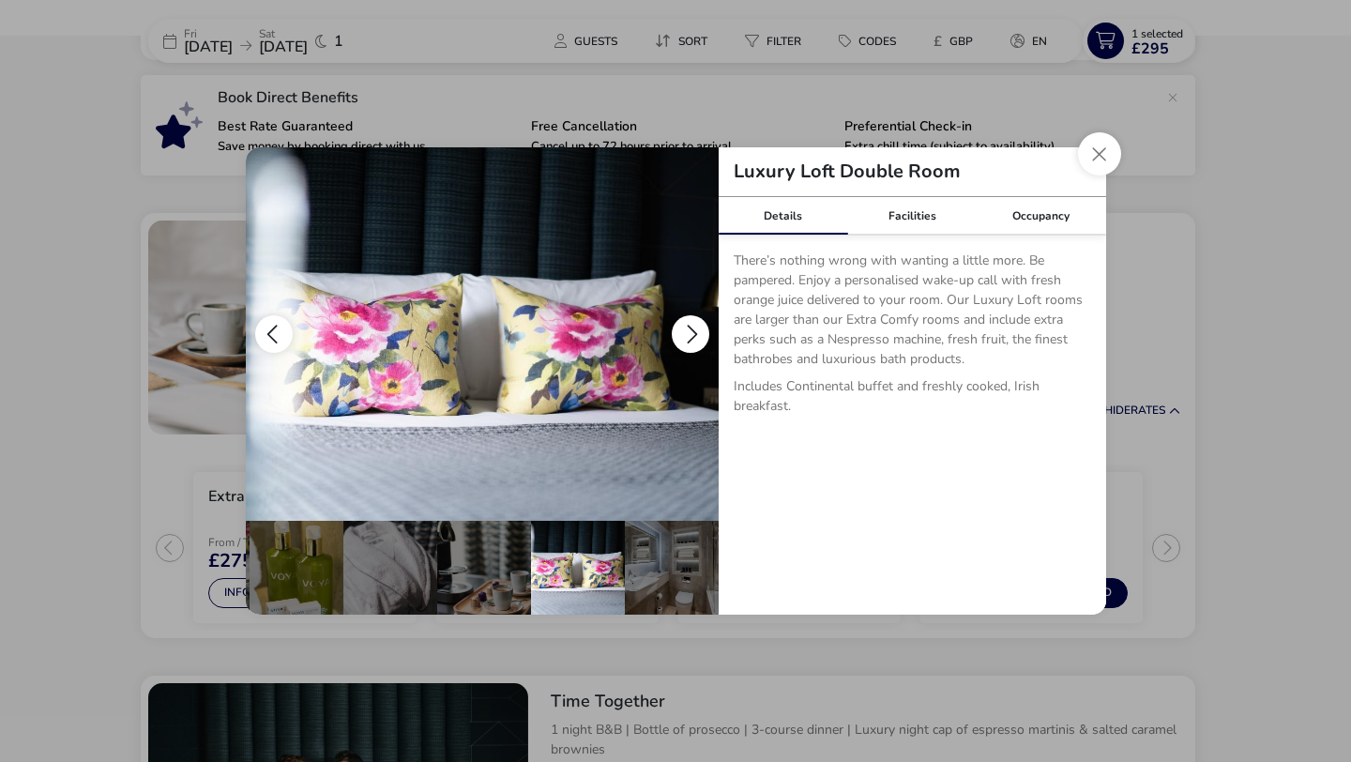
click at [694, 335] on button "details" at bounding box center [691, 334] width 38 height 38
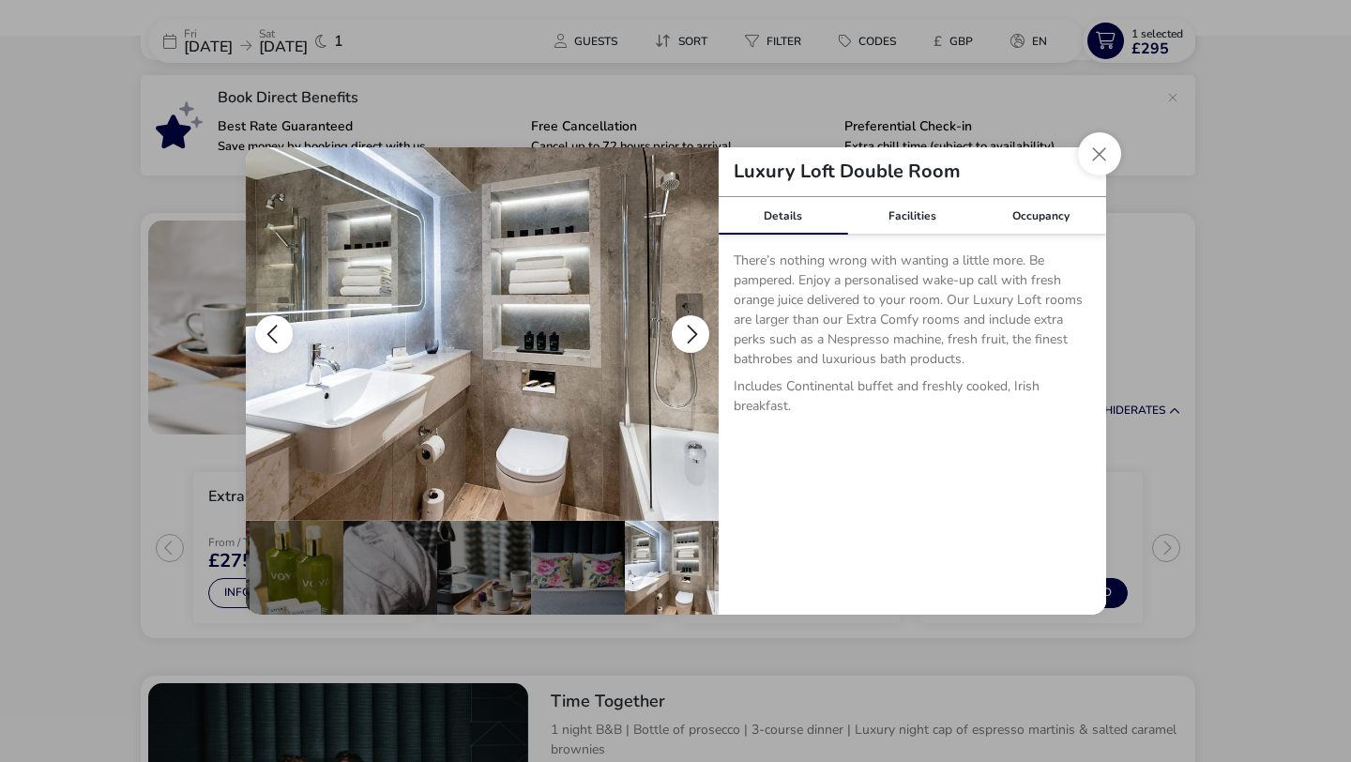
click at [694, 335] on button "details" at bounding box center [691, 334] width 38 height 38
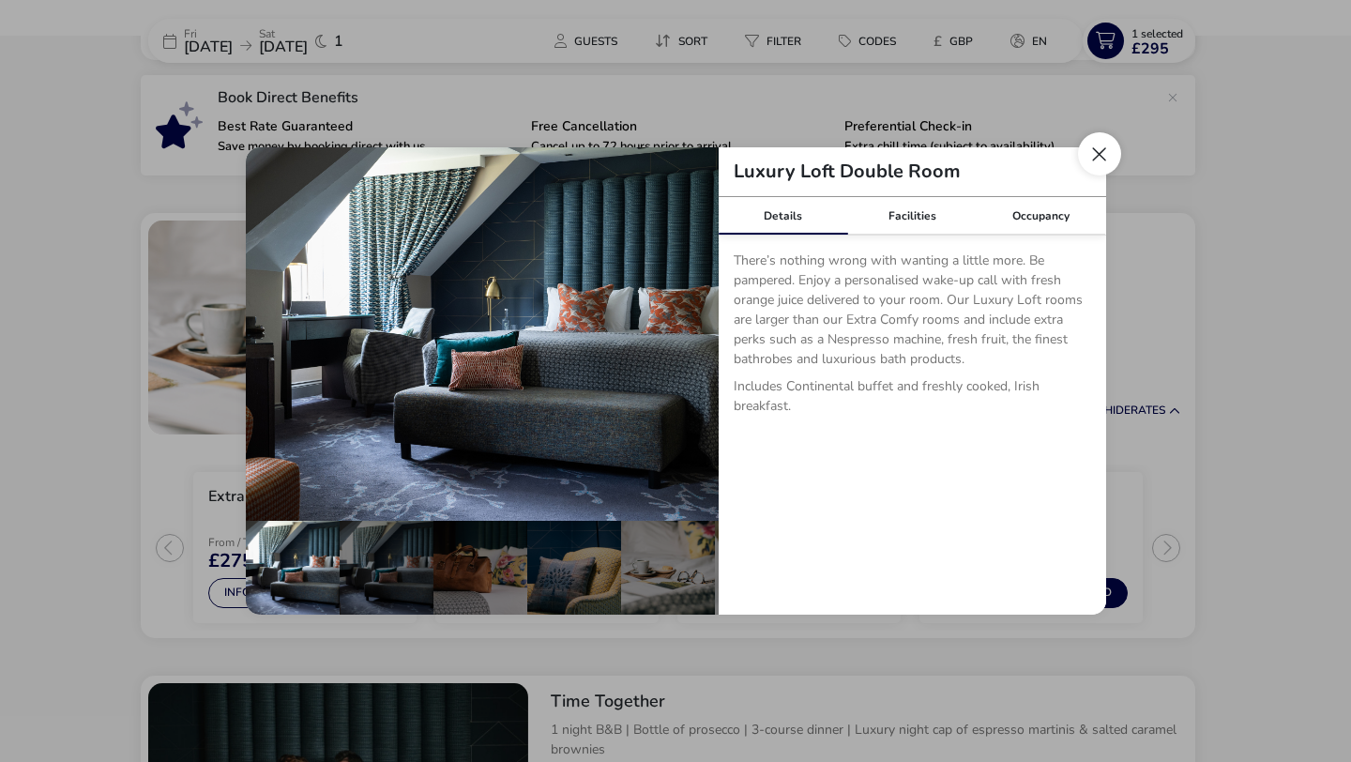
click at [1090, 154] on button "Close dialog" at bounding box center [1099, 153] width 43 height 43
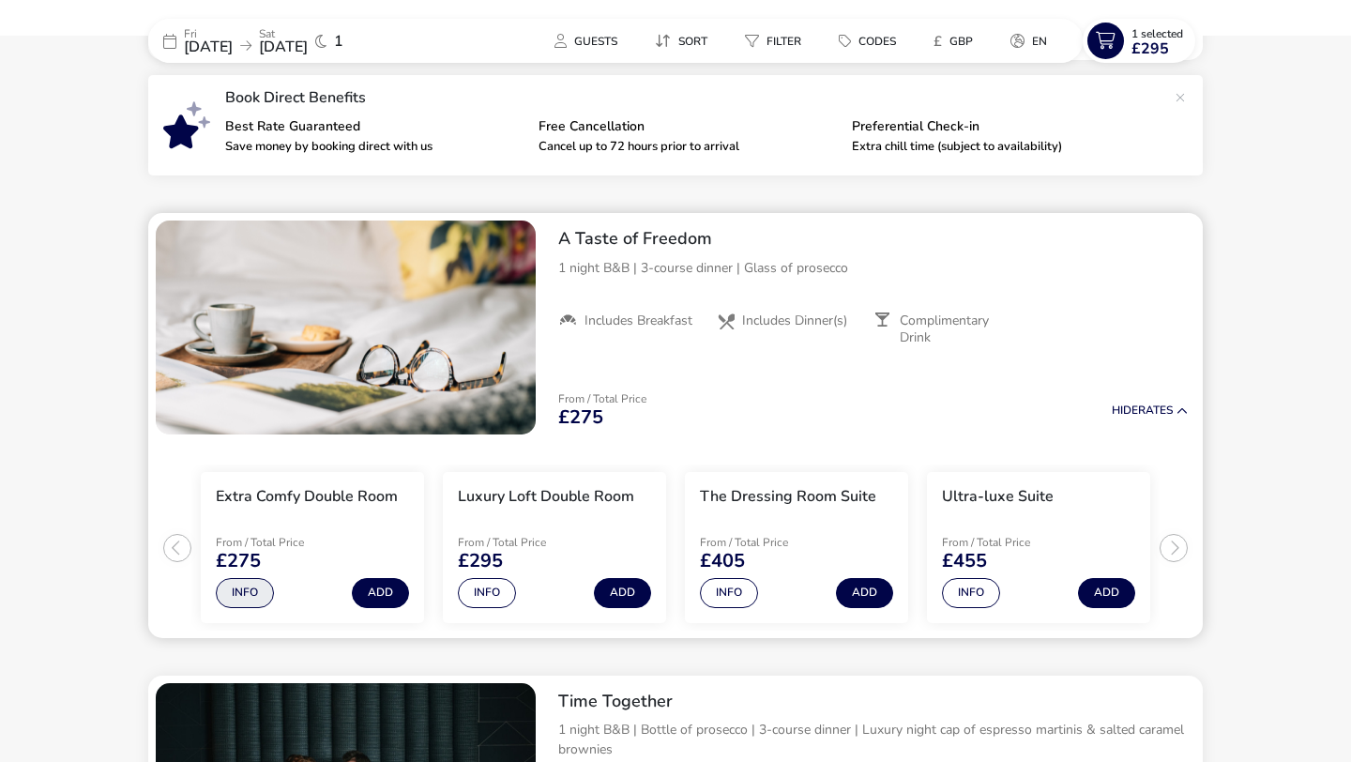
click at [250, 595] on button "Info" at bounding box center [245, 593] width 58 height 30
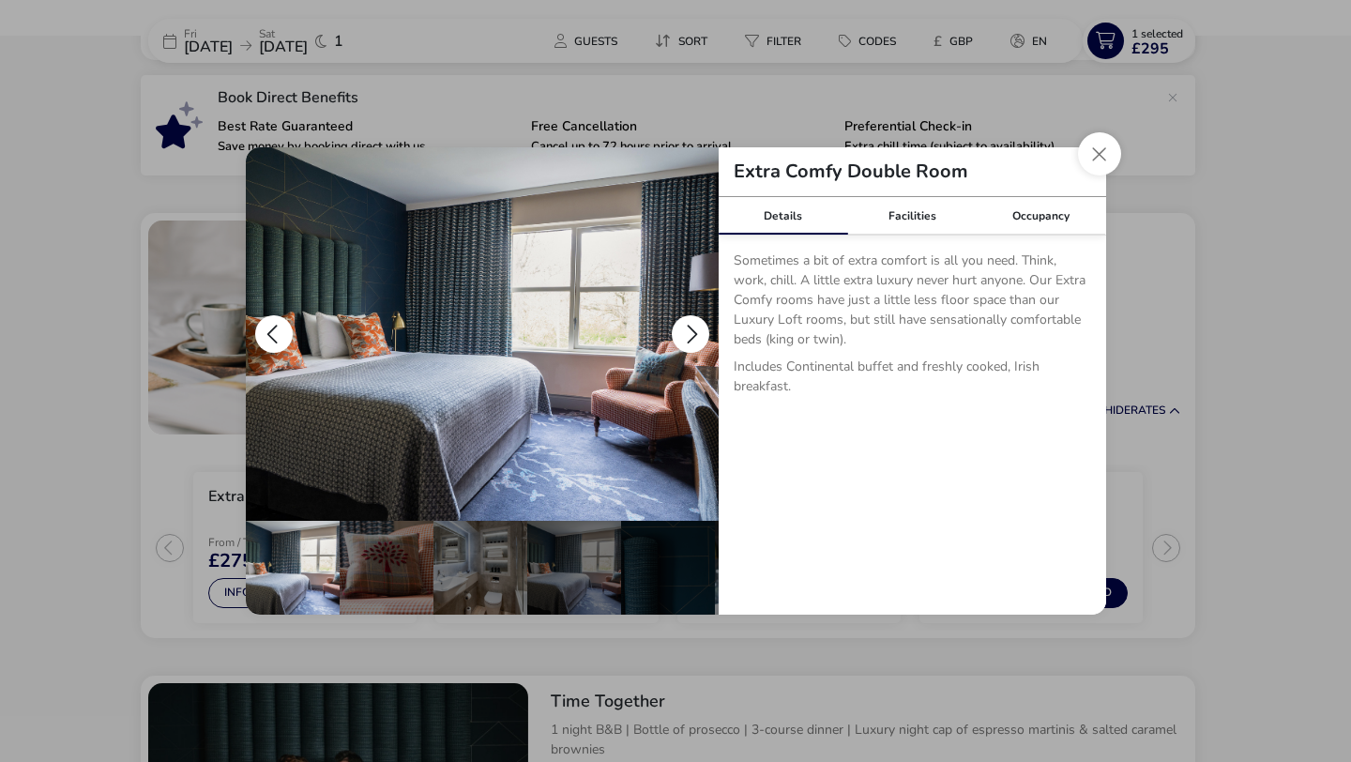
click at [693, 339] on button "details" at bounding box center [691, 334] width 38 height 38
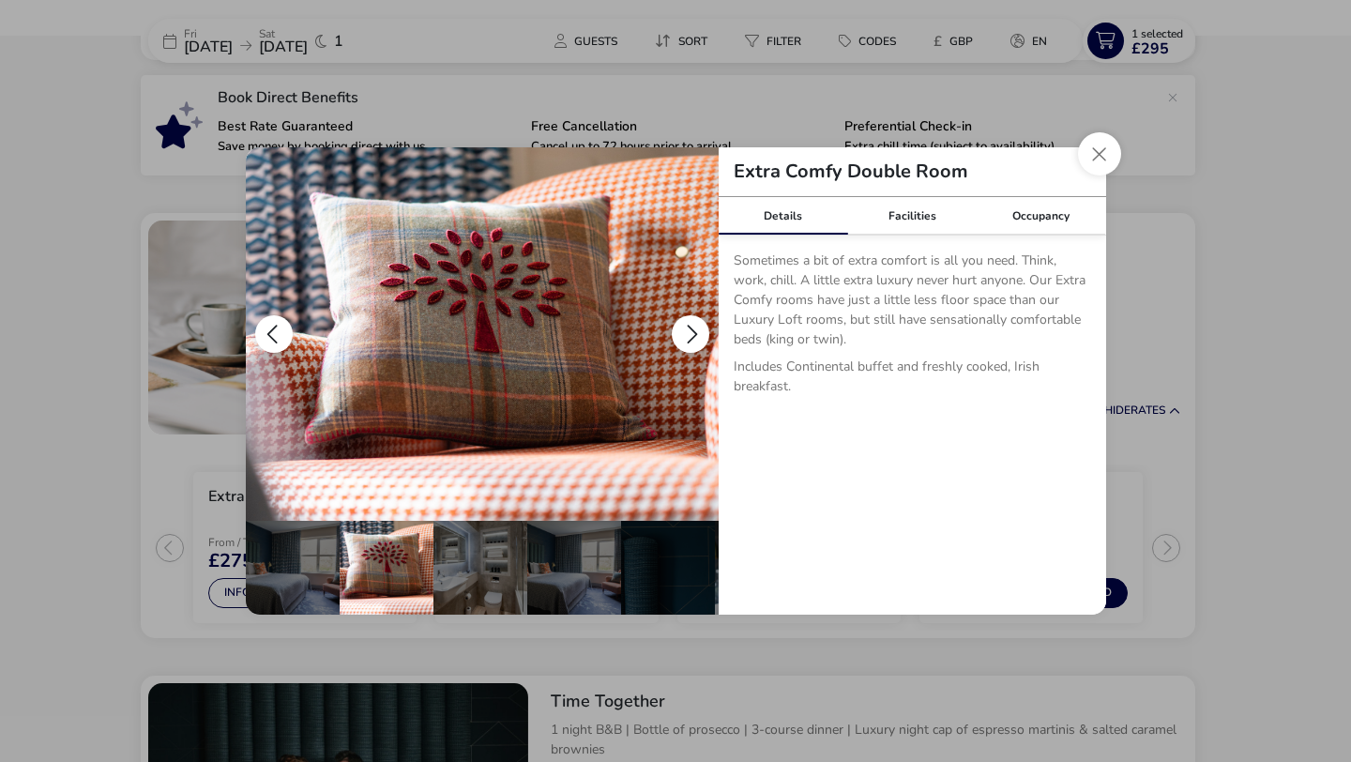
click at [693, 339] on button "details" at bounding box center [691, 334] width 38 height 38
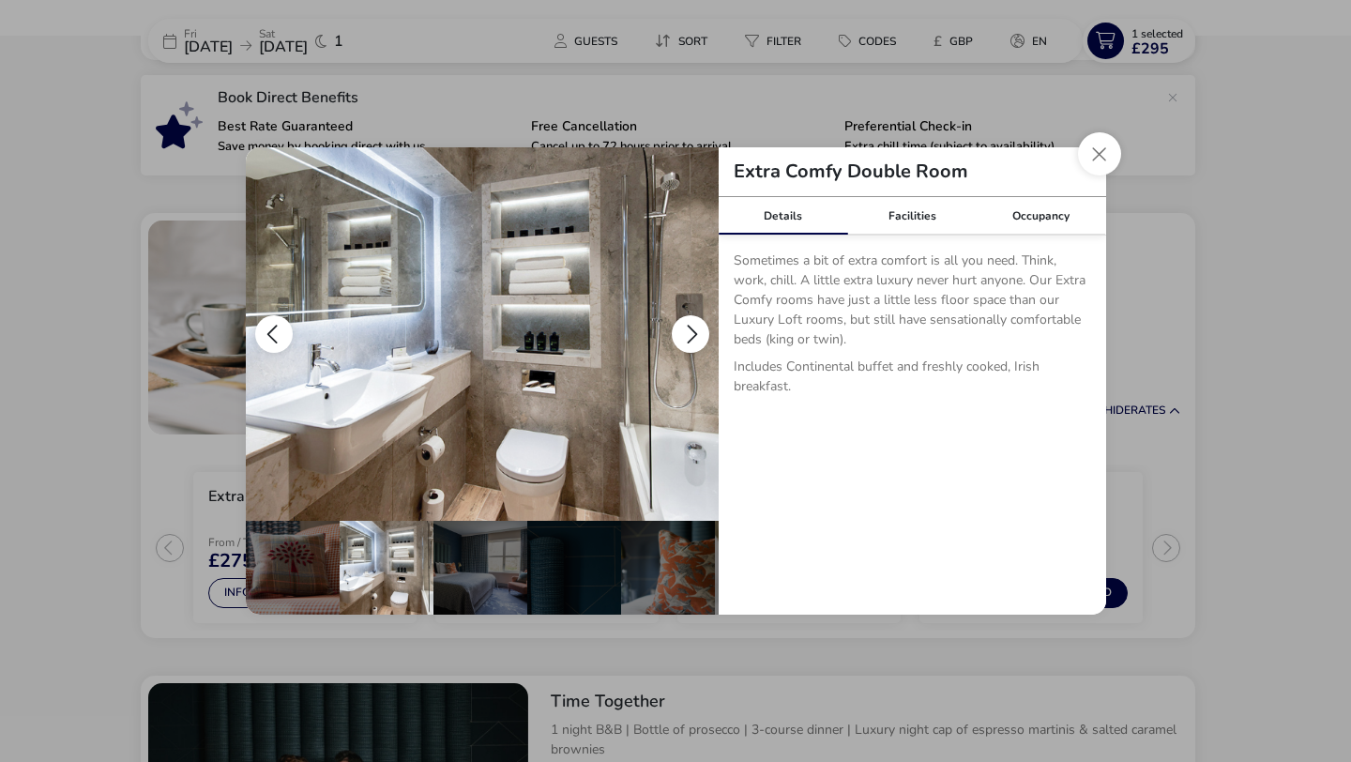
click at [693, 339] on button "details" at bounding box center [691, 334] width 38 height 38
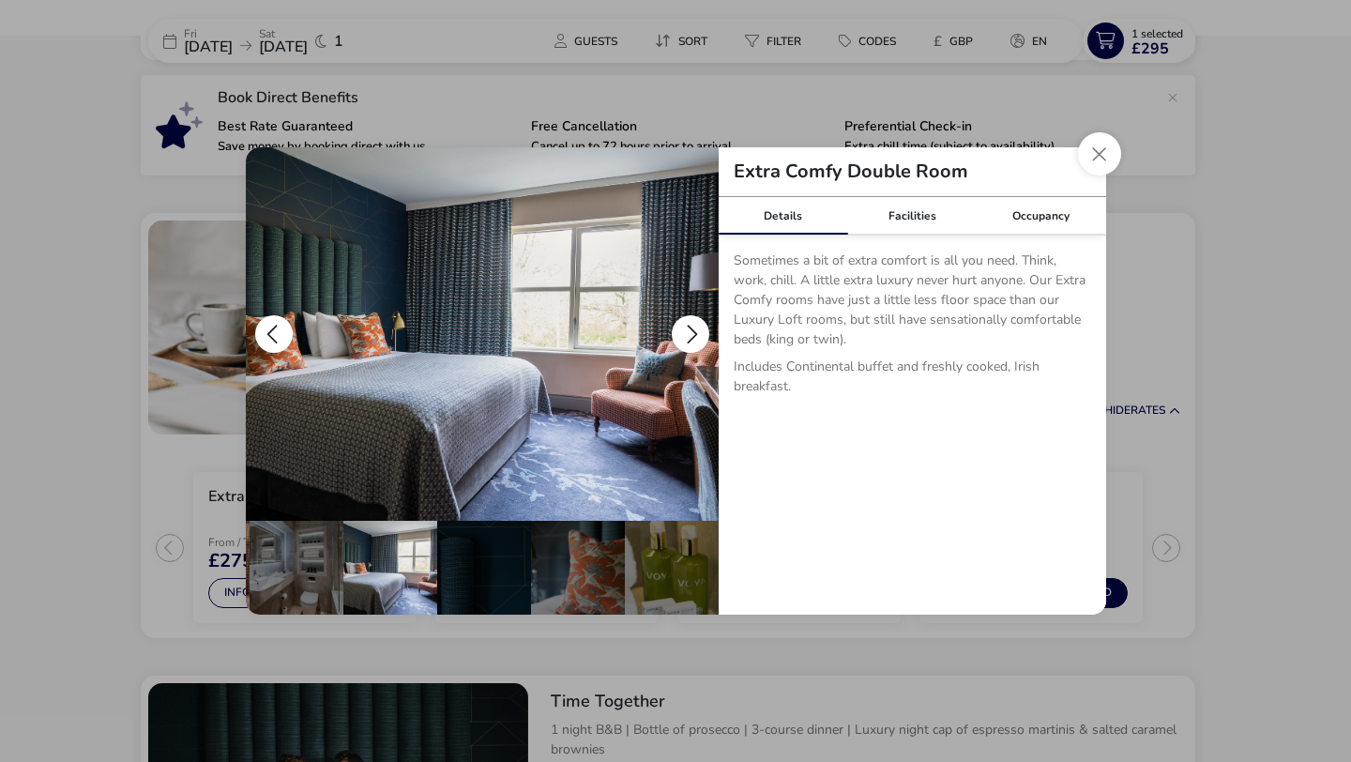
click at [693, 339] on button "details" at bounding box center [691, 334] width 38 height 38
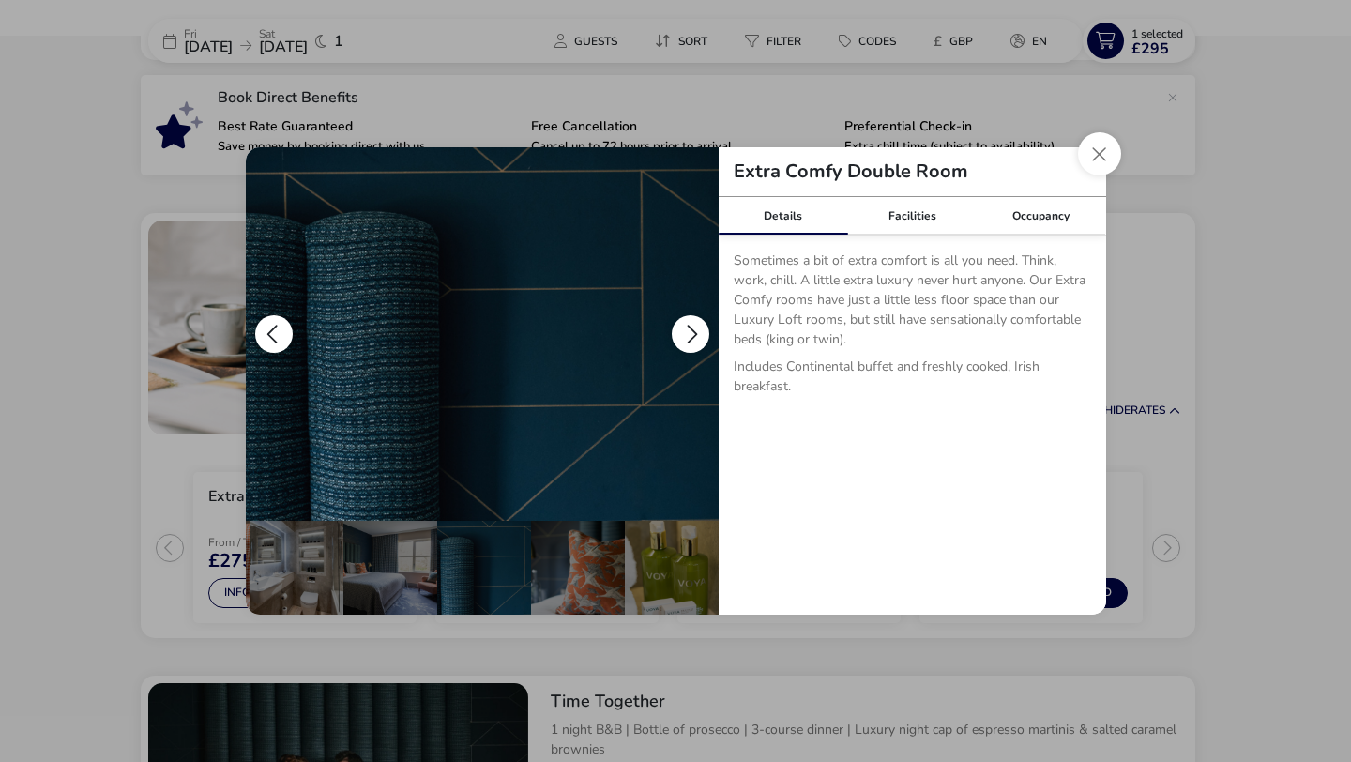
click at [693, 339] on button "details" at bounding box center [691, 334] width 38 height 38
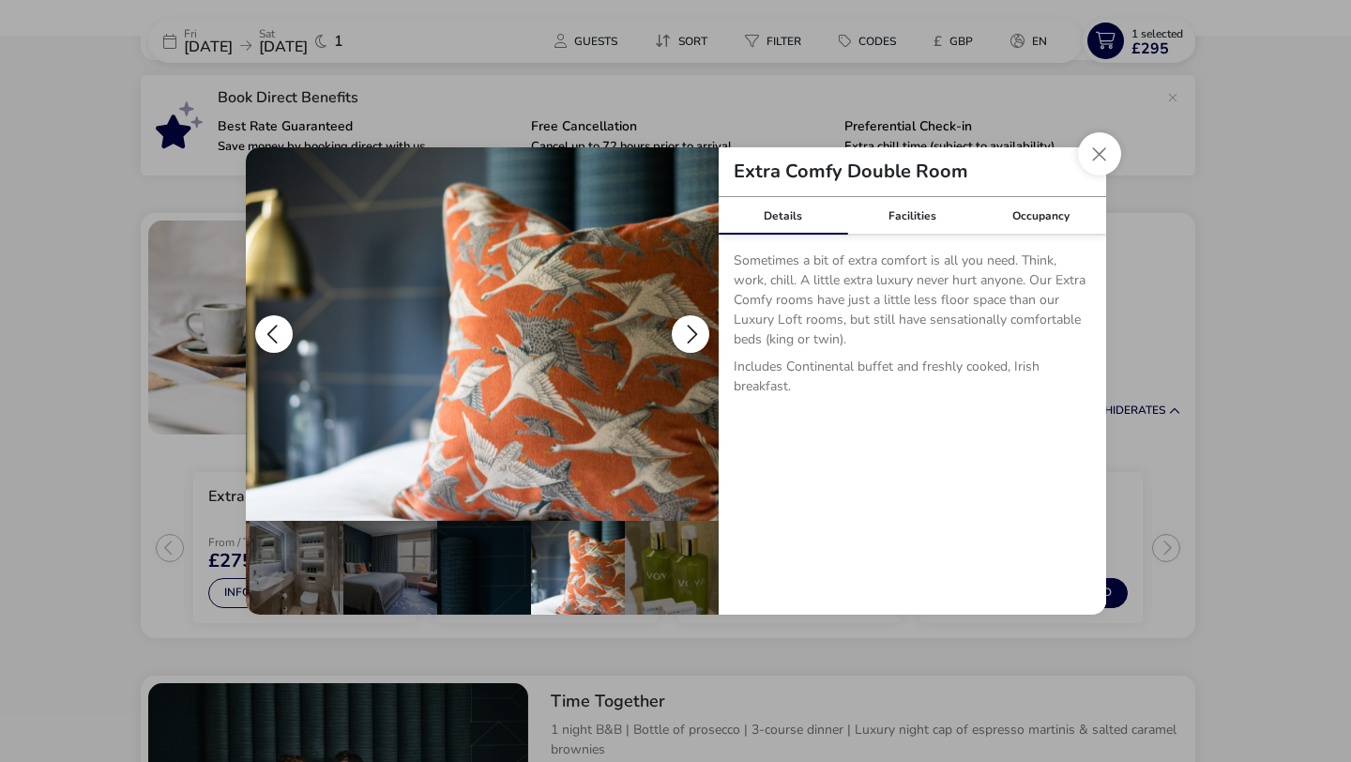
click at [693, 339] on button "details" at bounding box center [691, 334] width 38 height 38
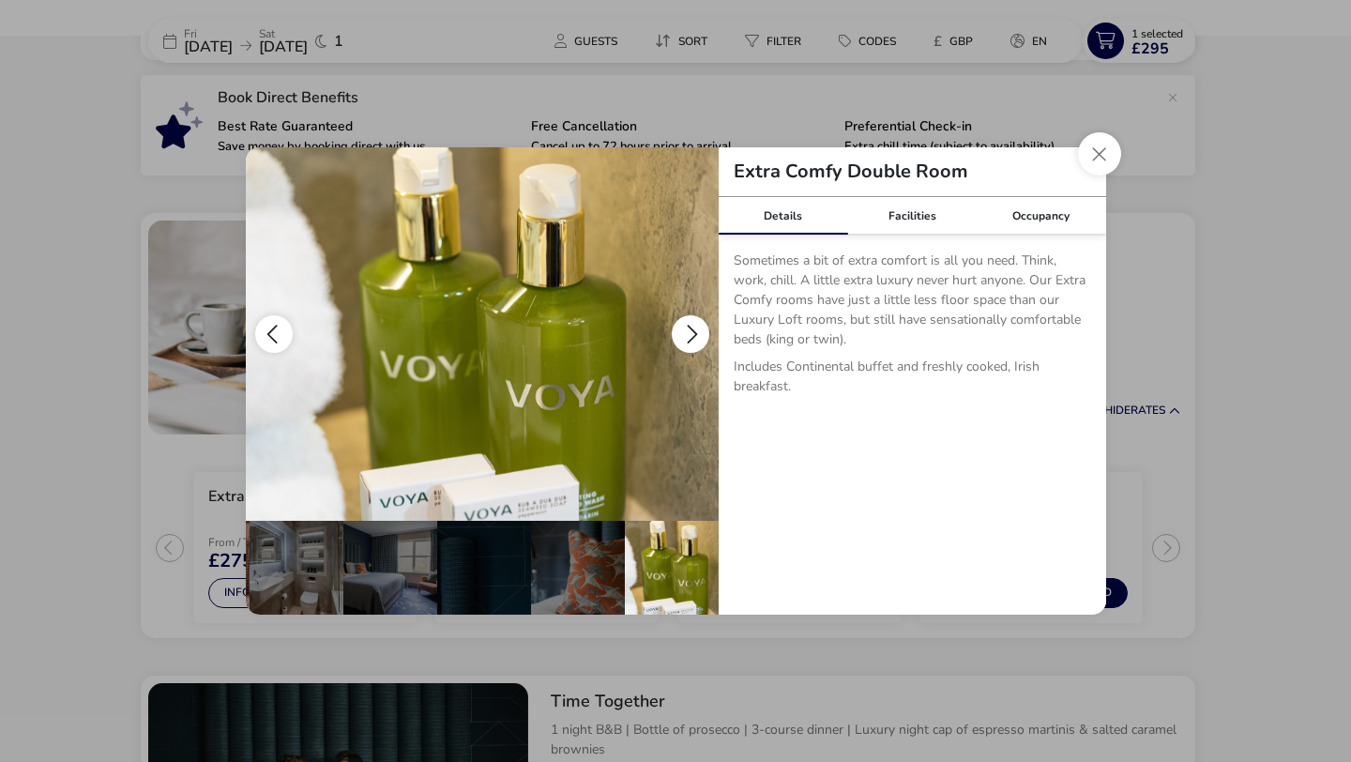
click at [693, 339] on button "details" at bounding box center [691, 334] width 38 height 38
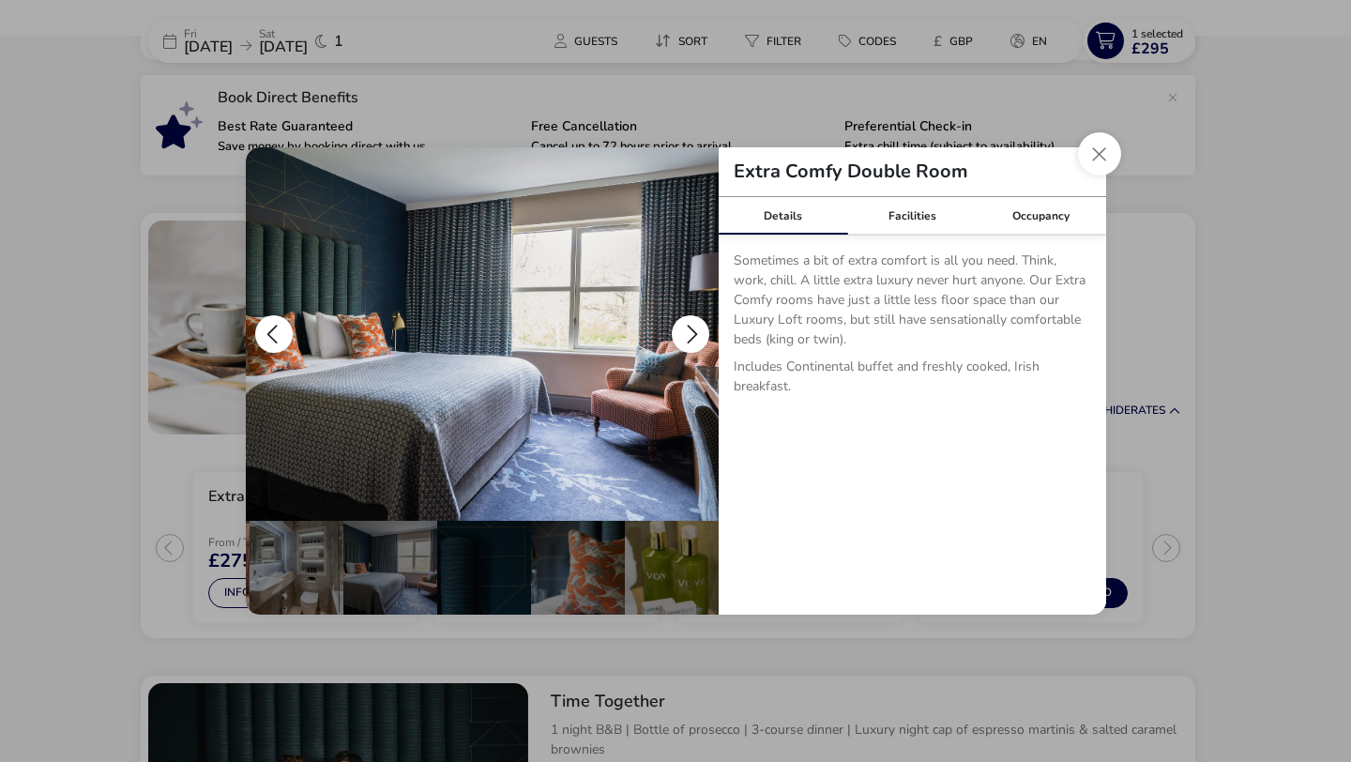
scroll to position [0, 0]
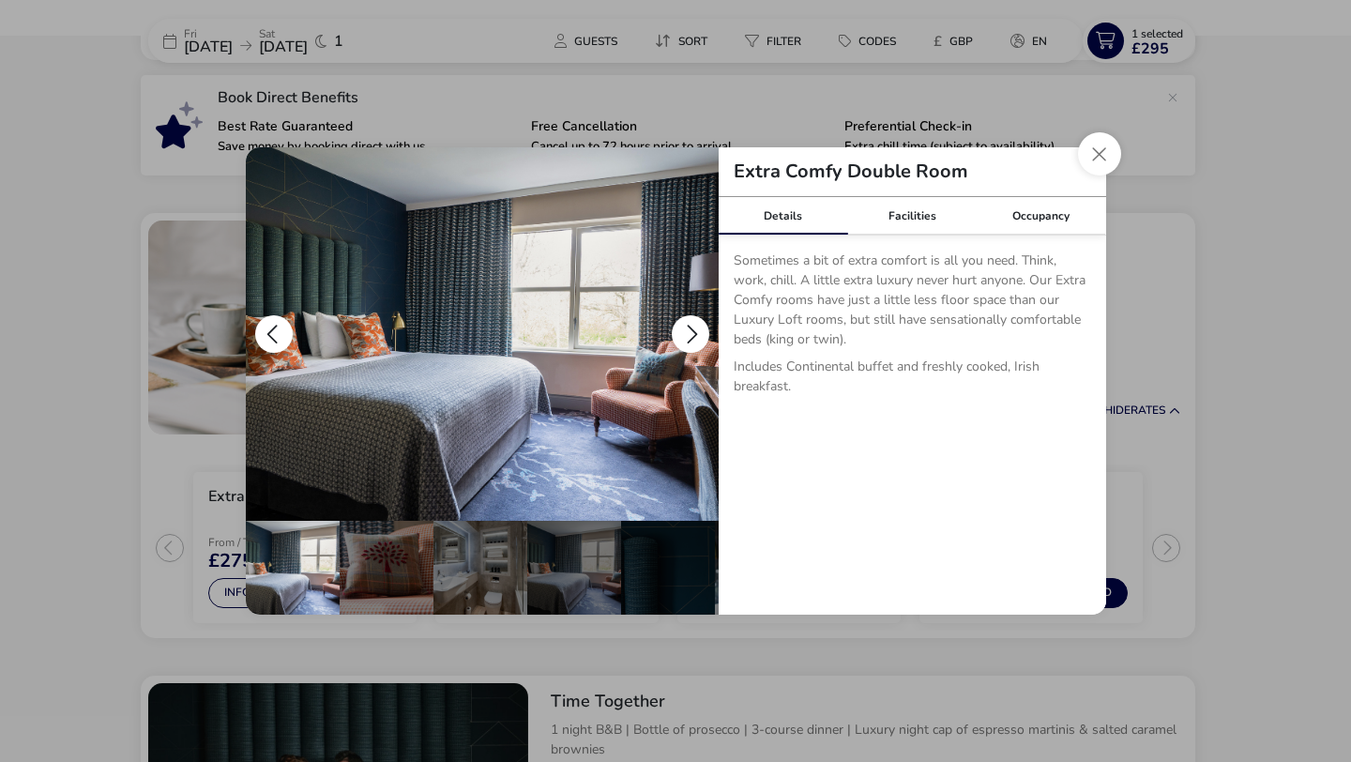
click at [693, 339] on button "details" at bounding box center [691, 334] width 38 height 38
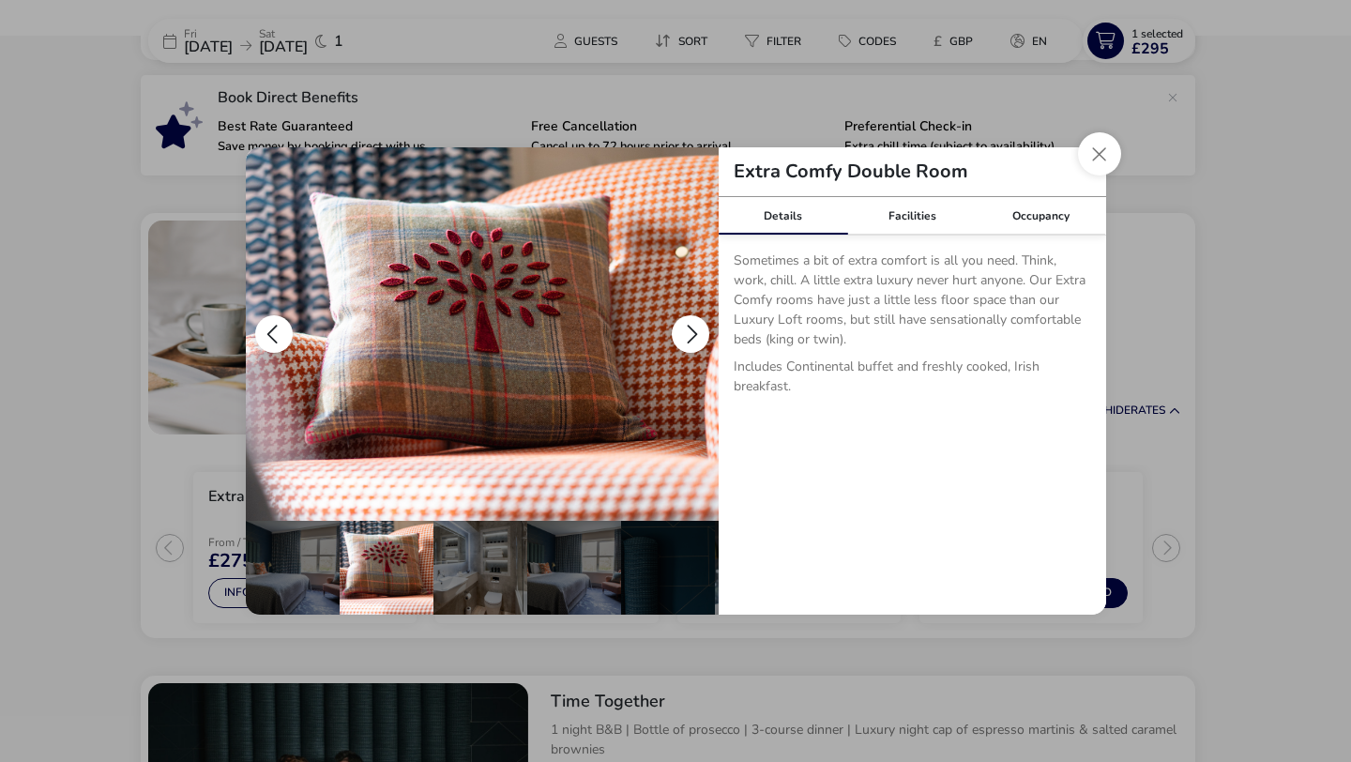
click at [693, 339] on button "details" at bounding box center [691, 334] width 38 height 38
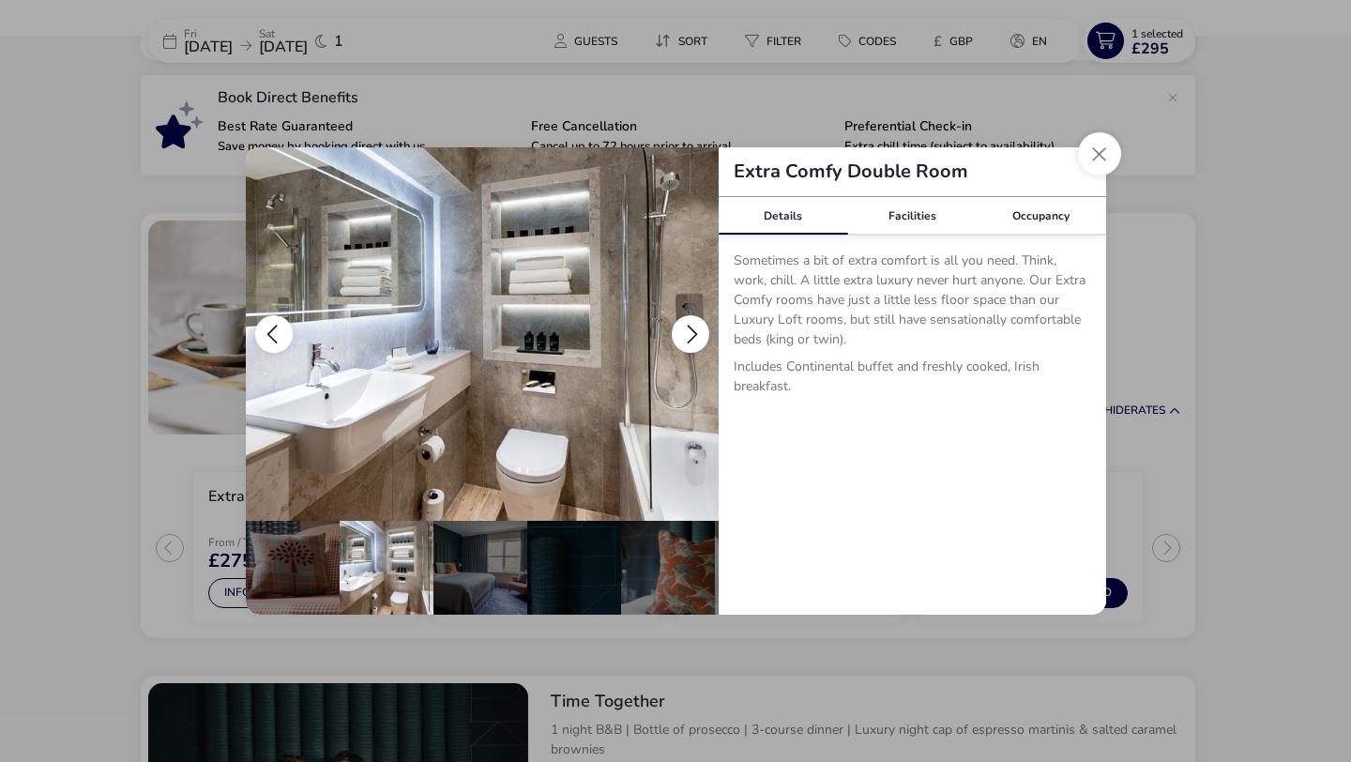
click at [693, 339] on button "details" at bounding box center [691, 334] width 38 height 38
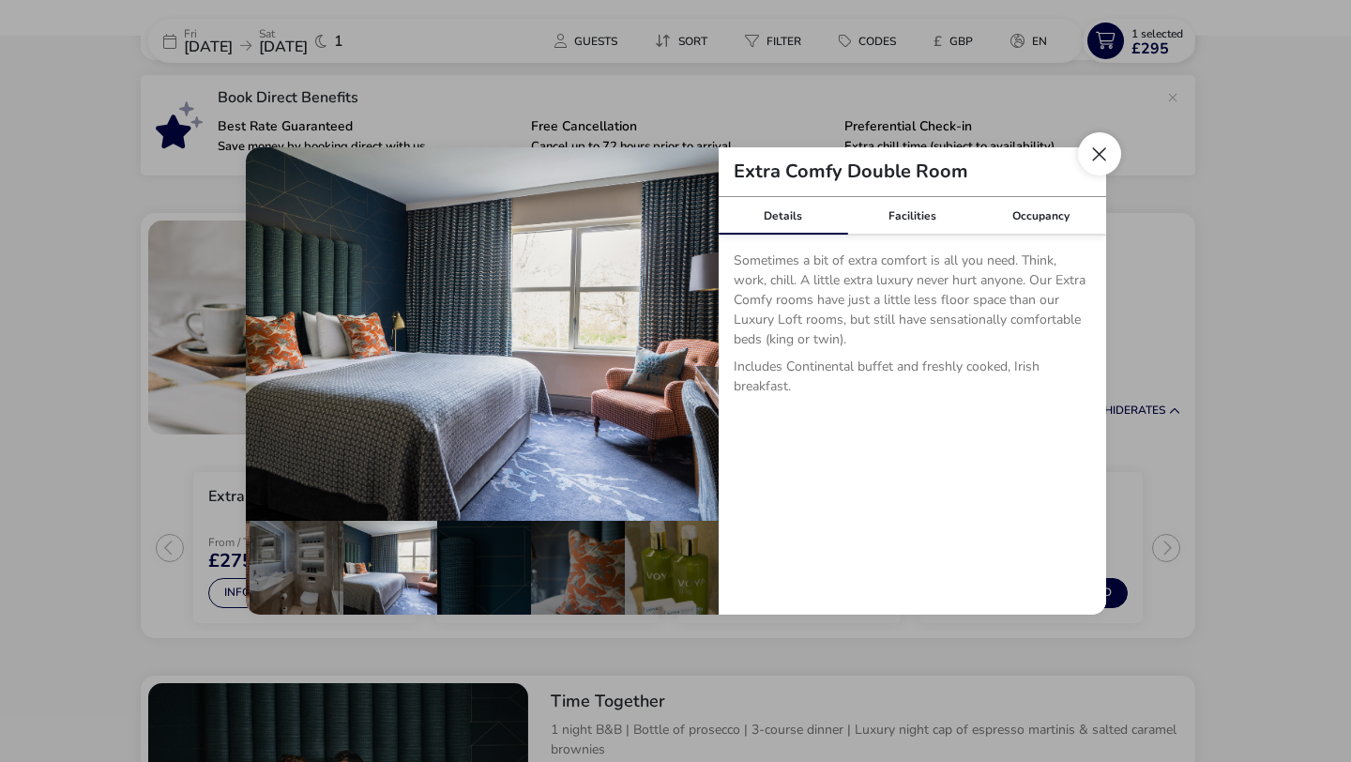
click at [1083, 154] on button "Close dialog" at bounding box center [1099, 153] width 43 height 43
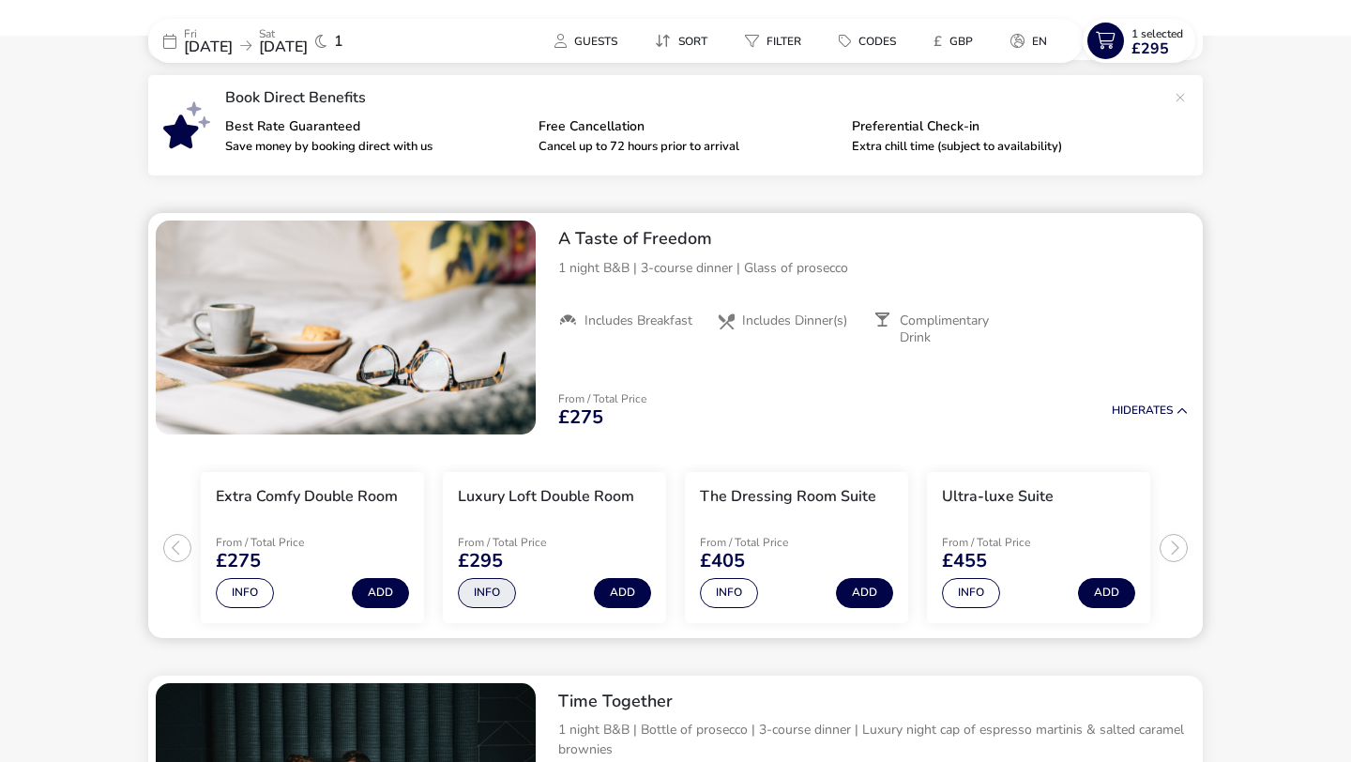
click at [484, 581] on button "Info" at bounding box center [487, 593] width 58 height 30
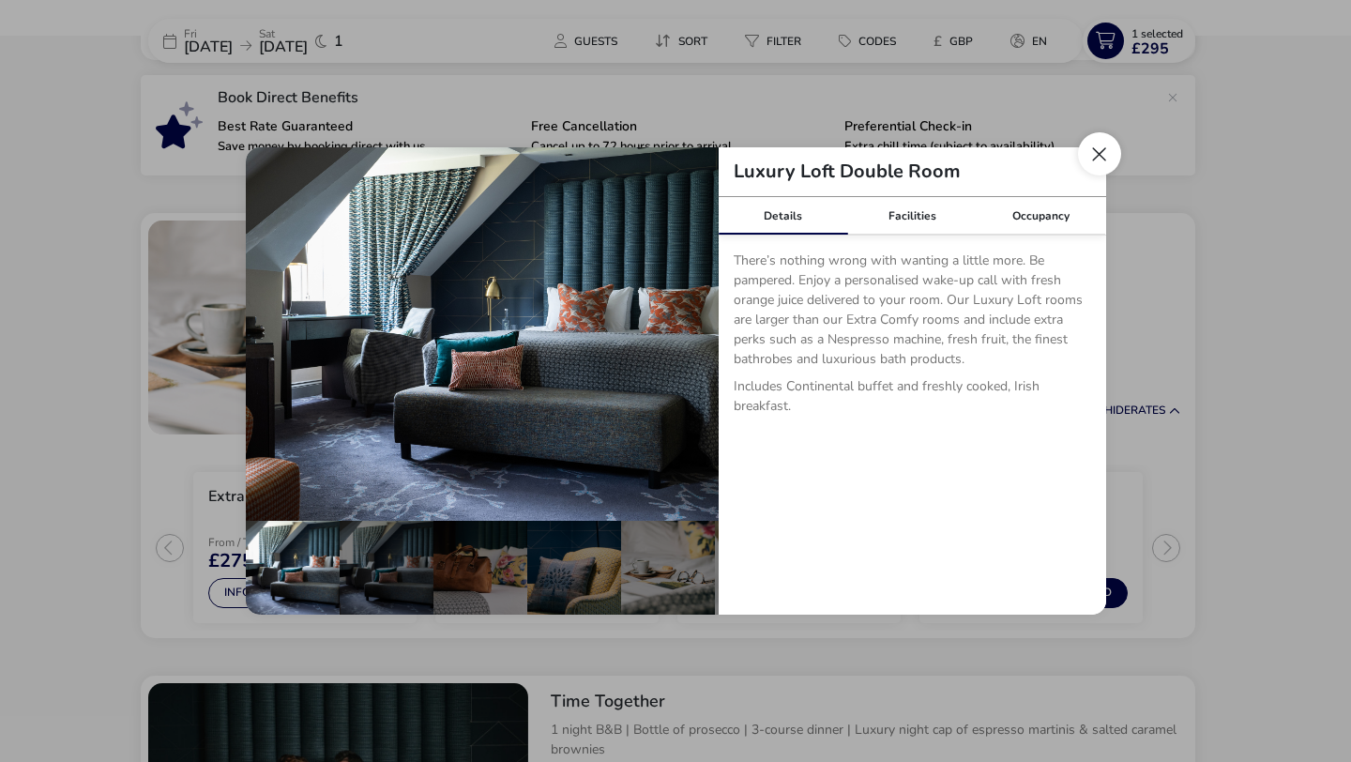
click at [1105, 159] on button "Close dialog" at bounding box center [1099, 153] width 43 height 43
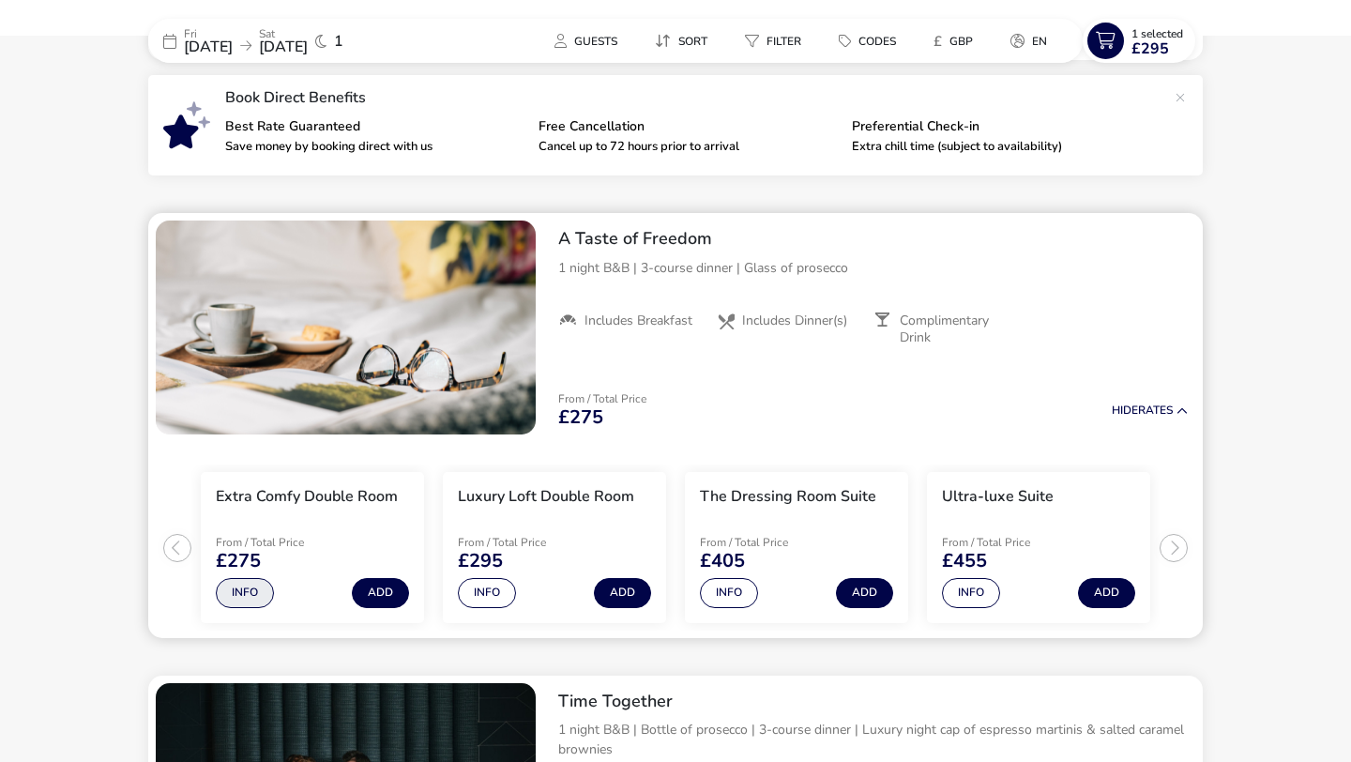
click at [240, 584] on button "Info" at bounding box center [245, 593] width 58 height 30
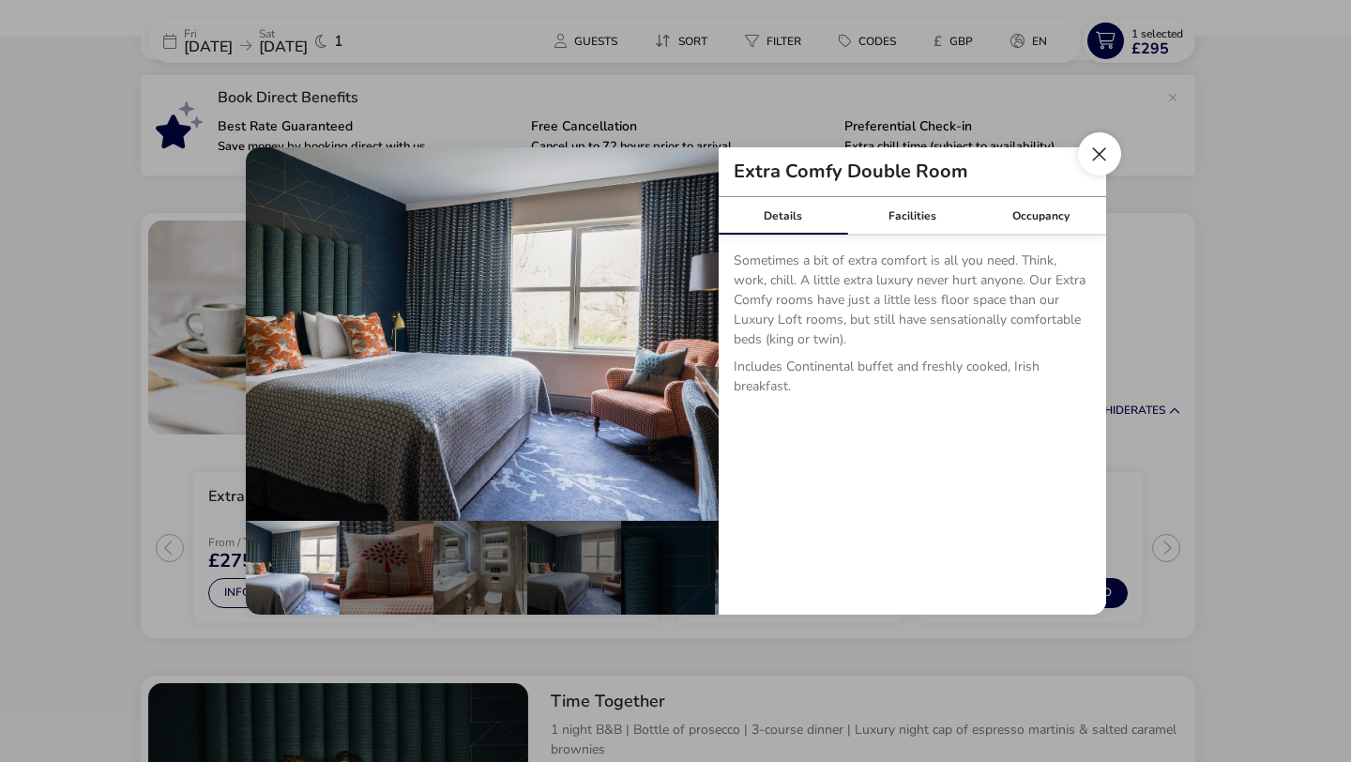
click at [1094, 152] on button "Close dialog" at bounding box center [1099, 153] width 43 height 43
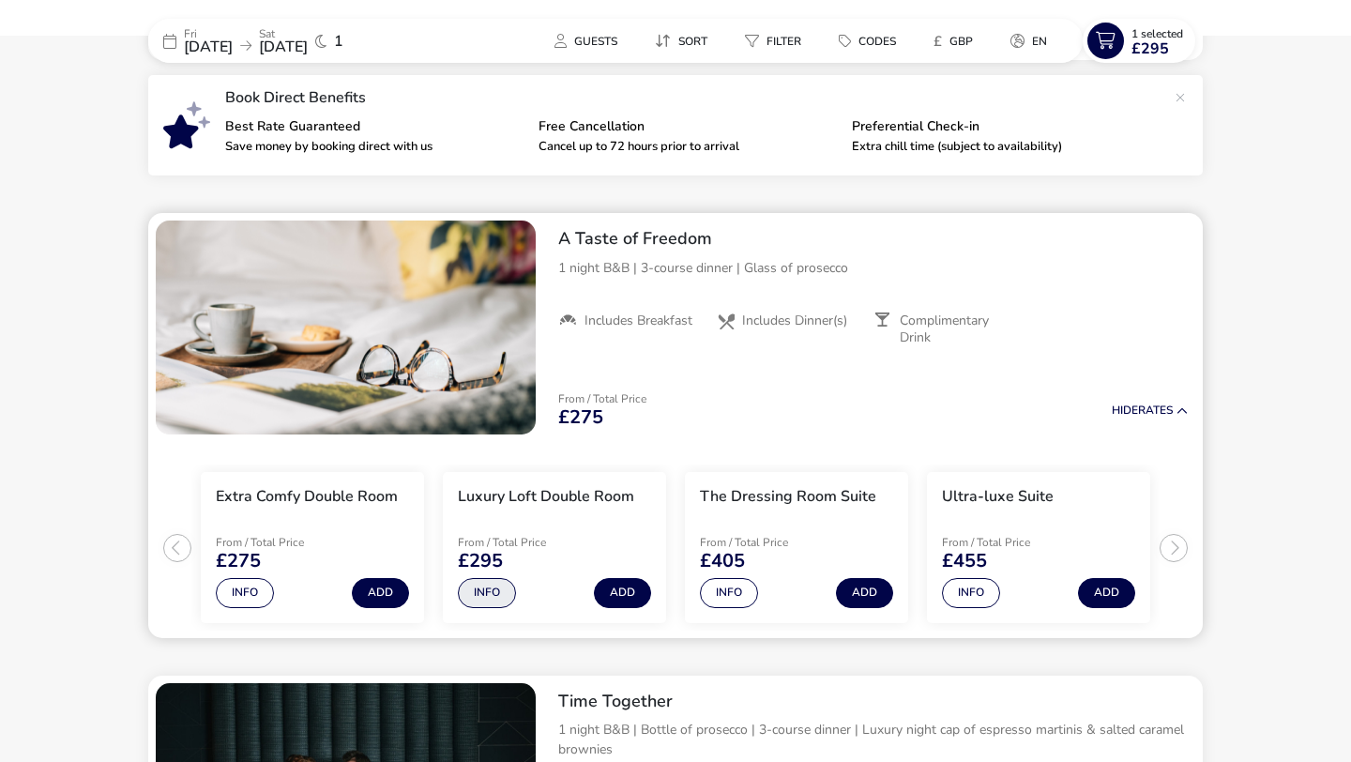
click at [486, 590] on button "Info" at bounding box center [487, 593] width 58 height 30
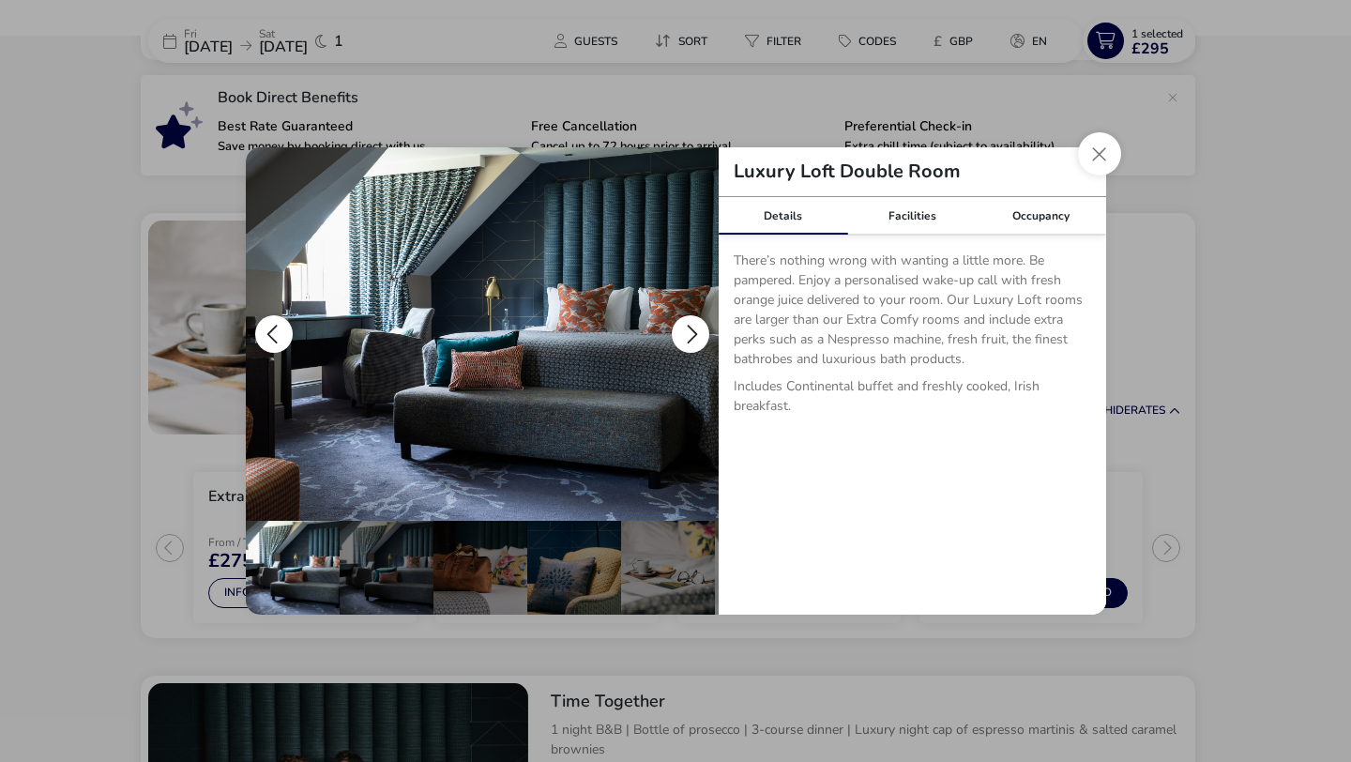
click at [687, 340] on button "details" at bounding box center [691, 334] width 38 height 38
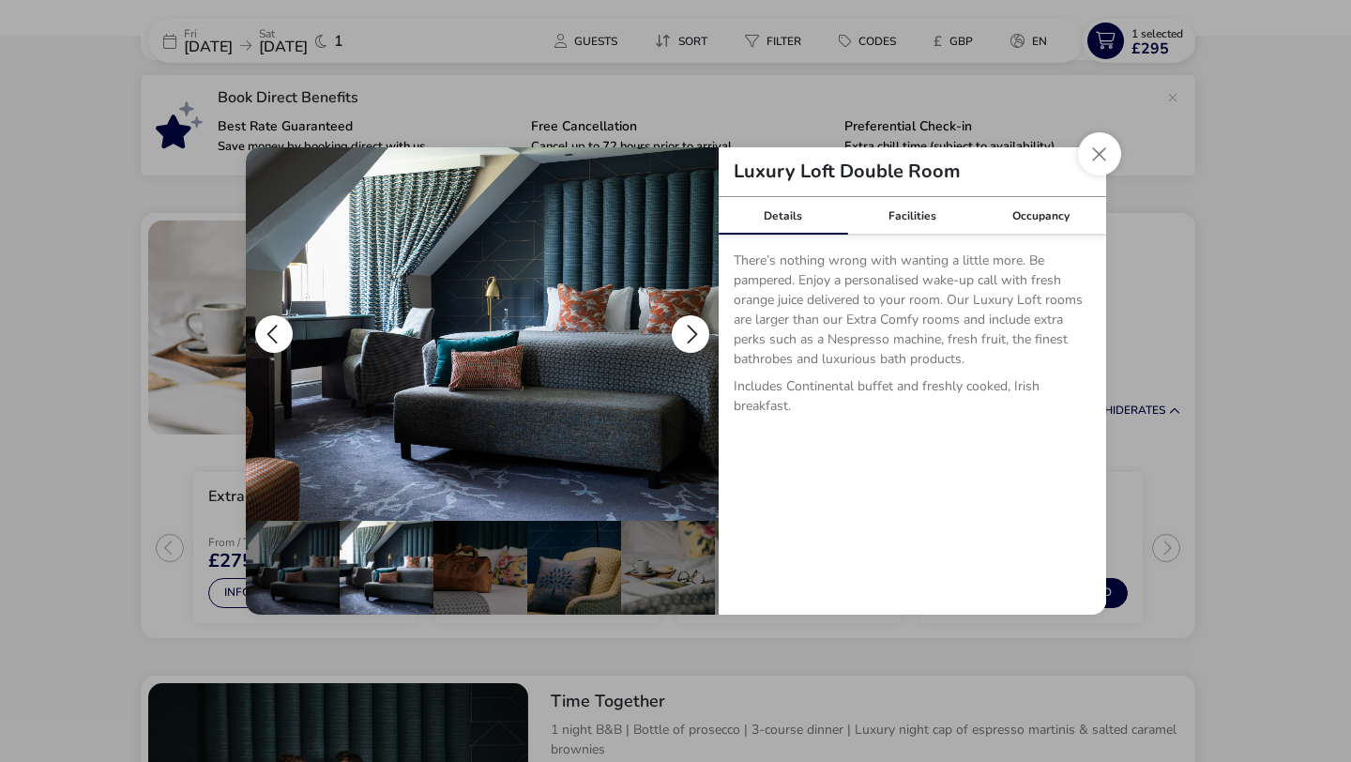
click at [689, 335] on button "details" at bounding box center [691, 334] width 38 height 38
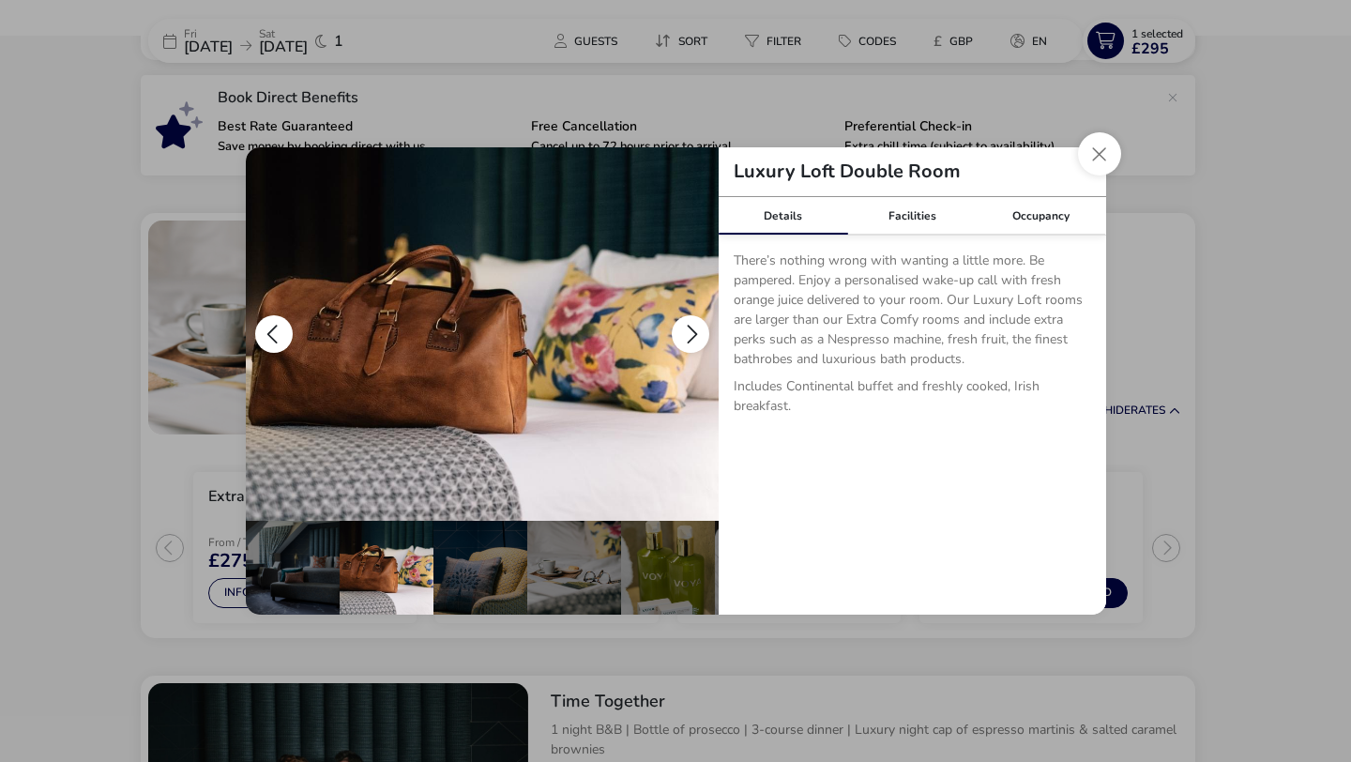
click at [689, 335] on button "details" at bounding box center [691, 334] width 38 height 38
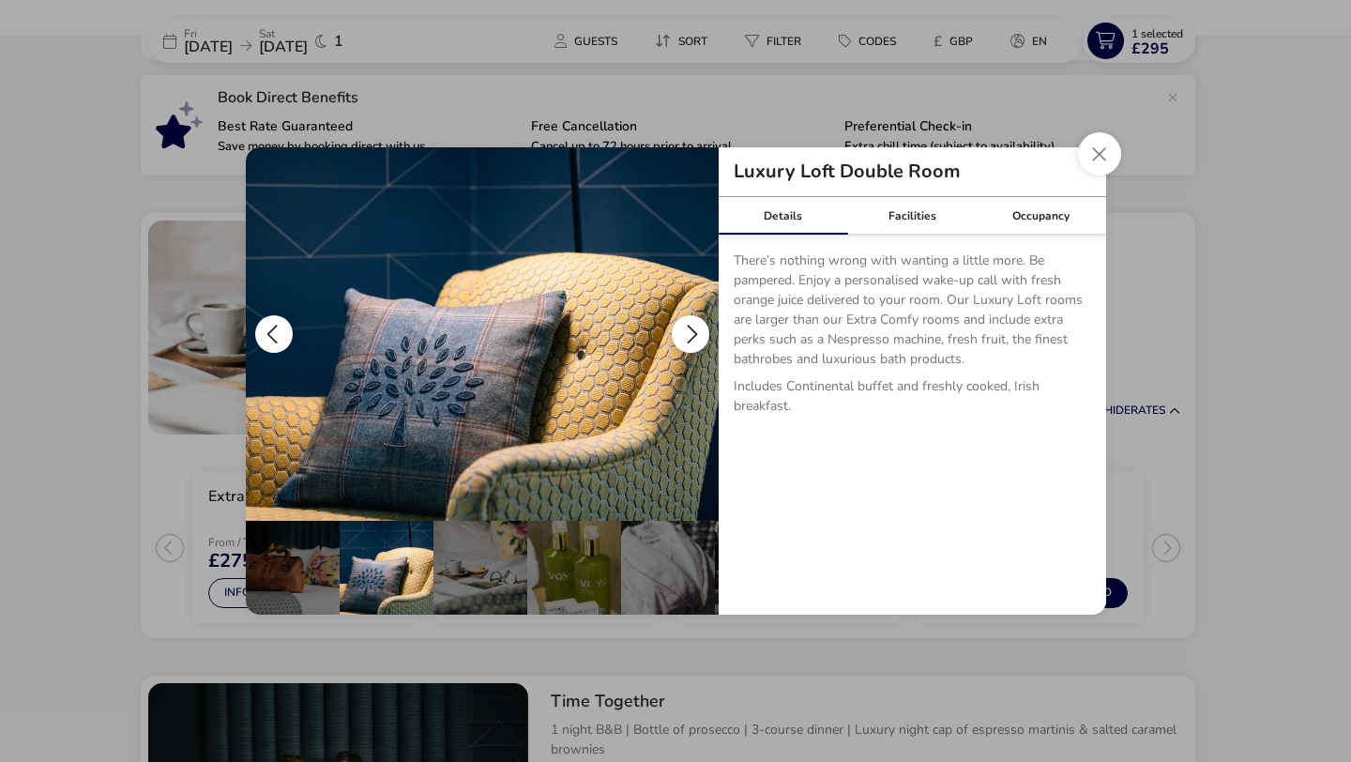
click at [689, 335] on button "details" at bounding box center [691, 334] width 38 height 38
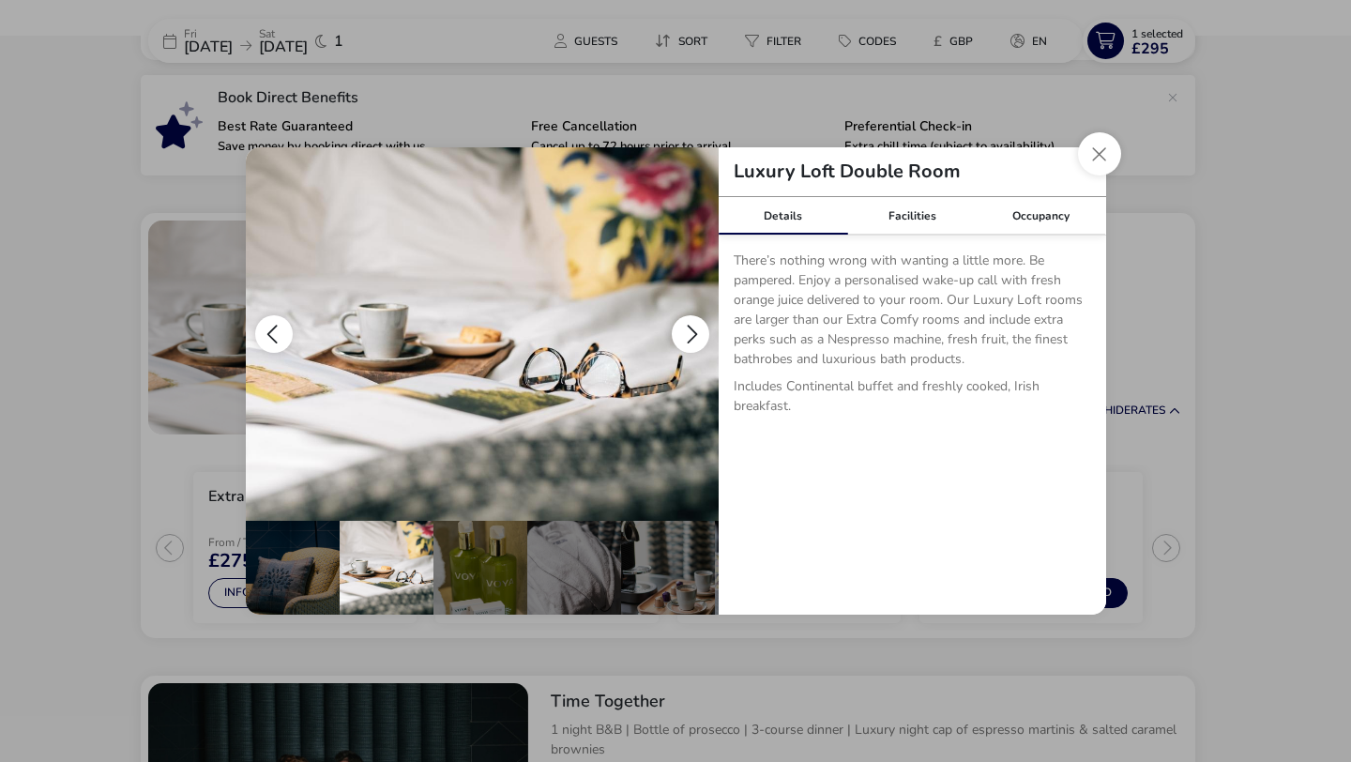
click at [689, 335] on button "details" at bounding box center [691, 334] width 38 height 38
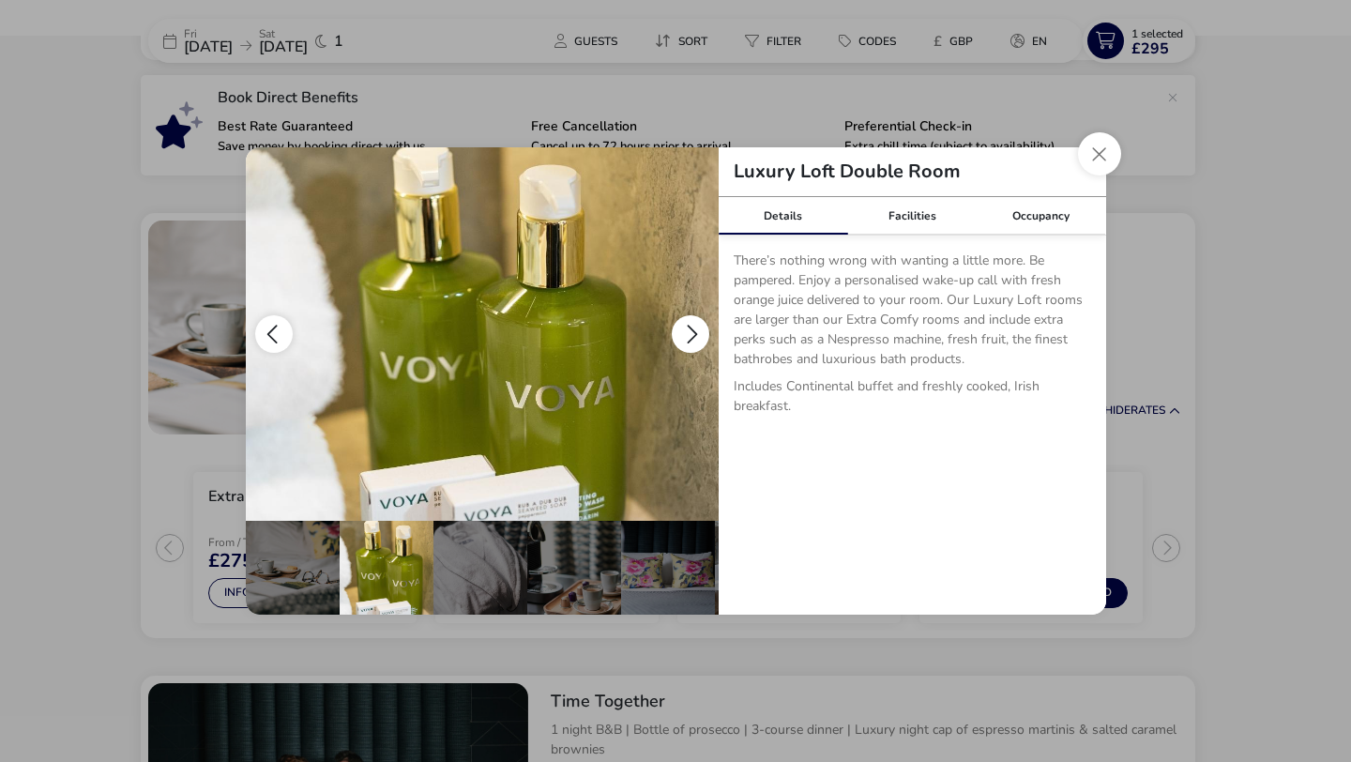
click at [689, 335] on button "details" at bounding box center [691, 334] width 38 height 38
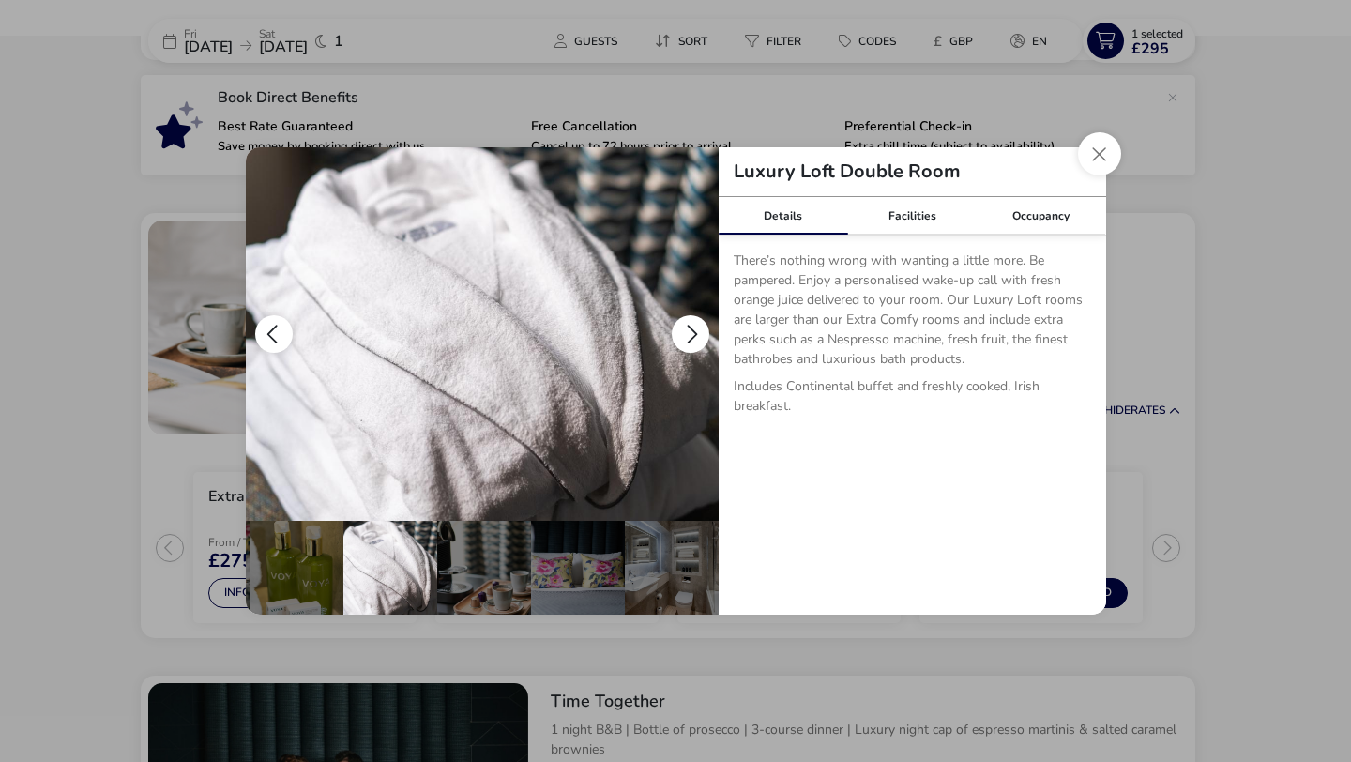
click at [689, 335] on button "details" at bounding box center [691, 334] width 38 height 38
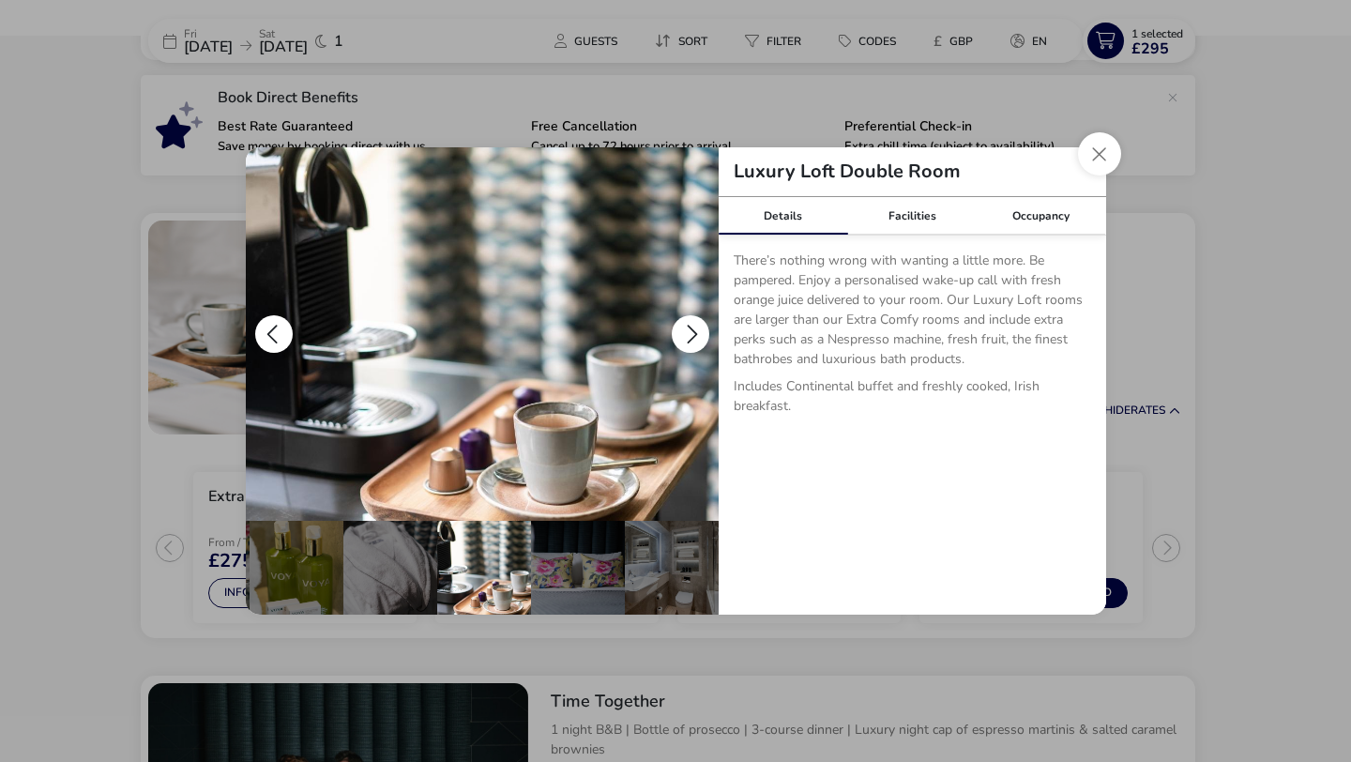
click at [689, 335] on button "details" at bounding box center [691, 334] width 38 height 38
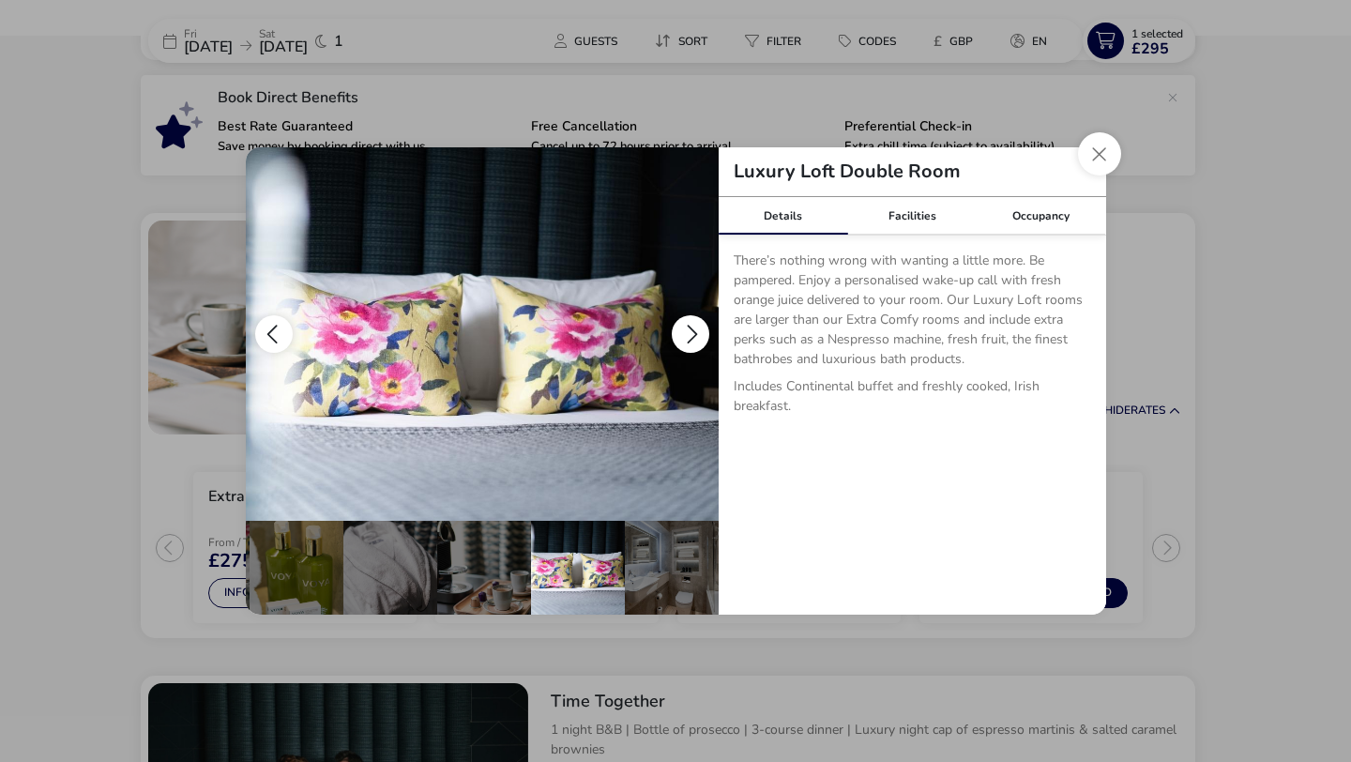
click at [689, 335] on button "details" at bounding box center [691, 334] width 38 height 38
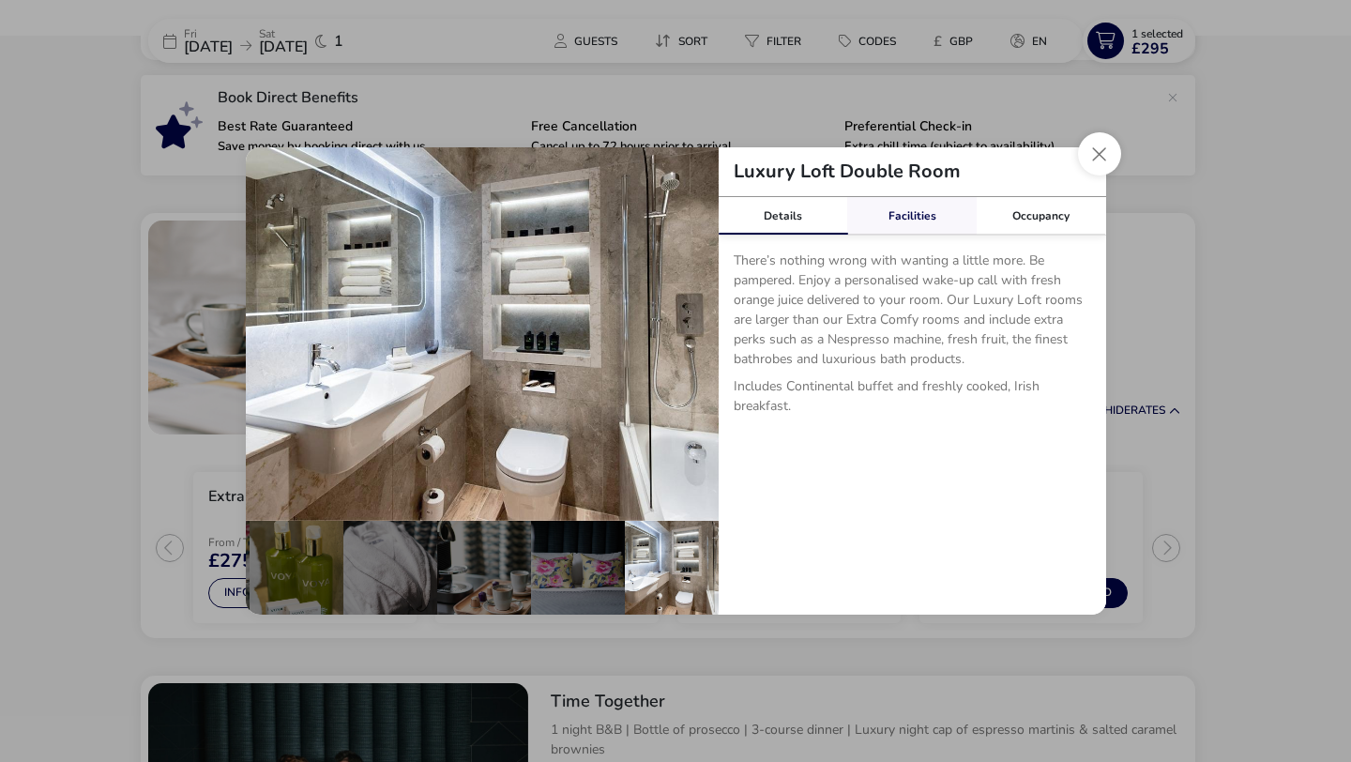
click at [906, 220] on div "Facilities" at bounding box center [911, 216] width 129 height 38
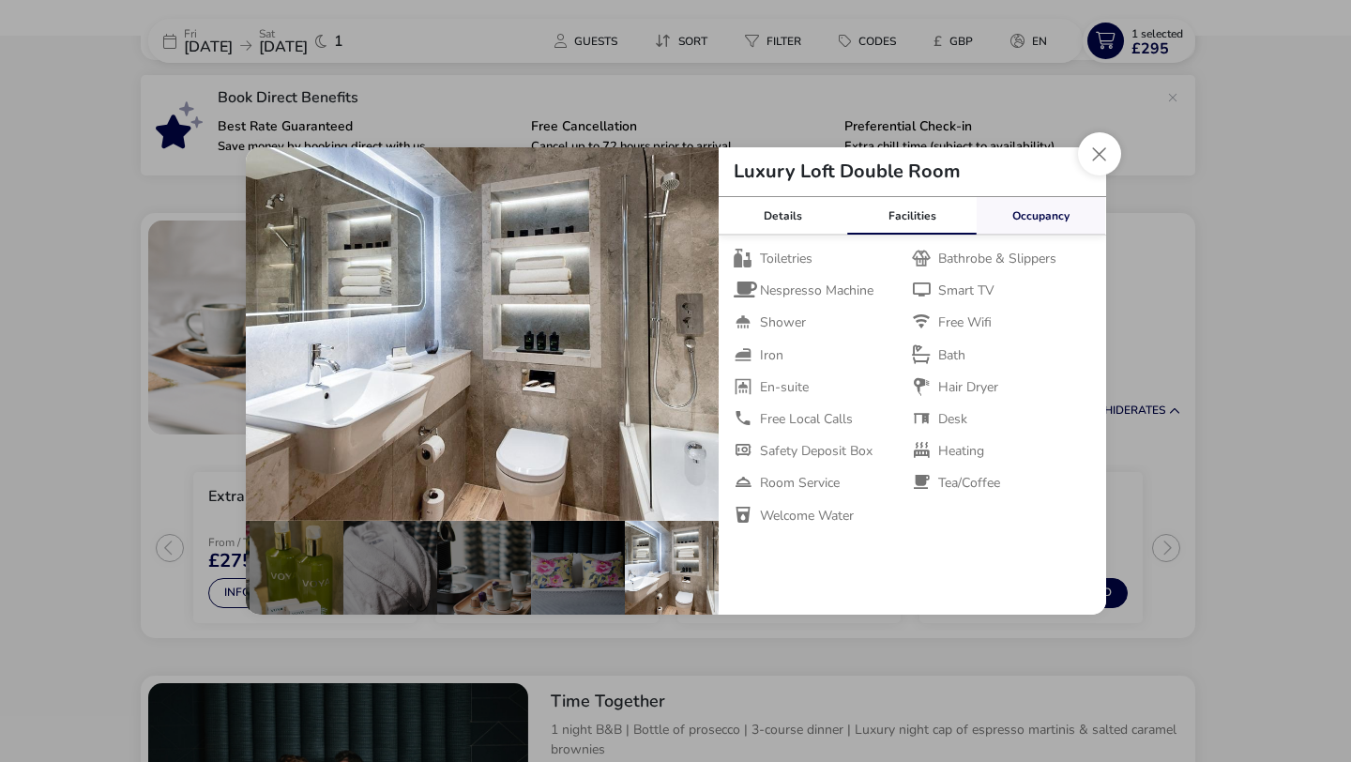
click at [1019, 216] on div "Occupancy" at bounding box center [1041, 216] width 129 height 38
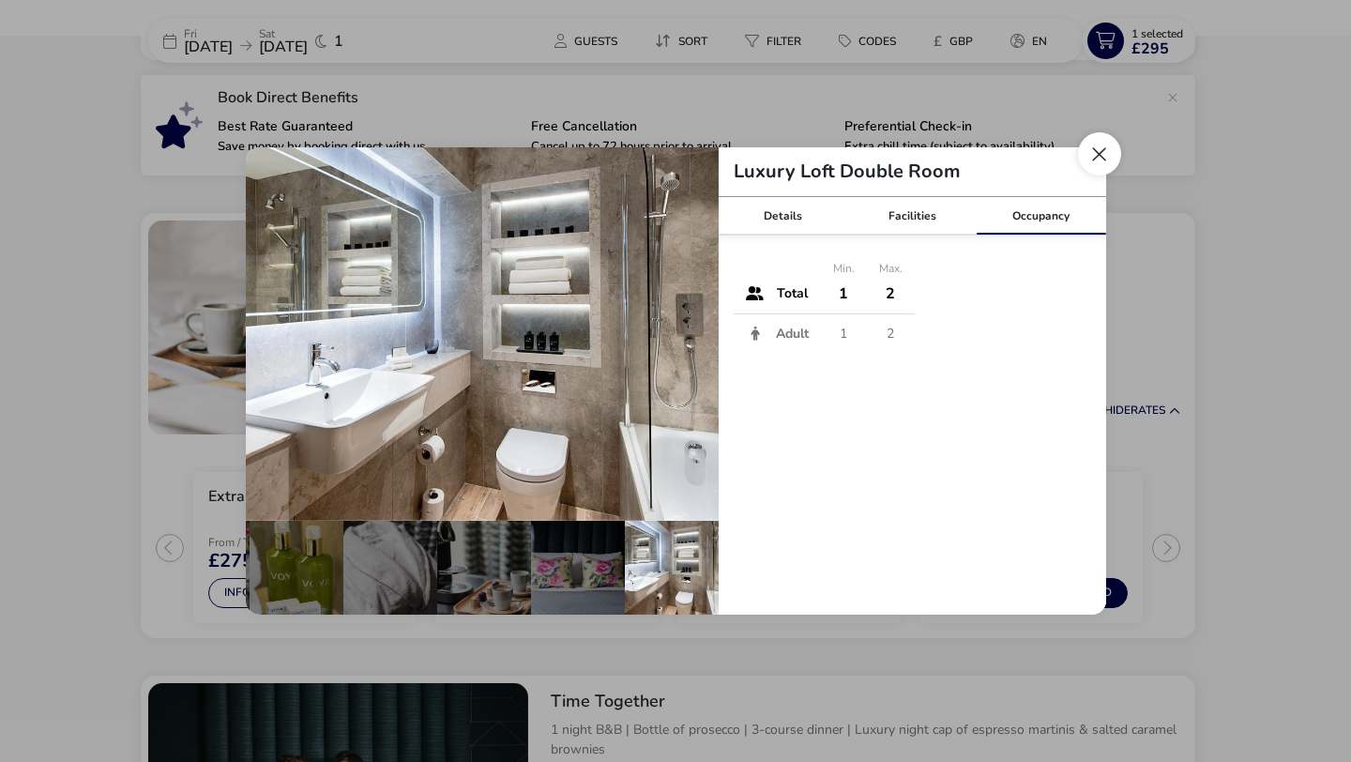
click at [1104, 163] on button "Close dialog" at bounding box center [1099, 153] width 43 height 43
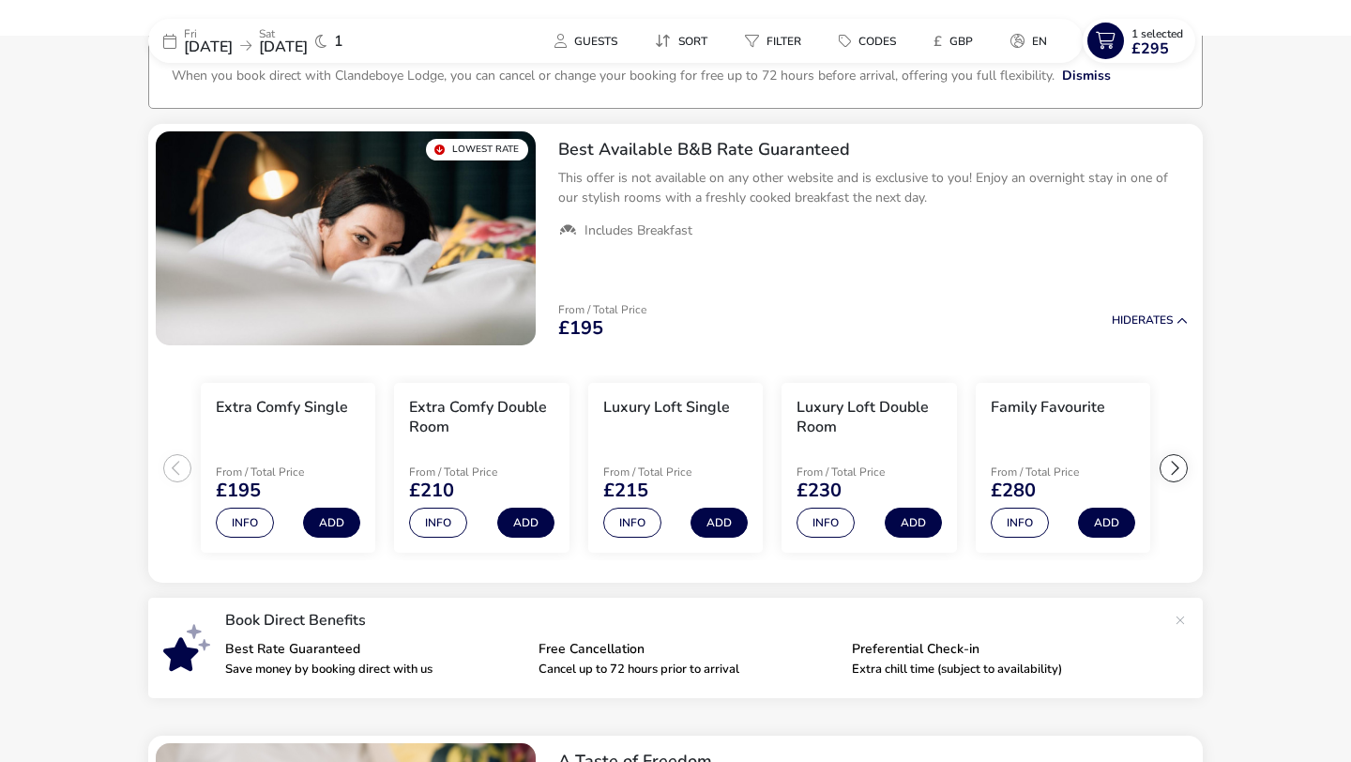
scroll to position [0, 0]
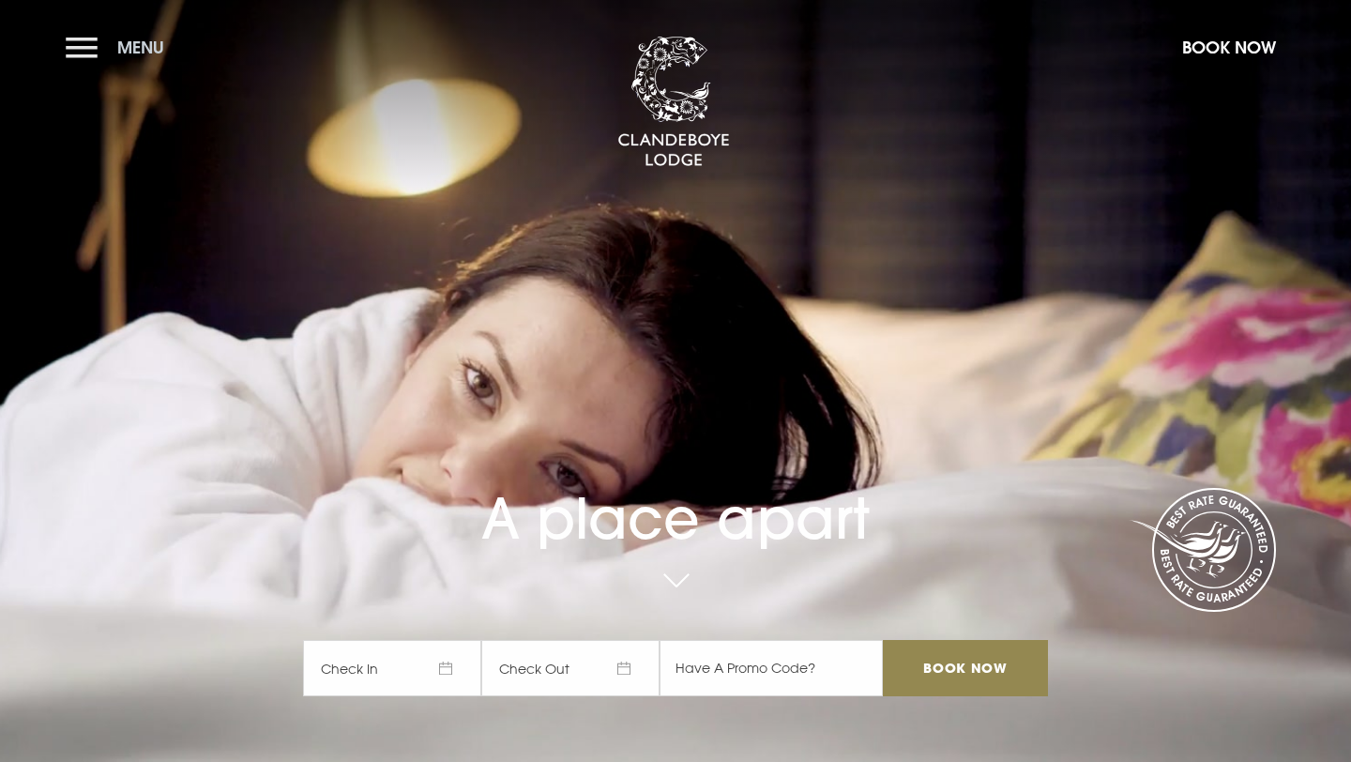
click at [86, 44] on button "Menu" at bounding box center [120, 47] width 108 height 40
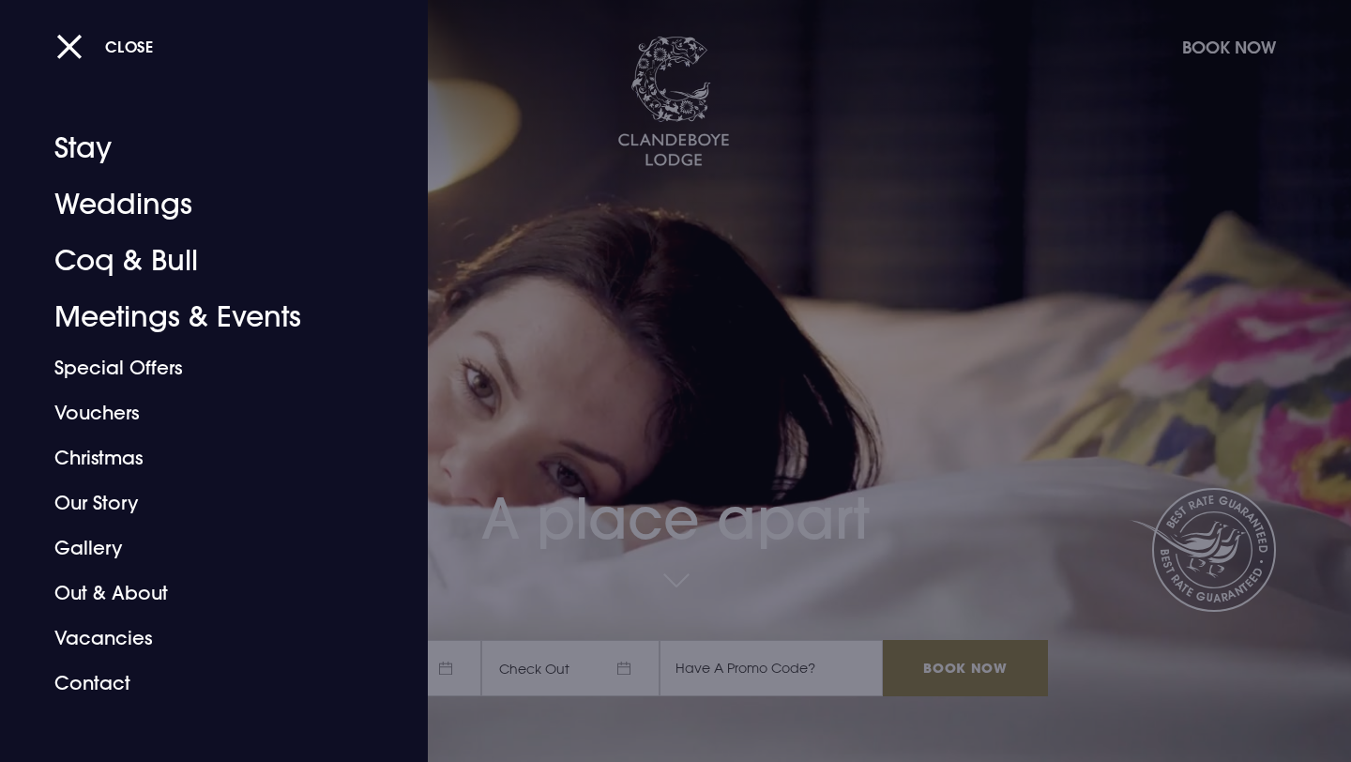
click at [86, 44] on button "Close" at bounding box center [105, 46] width 98 height 38
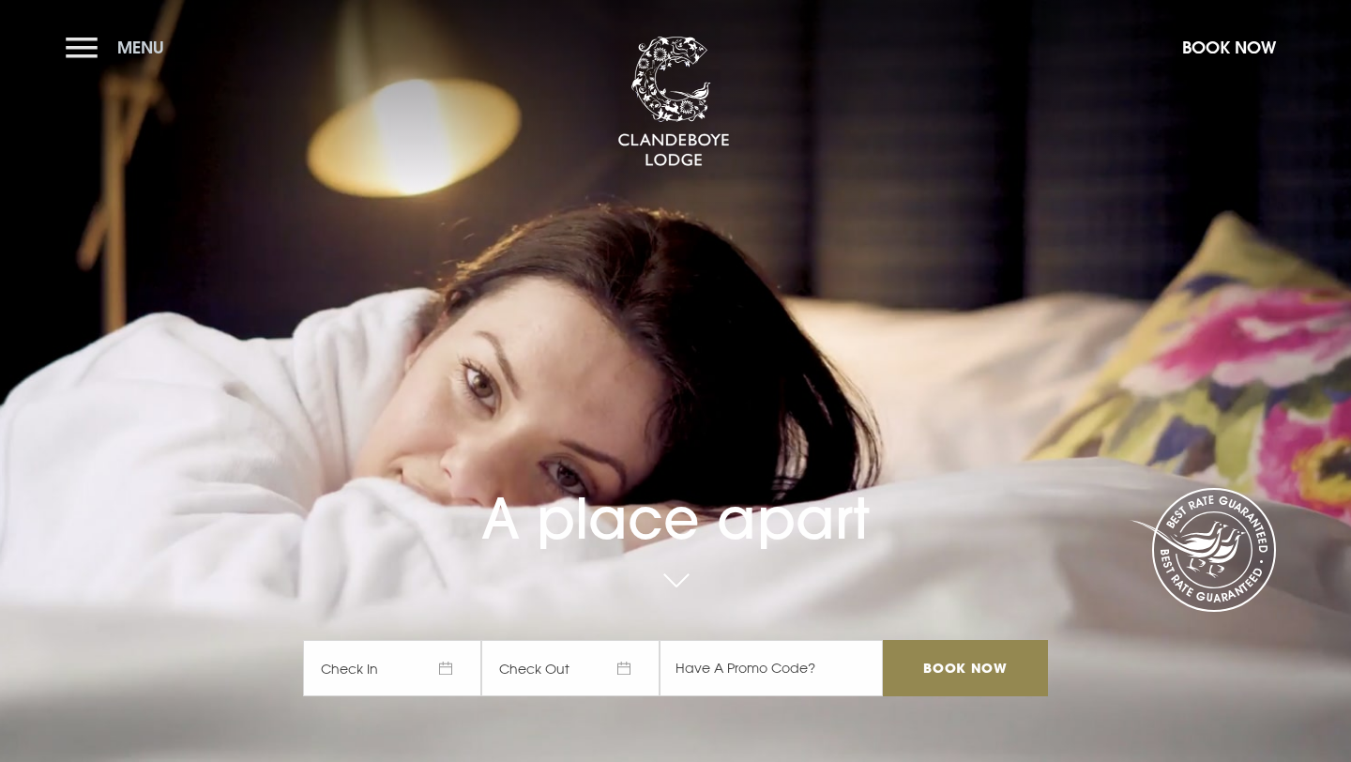
click at [86, 44] on button "Menu" at bounding box center [120, 47] width 108 height 40
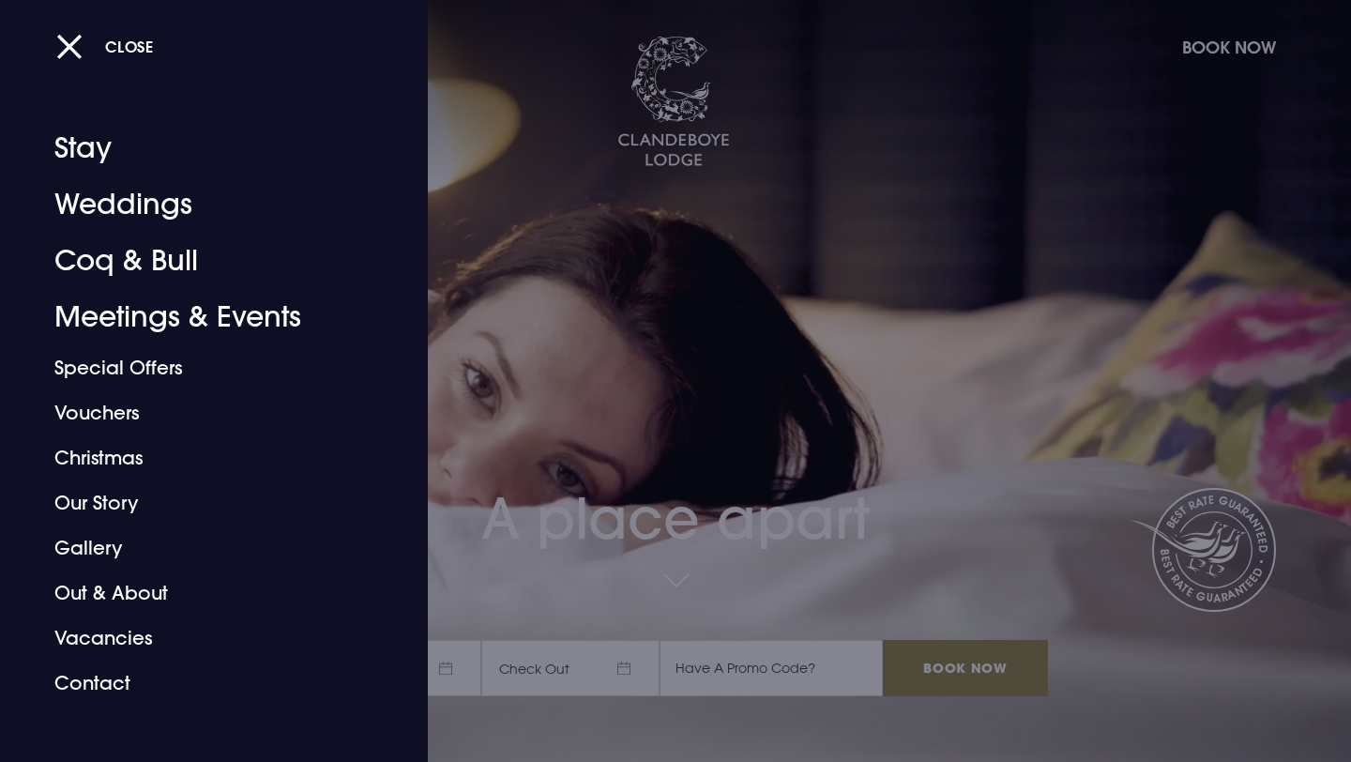
click at [79, 68] on div "Close Stay Weddings Coq & Bull Meetings & Events Special Offers Vouchers Christ…" at bounding box center [214, 381] width 428 height 762
click at [67, 51] on button "Close" at bounding box center [105, 46] width 98 height 38
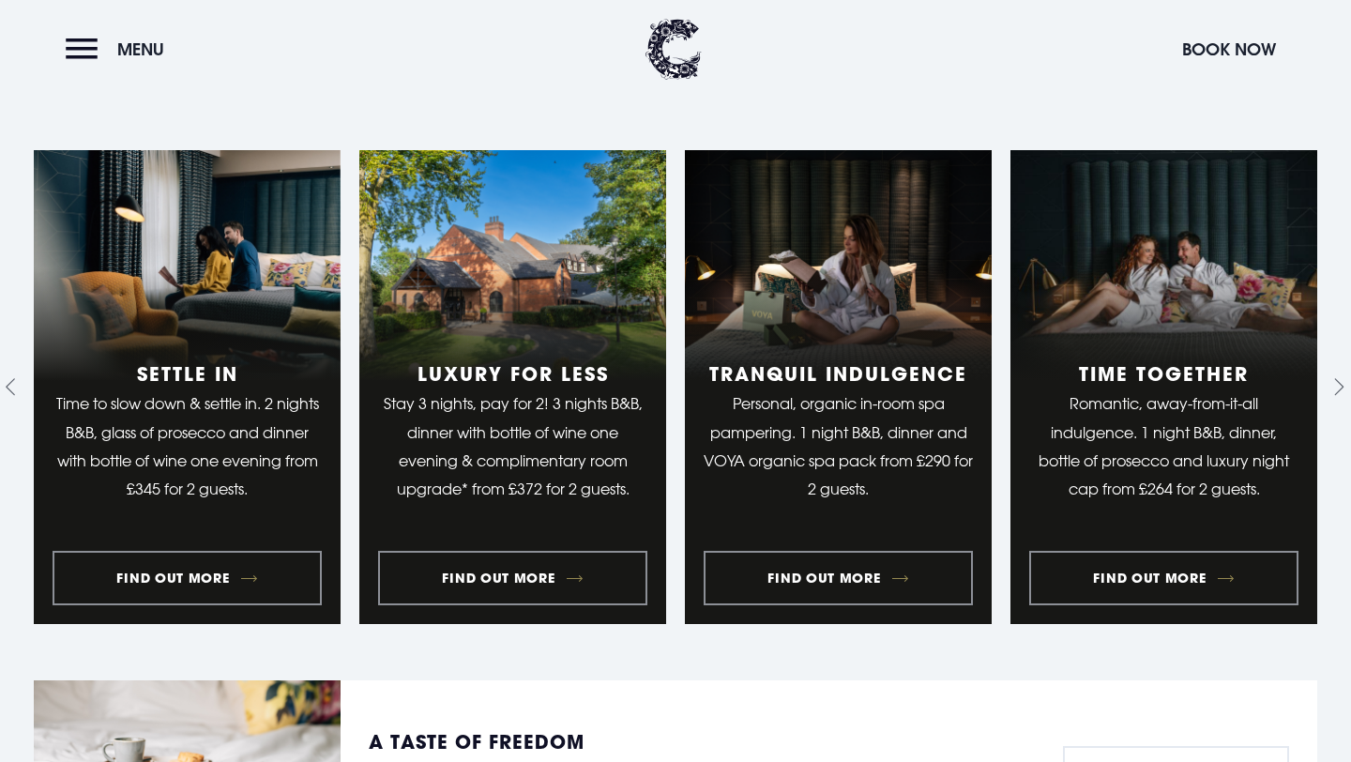
scroll to position [1932, 0]
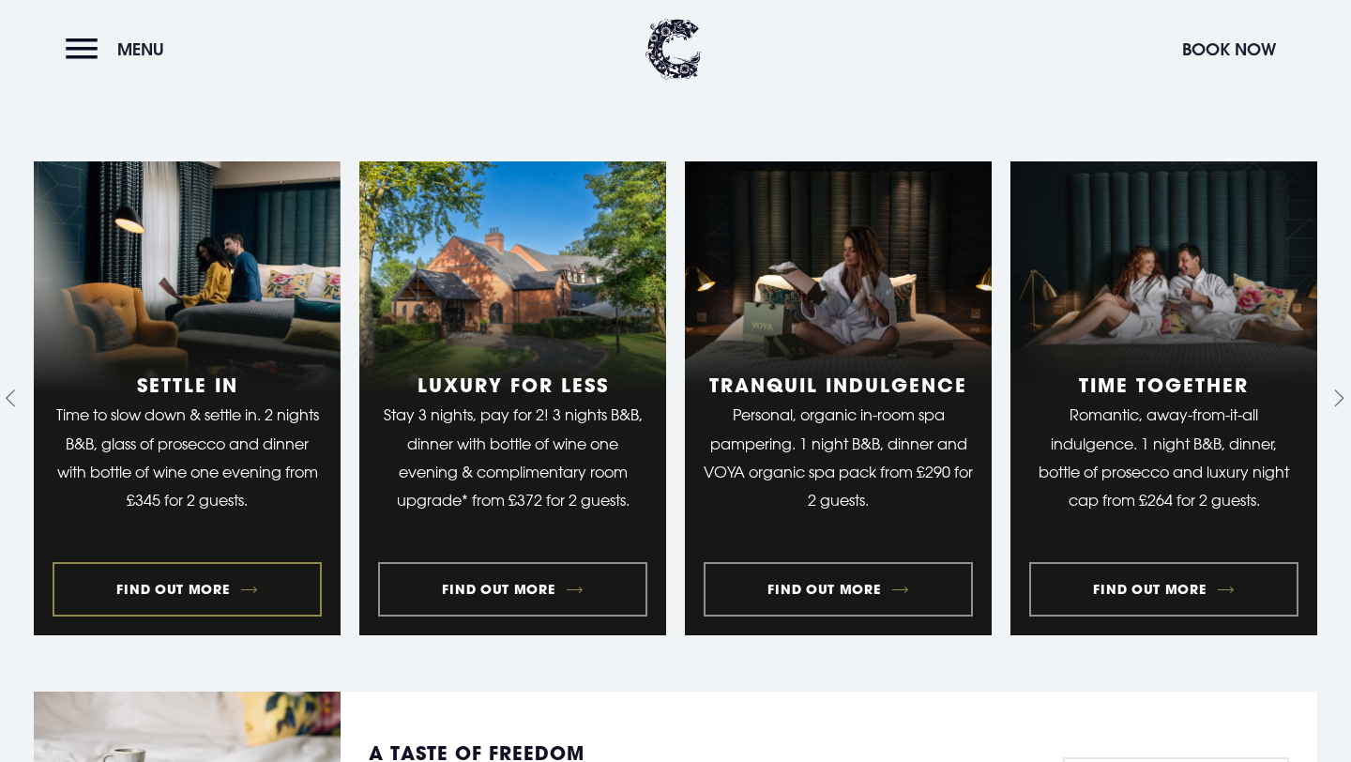
click at [150, 556] on link "1 of 9" at bounding box center [187, 398] width 307 height 474
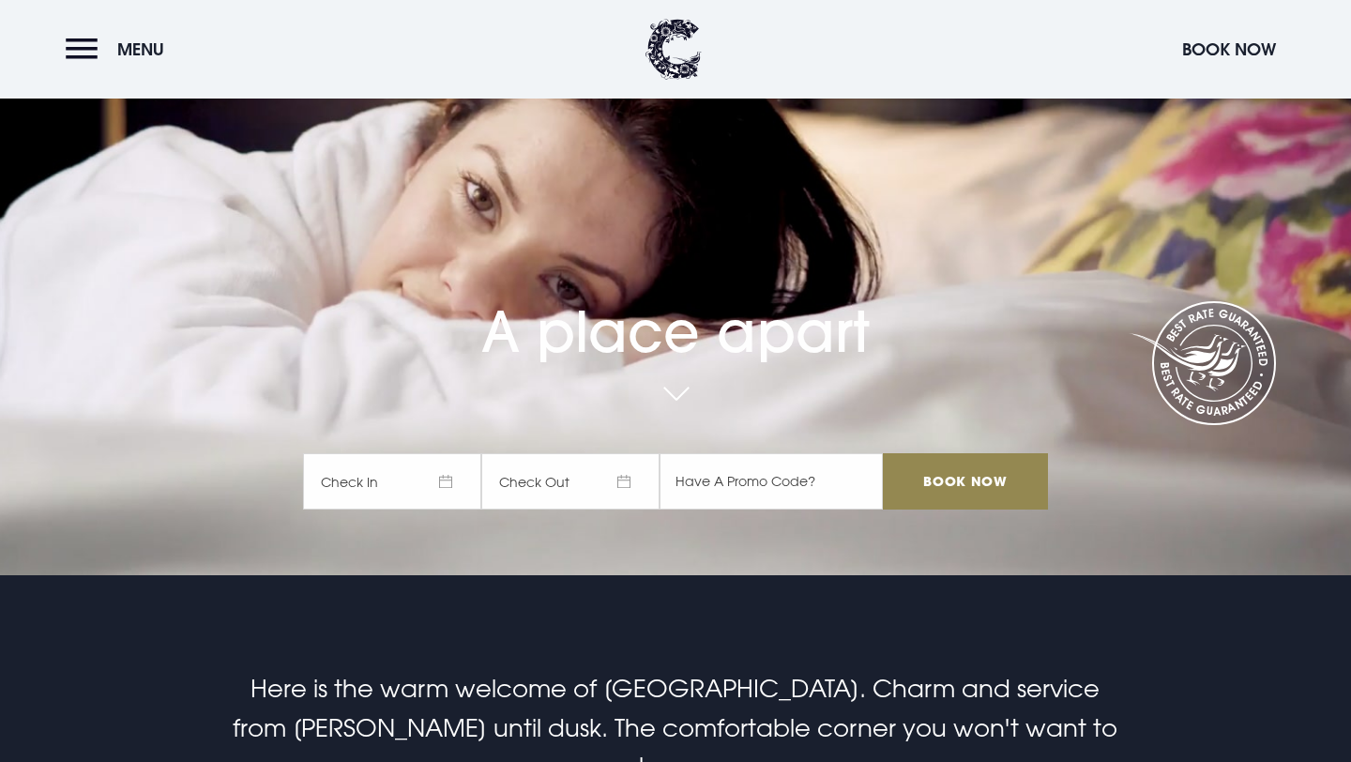
scroll to position [0, 0]
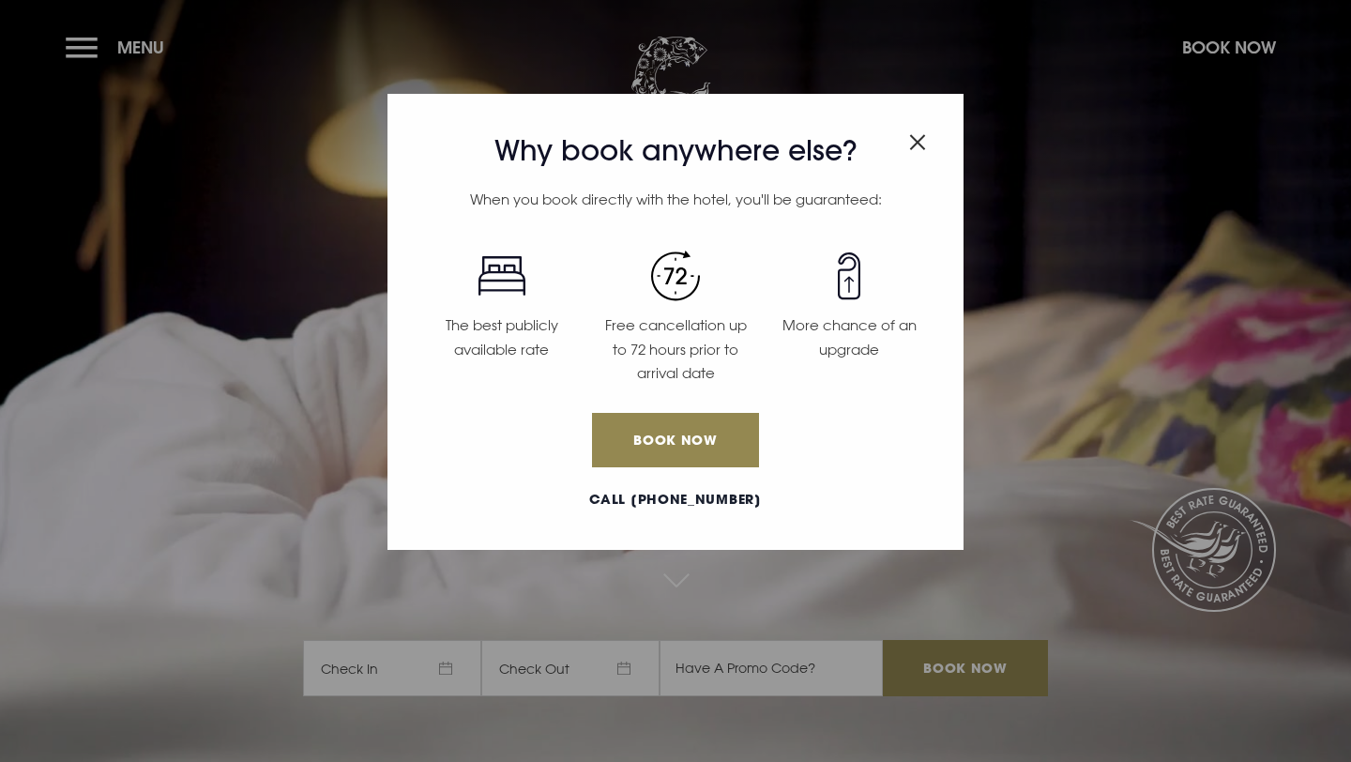
click at [920, 144] on img "Close modal" at bounding box center [917, 142] width 17 height 16
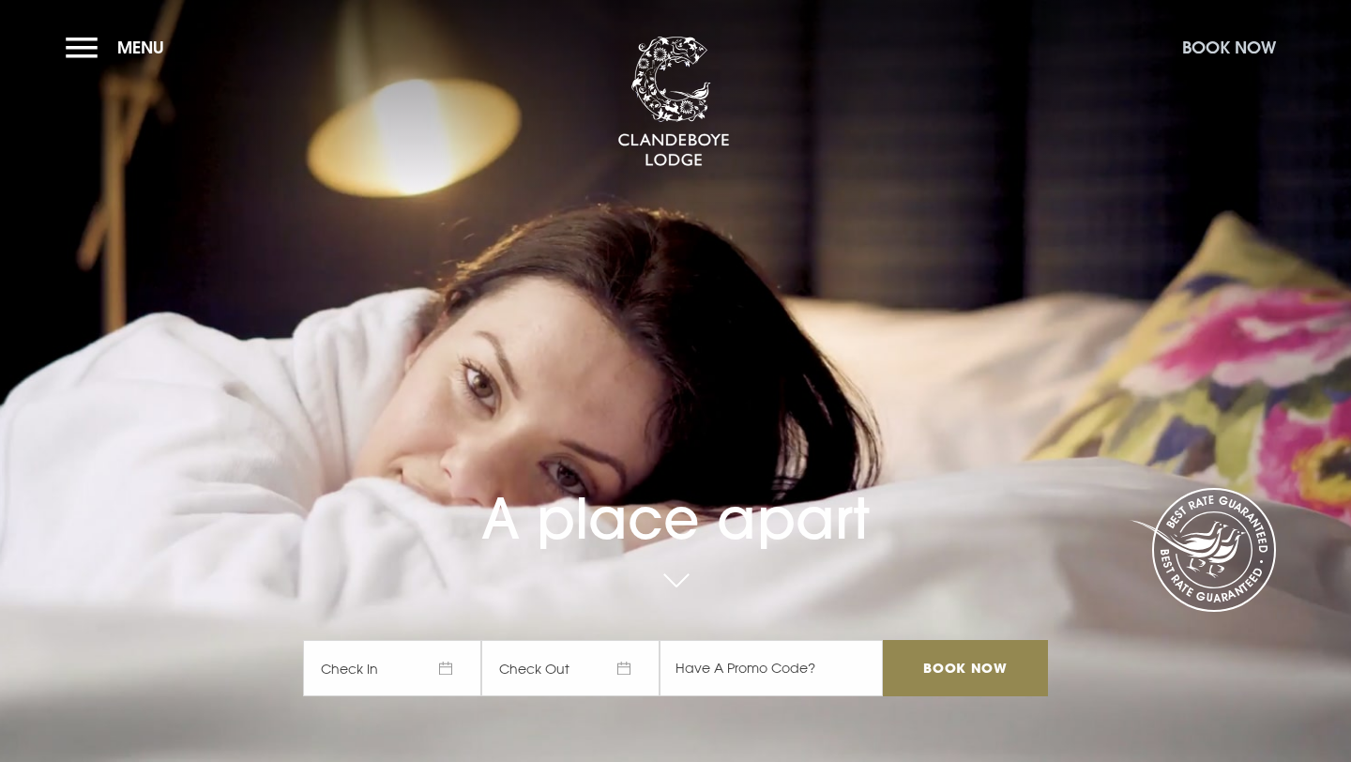
click at [1217, 49] on button "Book Now" at bounding box center [1229, 47] width 113 height 40
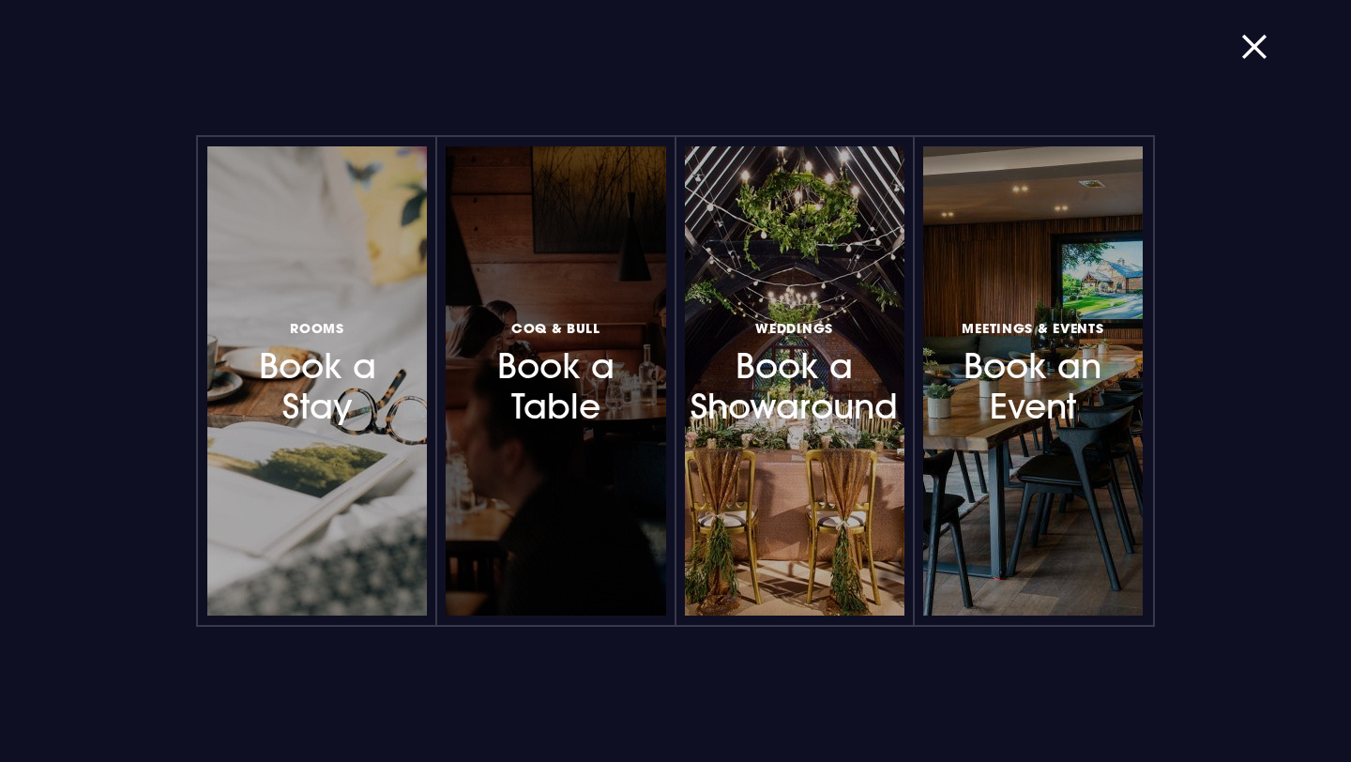
click at [511, 401] on h3 "Coq & Bull Book a Table" at bounding box center [555, 371] width 156 height 112
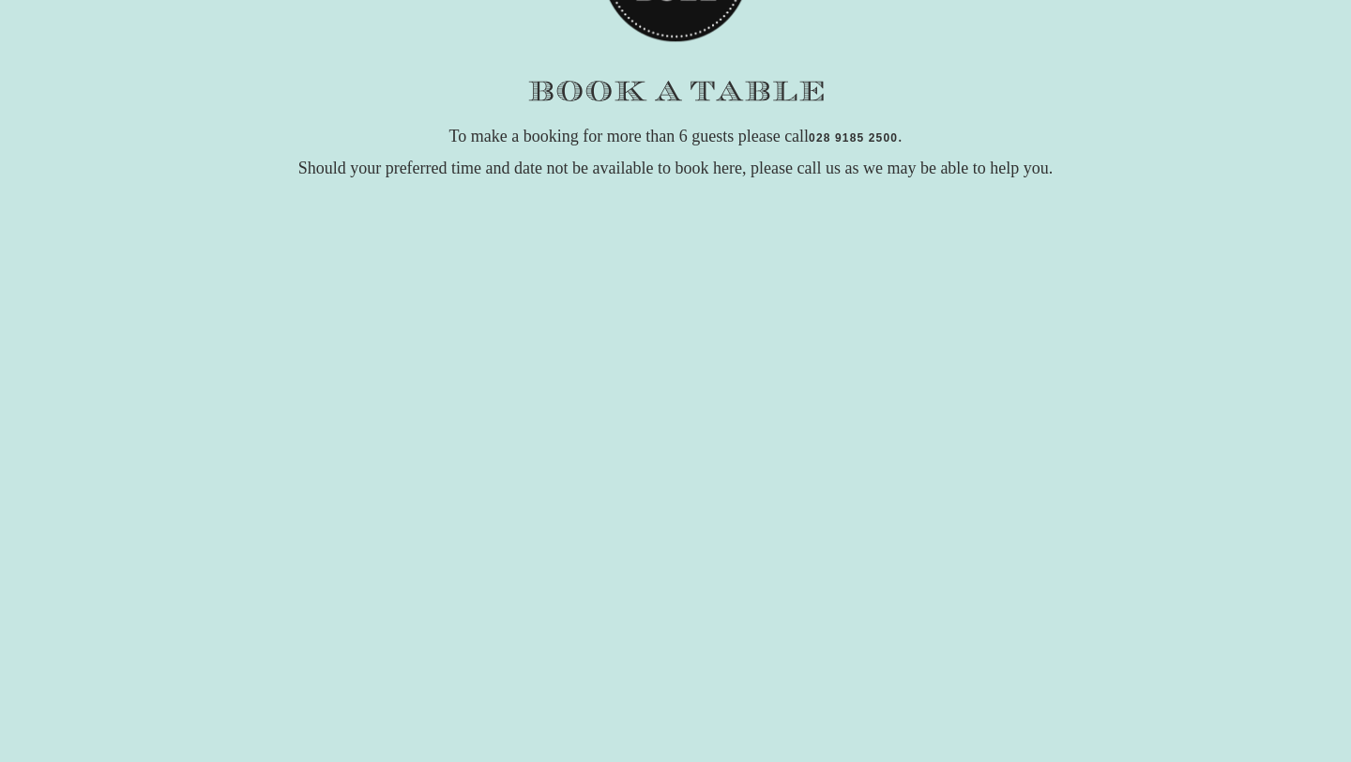
scroll to position [189, 0]
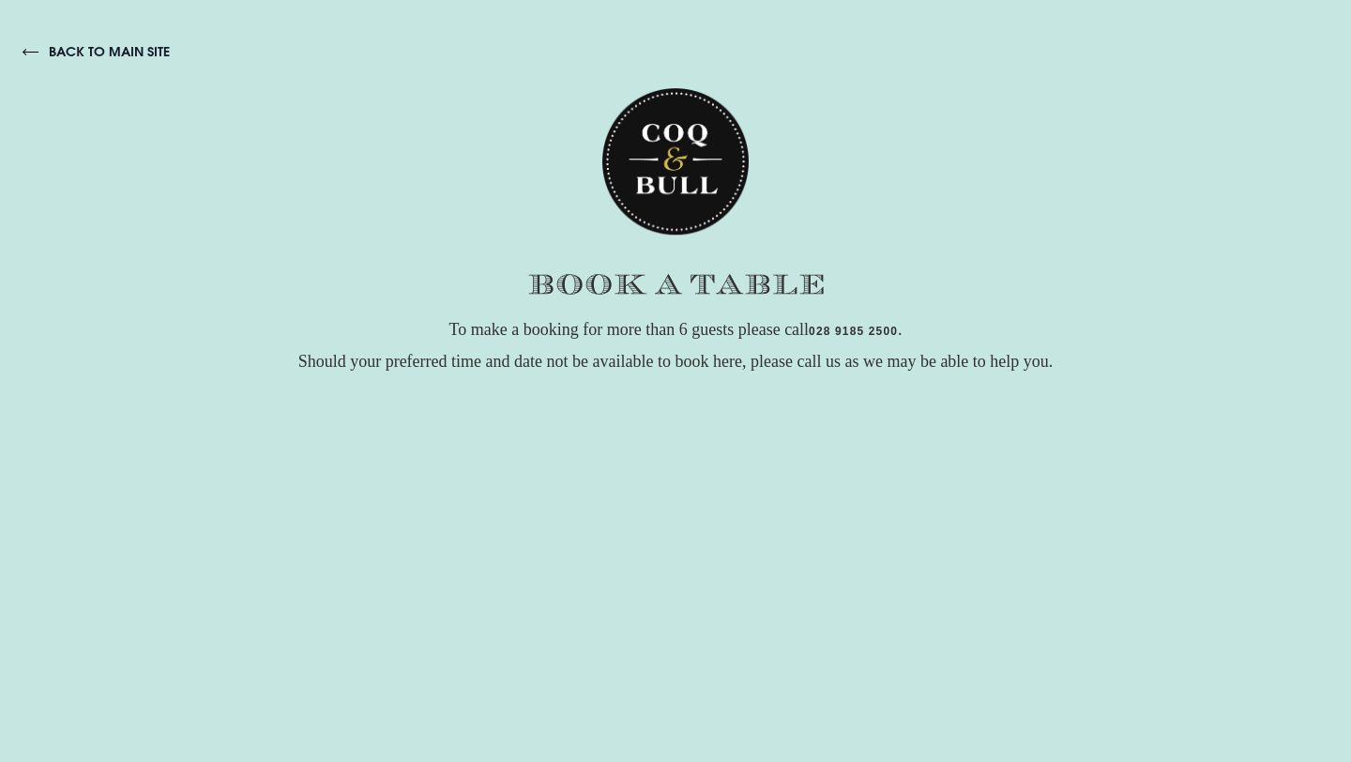
click at [91, 49] on link "back to main site" at bounding box center [96, 51] width 147 height 17
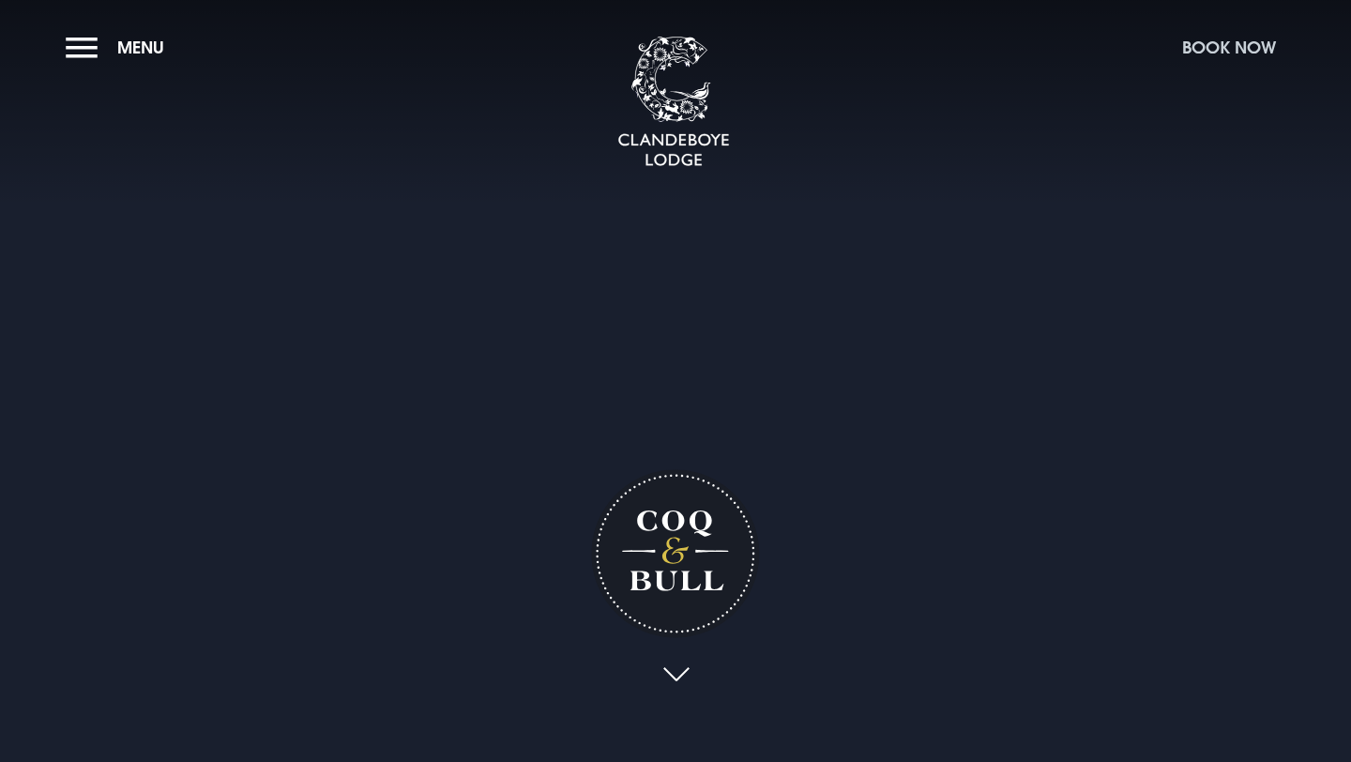
click at [1207, 51] on button "Book Now" at bounding box center [1229, 47] width 113 height 40
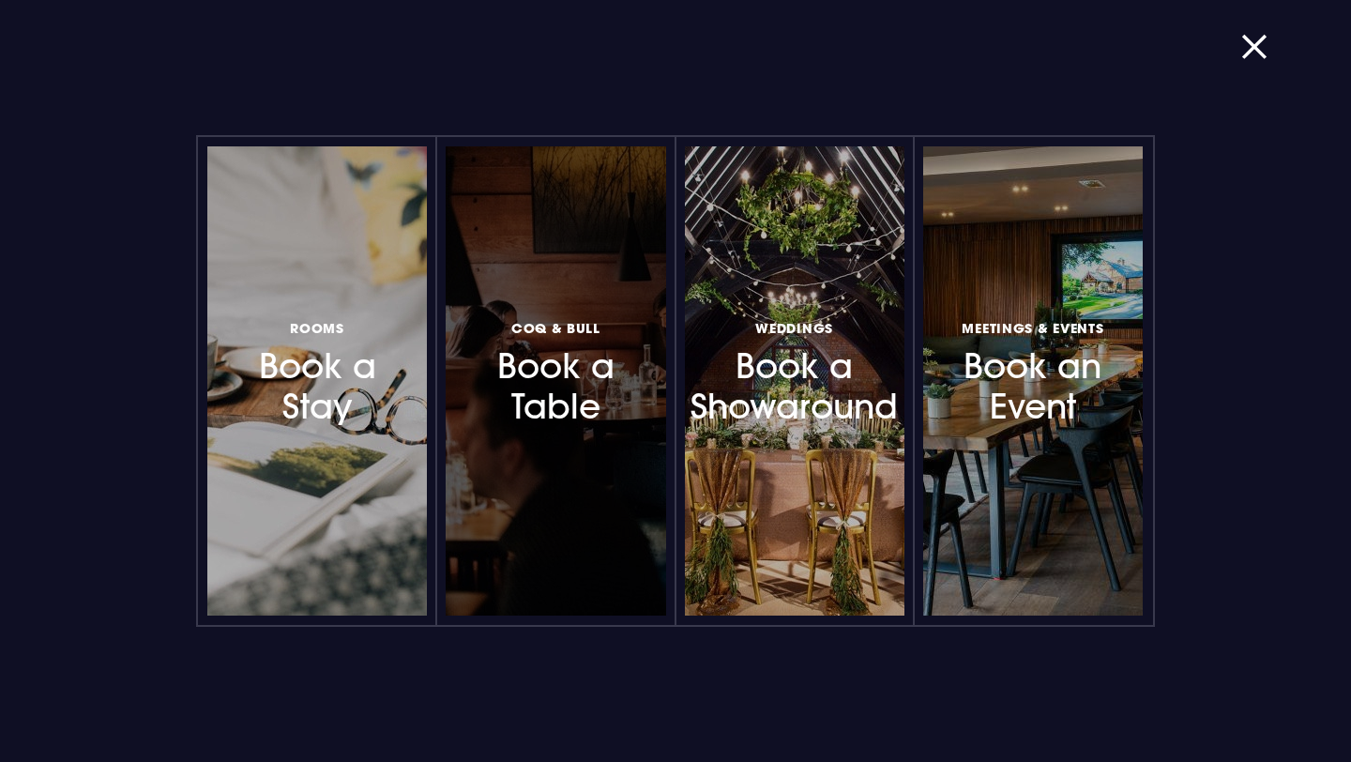
click at [530, 473] on div at bounding box center [556, 380] width 220 height 469
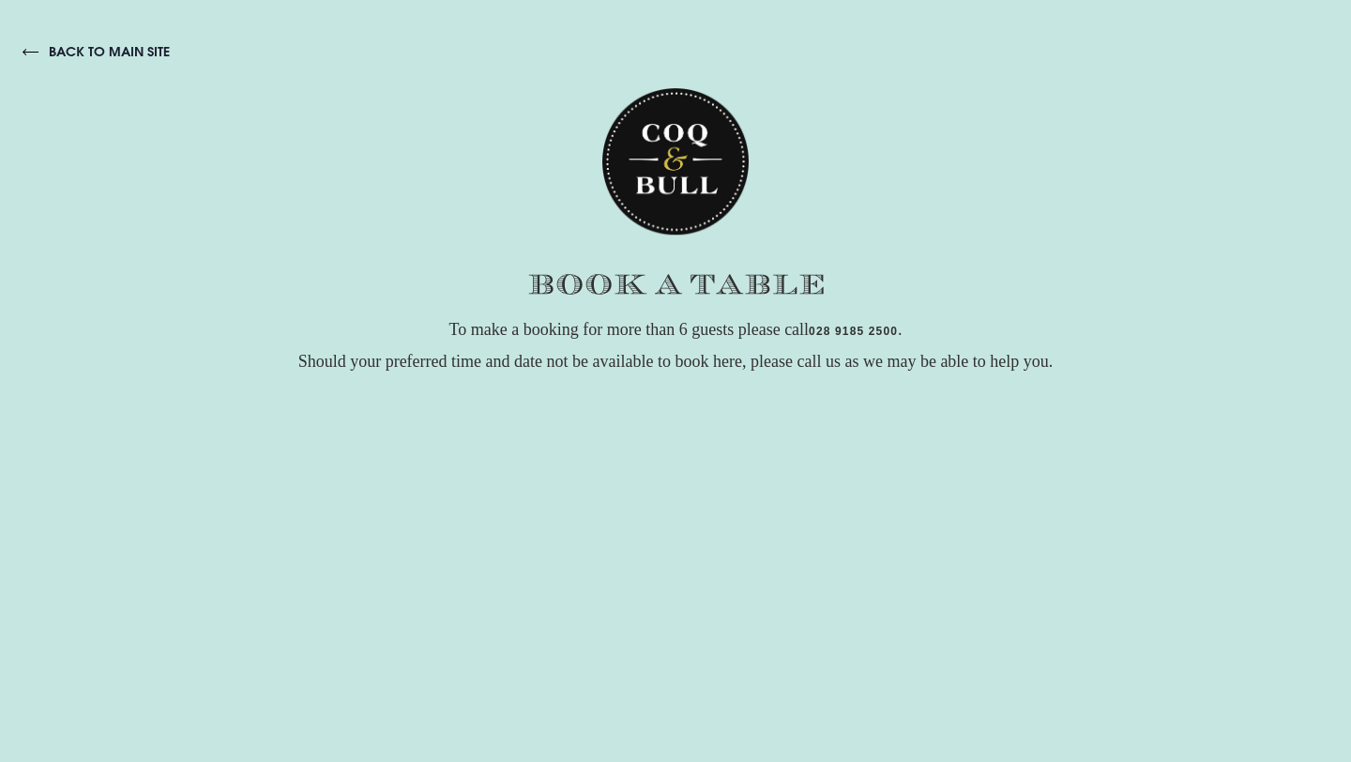
scroll to position [426, 0]
